Goal: Entertainment & Leisure: Browse casually

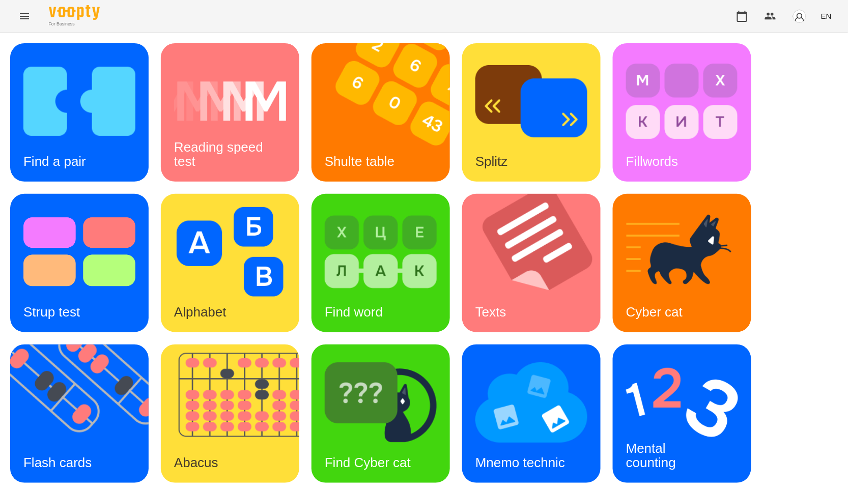
scroll to position [113, 0]
click at [9, 299] on div "Find a pair Reading speed test Shulte table Splitz Fillwords Strup test Alphabe…" at bounding box center [424, 338] width 848 height 611
click at [67, 345] on img at bounding box center [85, 414] width 151 height 138
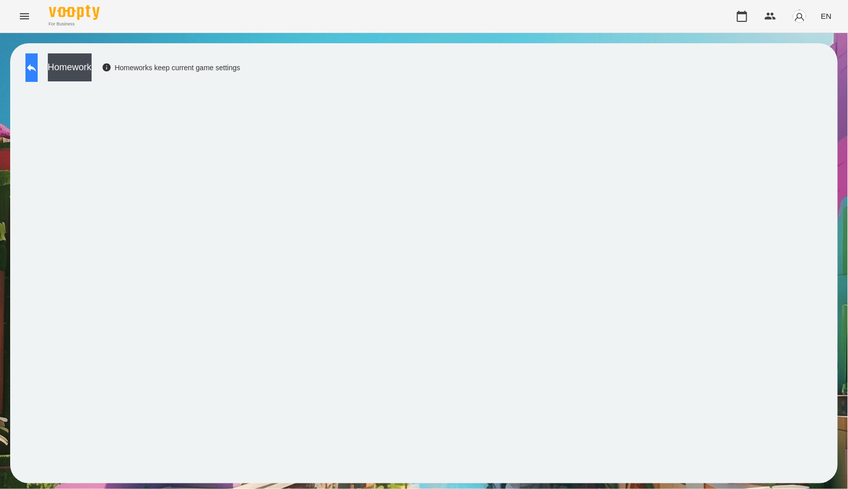
click at [38, 80] on button at bounding box center [31, 67] width 12 height 29
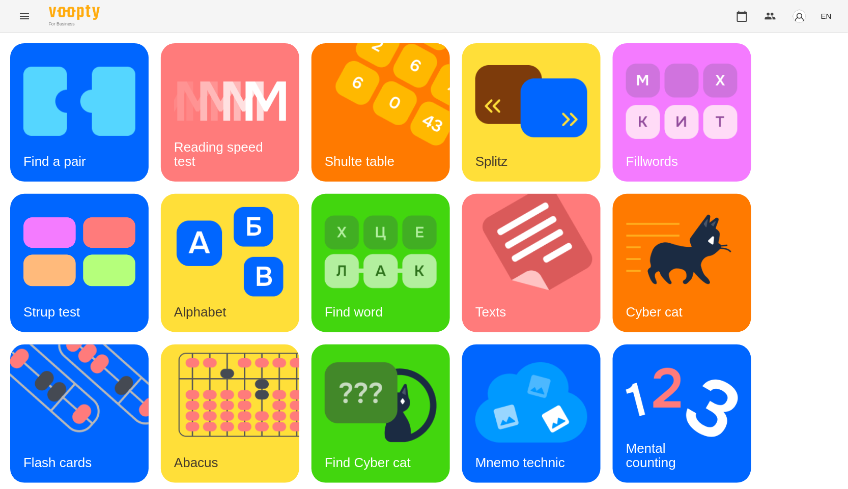
scroll to position [154, 0]
click at [707, 358] on img at bounding box center [682, 403] width 112 height 90
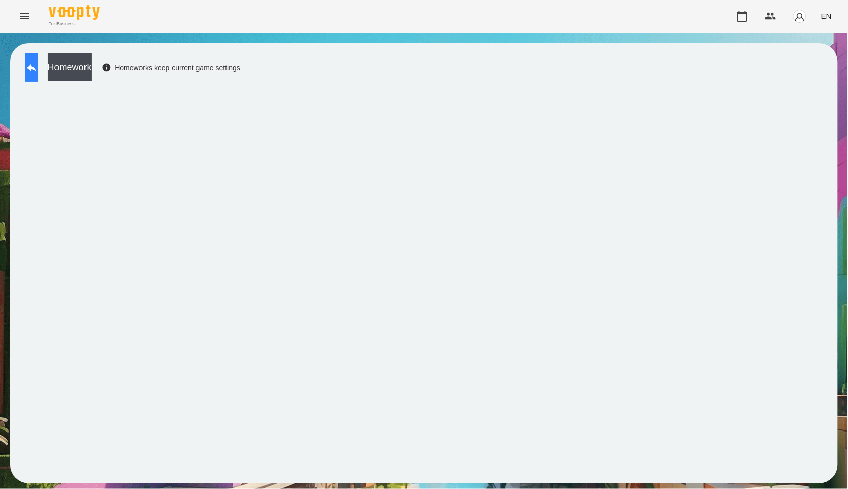
click at [38, 79] on button at bounding box center [31, 67] width 12 height 29
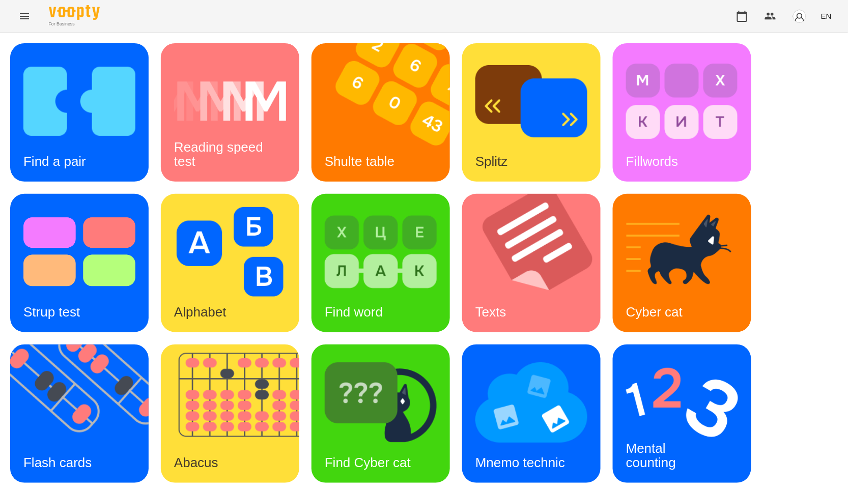
scroll to position [154, 0]
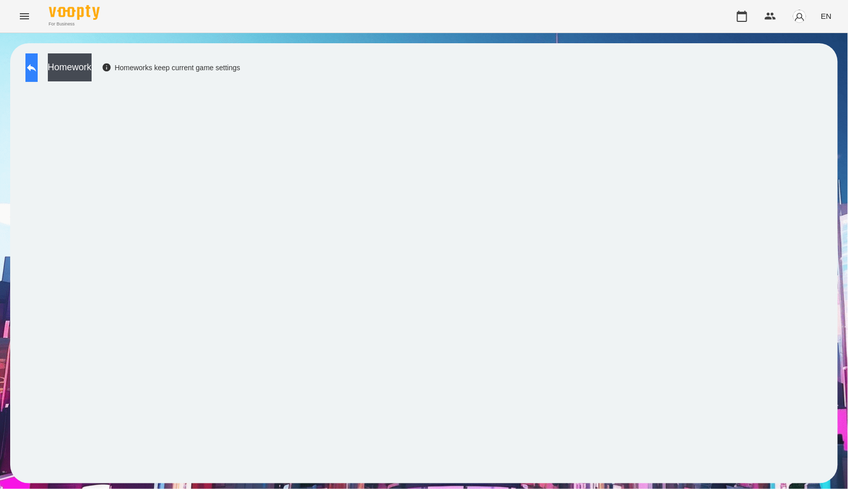
click at [38, 66] on button at bounding box center [31, 67] width 12 height 29
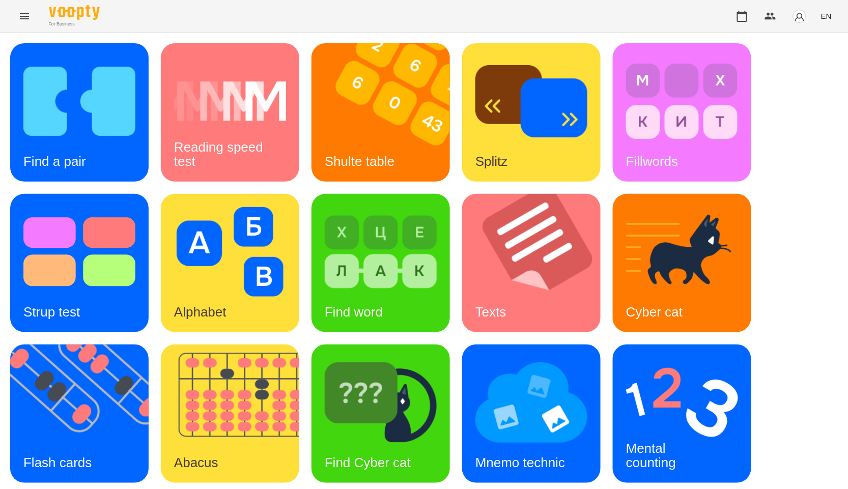
scroll to position [57, 0]
click at [662, 429] on div "Mental counting" at bounding box center [651, 456] width 76 height 54
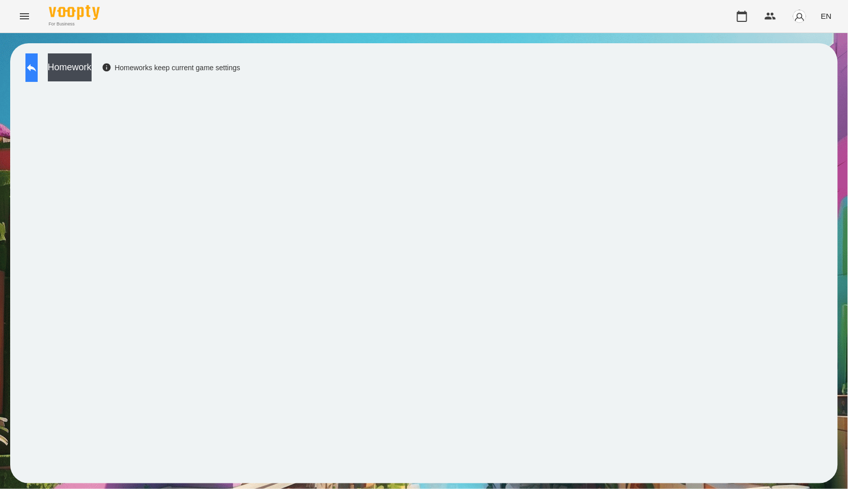
click at [38, 65] on icon at bounding box center [31, 68] width 12 height 12
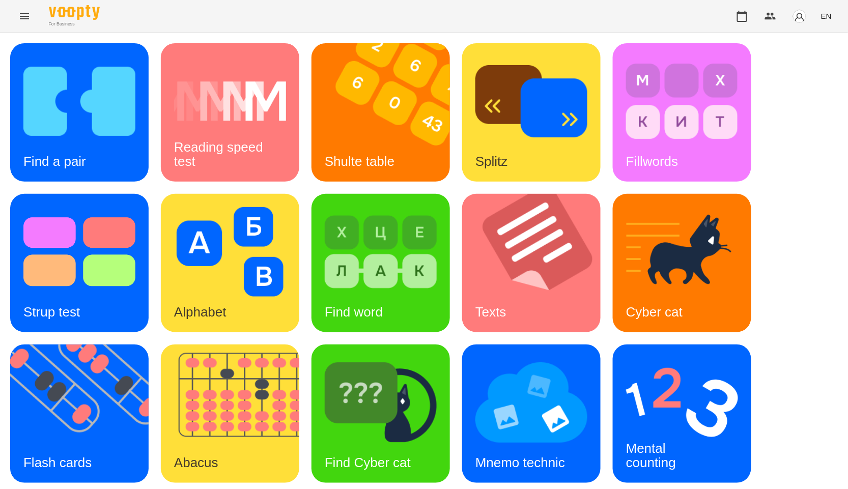
scroll to position [154, 0]
click at [666, 358] on img at bounding box center [682, 403] width 112 height 90
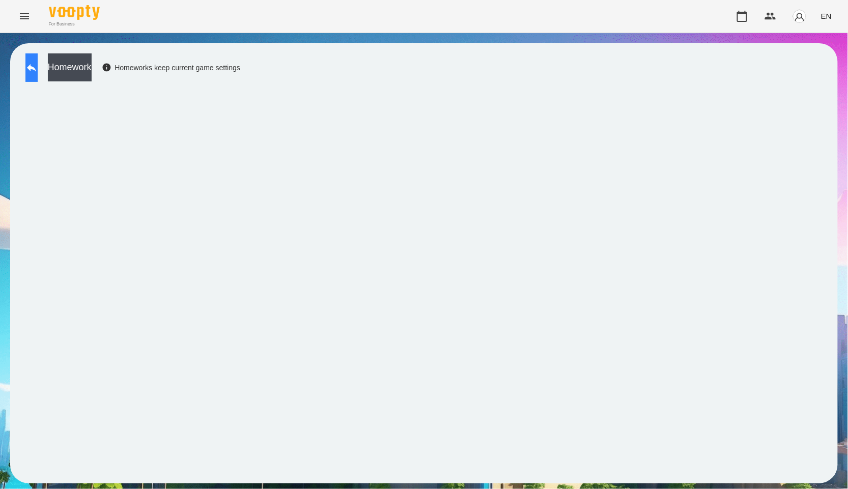
click at [37, 66] on icon at bounding box center [31, 68] width 12 height 12
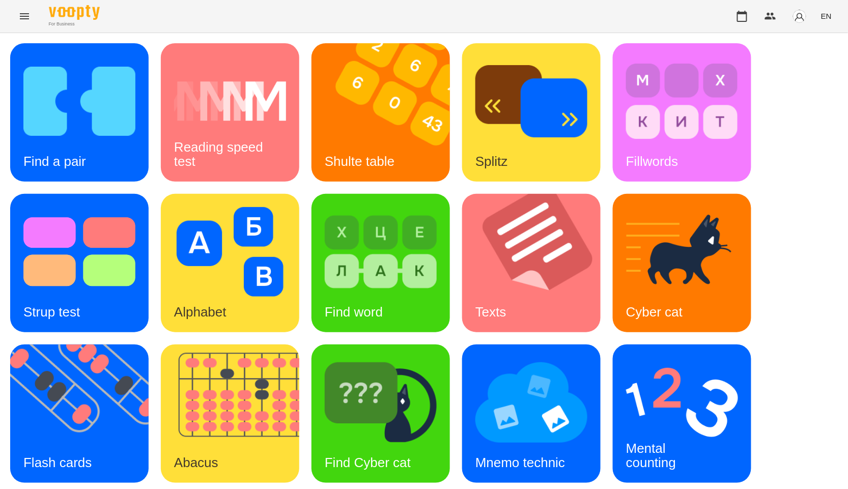
scroll to position [154, 0]
click at [117, 345] on img at bounding box center [85, 414] width 151 height 138
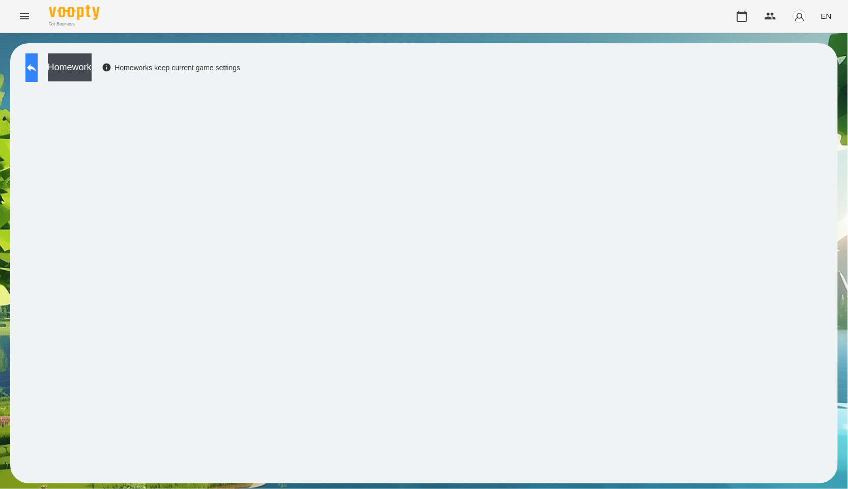
click at [37, 68] on icon at bounding box center [31, 68] width 12 height 12
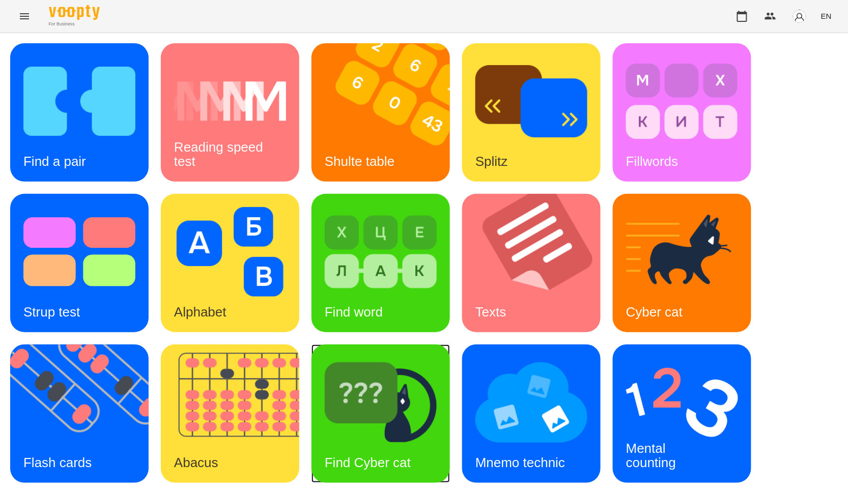
click at [401, 406] on img at bounding box center [381, 403] width 112 height 90
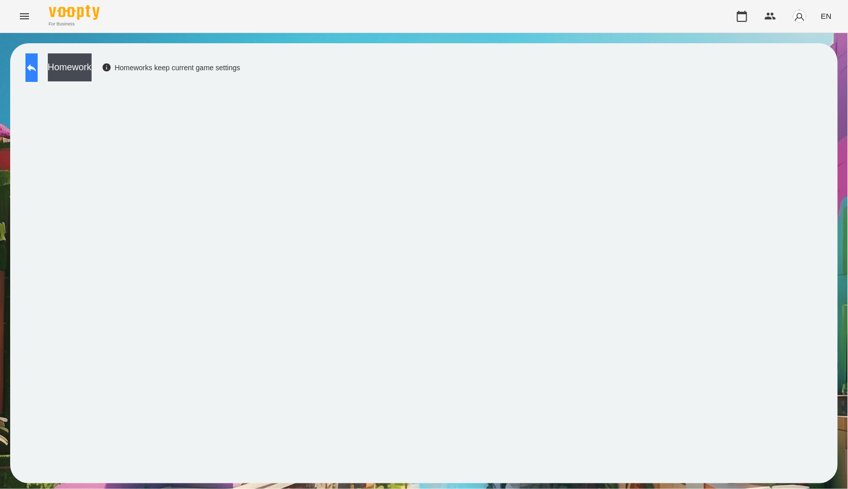
click at [38, 71] on icon at bounding box center [31, 68] width 12 height 12
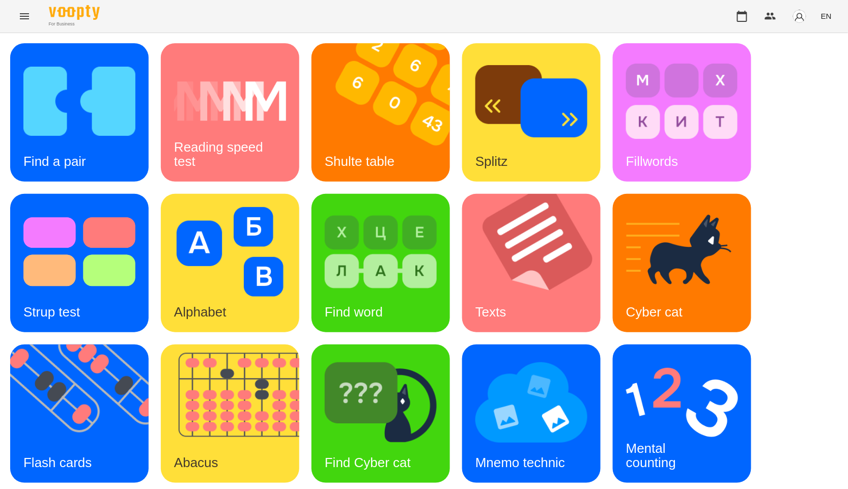
scroll to position [154, 0]
click at [827, 154] on div "Find a pair Reading speed test Shulte table Splitz Fillwords Strup test Alphabe…" at bounding box center [424, 338] width 828 height 590
click at [398, 149] on div "Shulte table" at bounding box center [360, 162] width 96 height 40
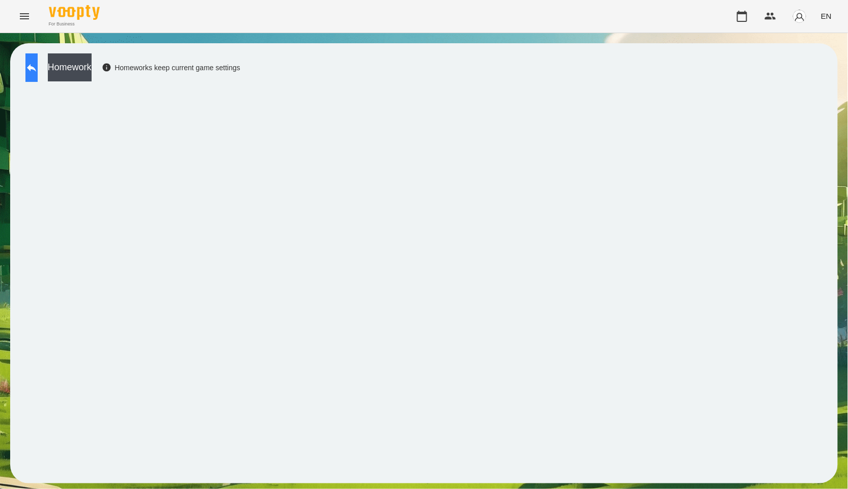
click at [38, 73] on icon at bounding box center [31, 68] width 12 height 12
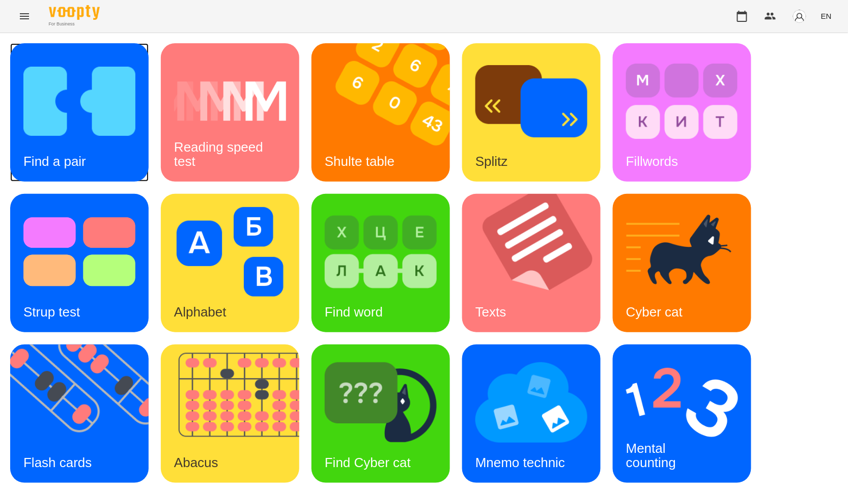
click at [76, 104] on img at bounding box center [79, 102] width 112 height 90
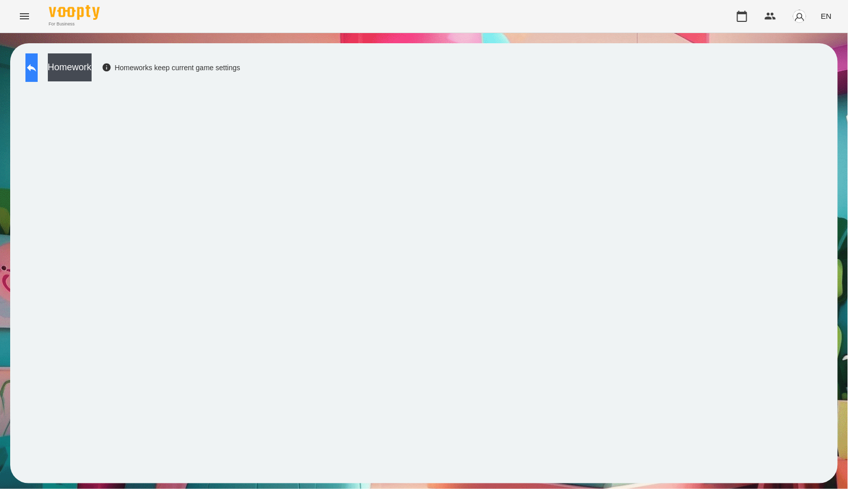
click at [38, 71] on icon at bounding box center [31, 68] width 12 height 12
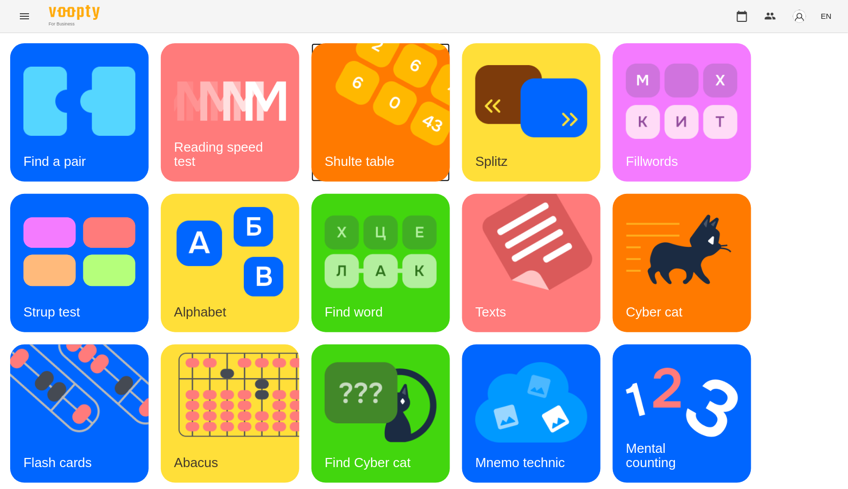
click at [409, 143] on img at bounding box center [387, 112] width 151 height 138
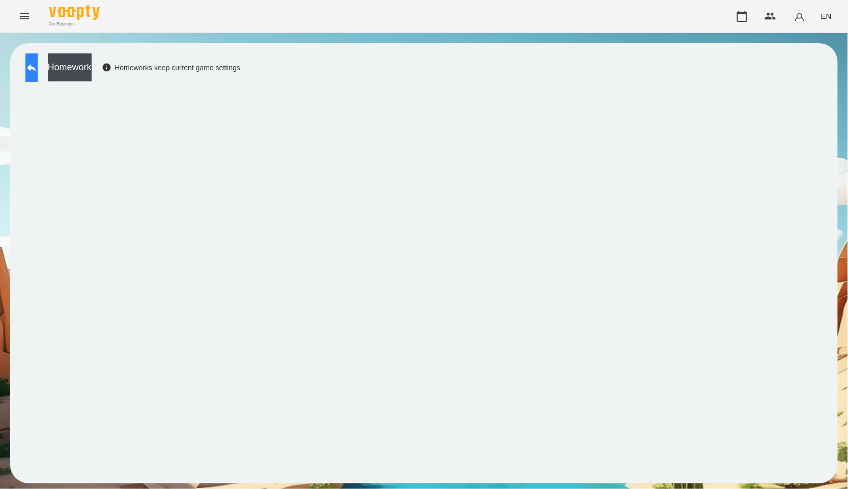
click at [38, 65] on icon at bounding box center [31, 68] width 12 height 12
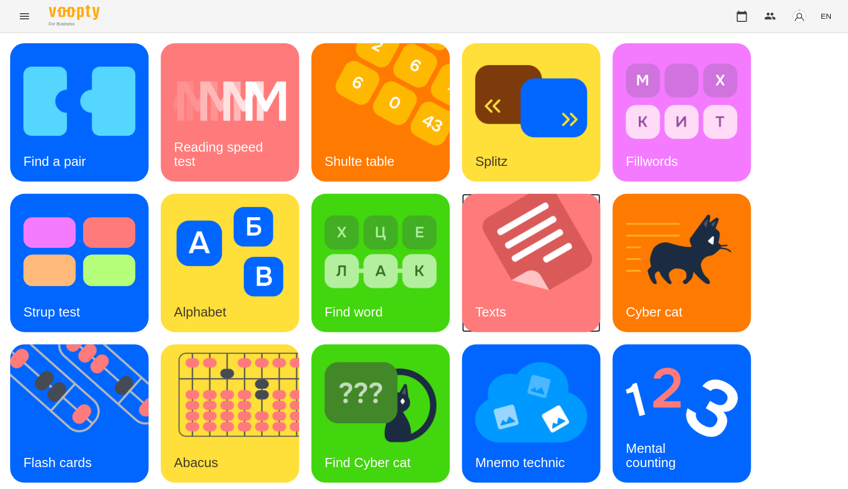
click at [536, 276] on img at bounding box center [537, 263] width 151 height 138
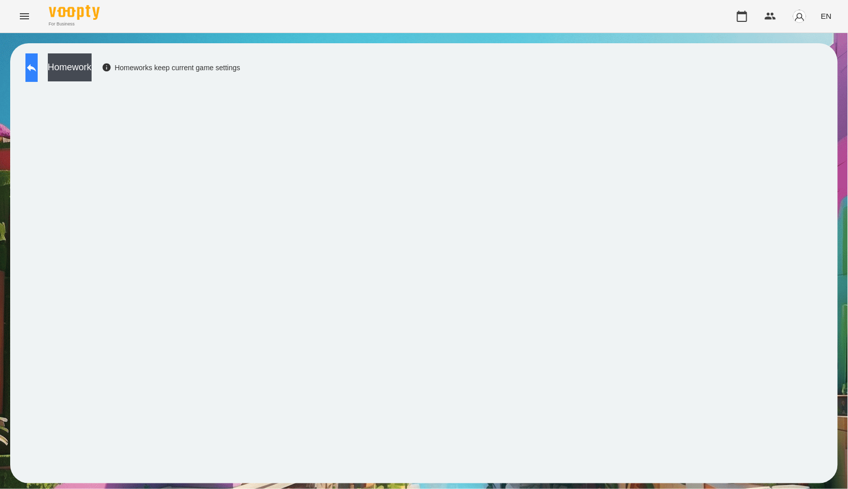
click at [38, 73] on icon at bounding box center [31, 68] width 12 height 12
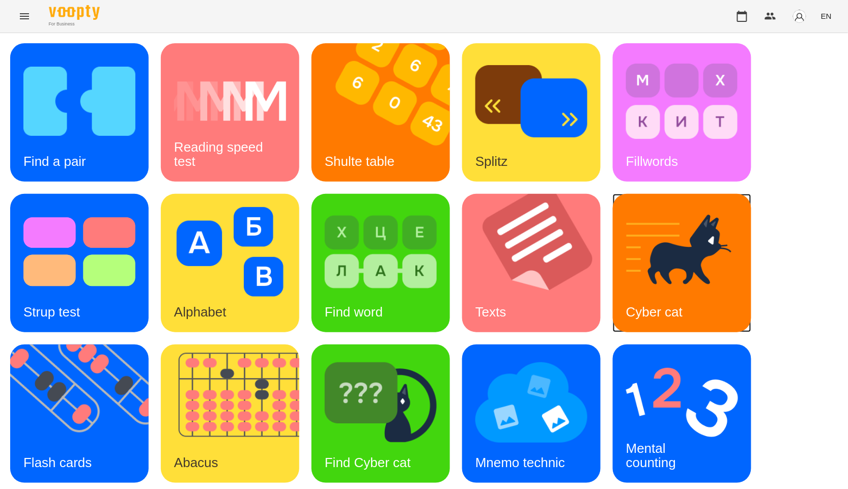
click at [656, 262] on img at bounding box center [682, 252] width 112 height 90
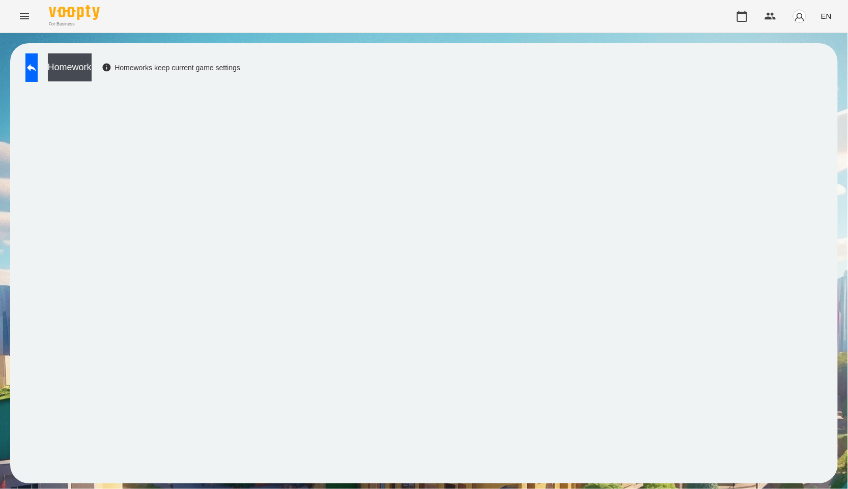
click at [38, 65] on icon at bounding box center [31, 68] width 12 height 12
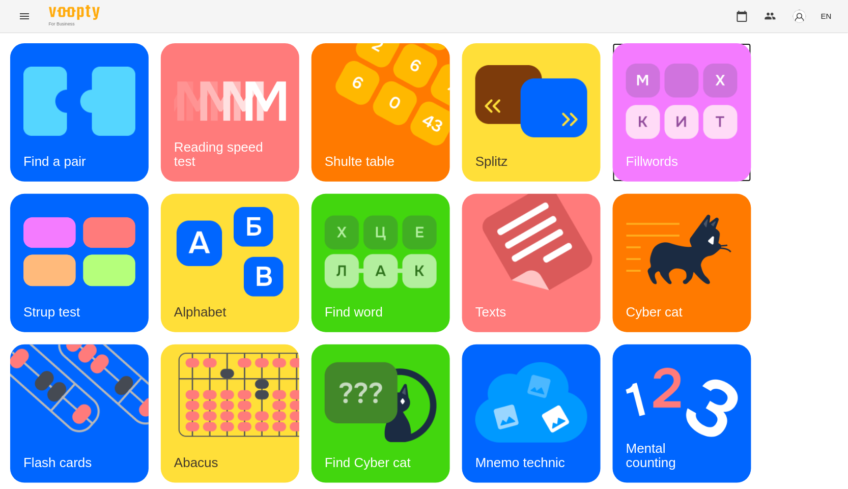
click at [740, 109] on div "Fillwords" at bounding box center [682, 112] width 138 height 138
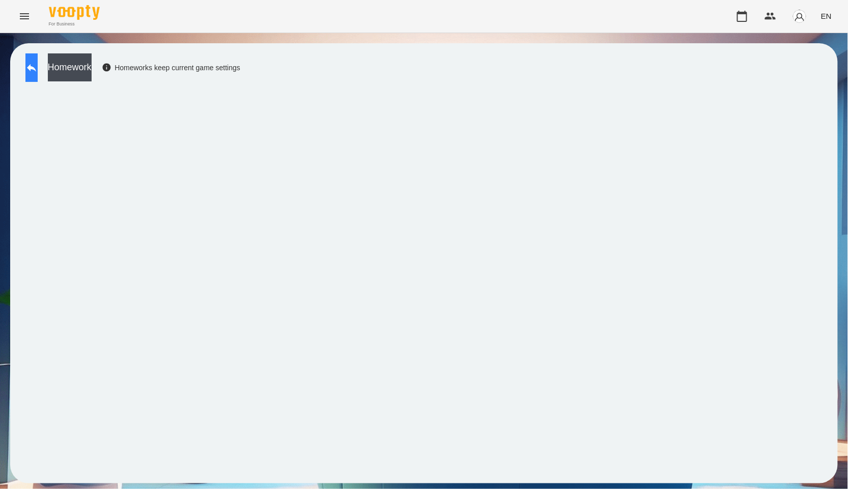
click at [38, 66] on icon at bounding box center [31, 68] width 12 height 12
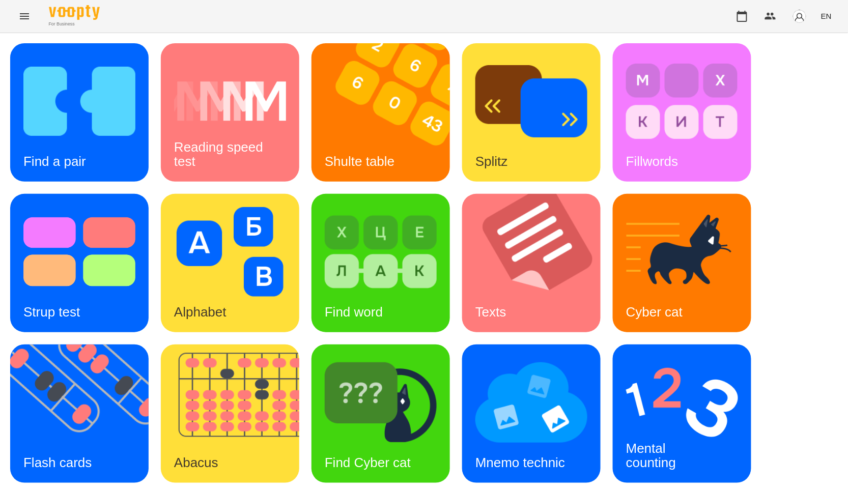
scroll to position [57, 0]
click at [416, 379] on img at bounding box center [381, 403] width 112 height 90
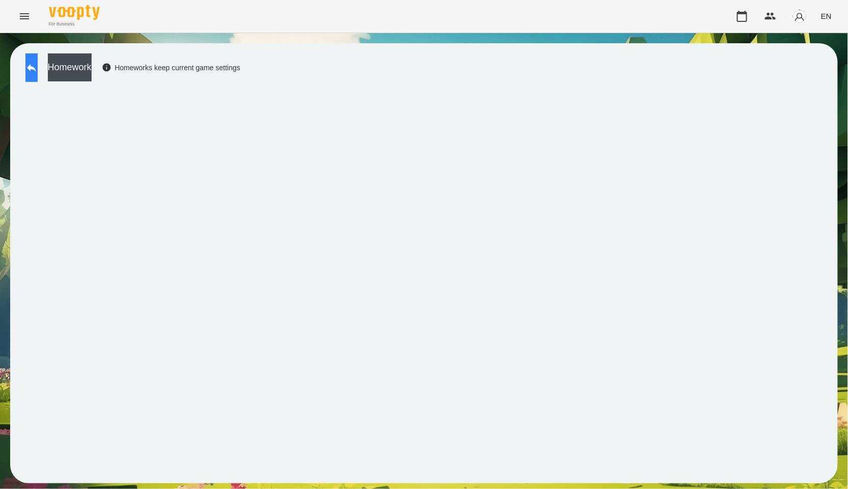
click at [38, 72] on icon at bounding box center [31, 68] width 12 height 12
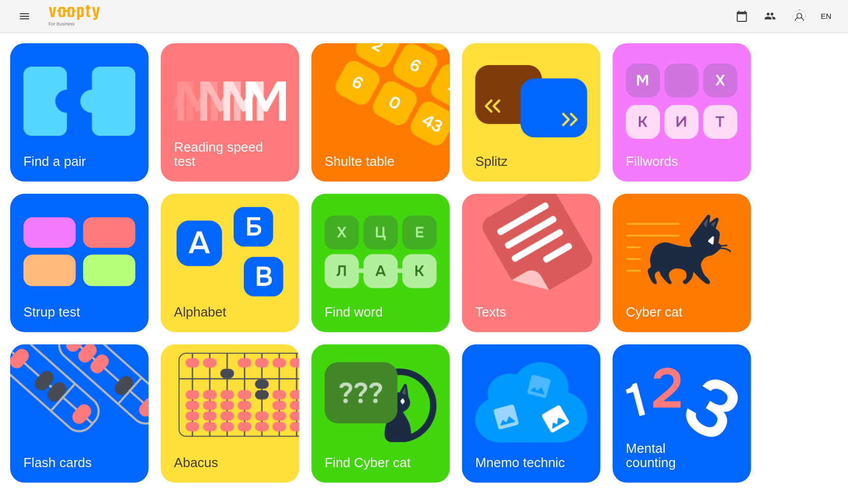
scroll to position [113, 0]
click at [96, 443] on div "Flash cards" at bounding box center [57, 463] width 95 height 40
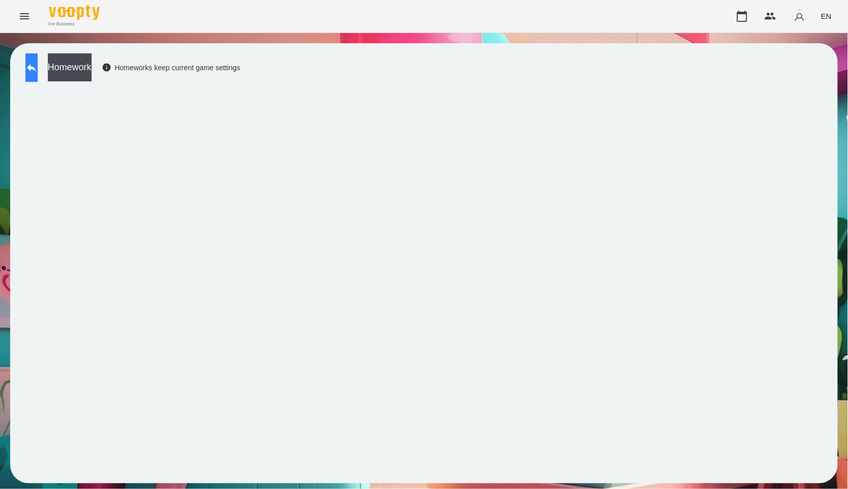
click at [38, 67] on icon at bounding box center [31, 68] width 12 height 12
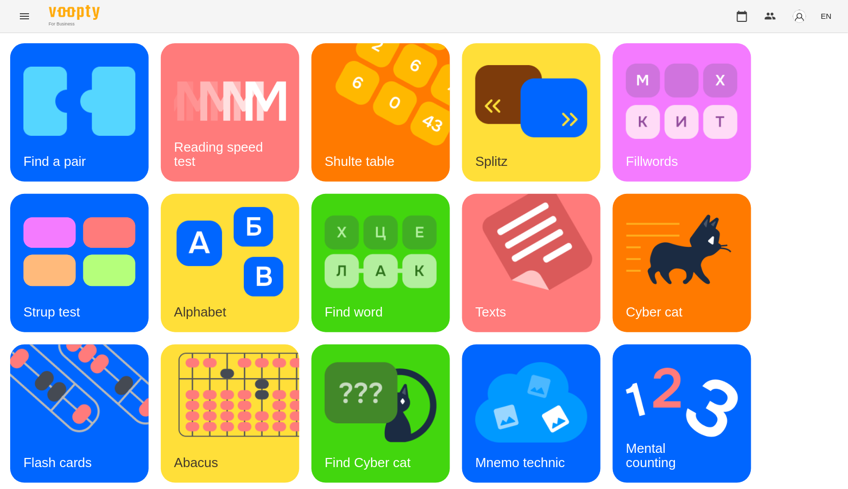
scroll to position [154, 0]
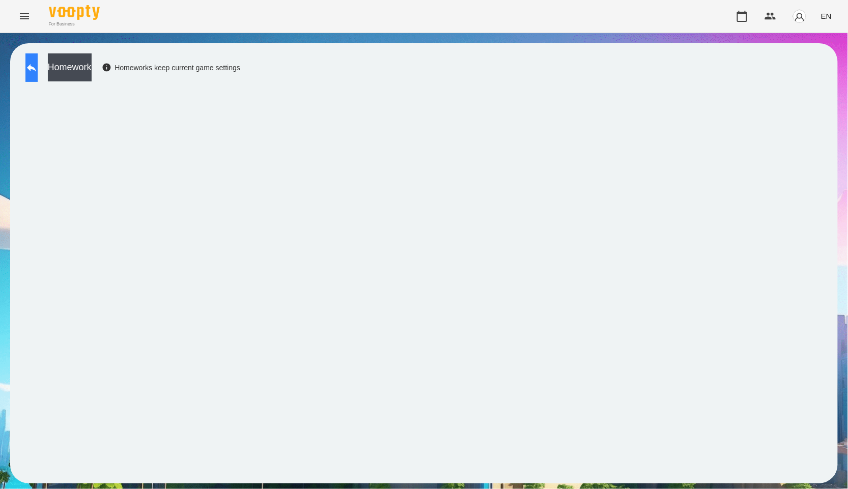
click at [38, 73] on icon at bounding box center [31, 68] width 12 height 12
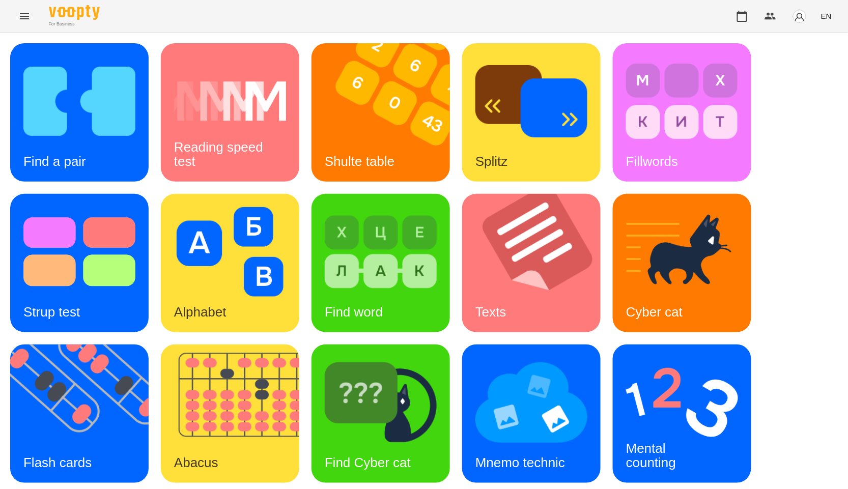
scroll to position [154, 0]
click at [655, 441] on h3 "Mental counting" at bounding box center [651, 455] width 50 height 29
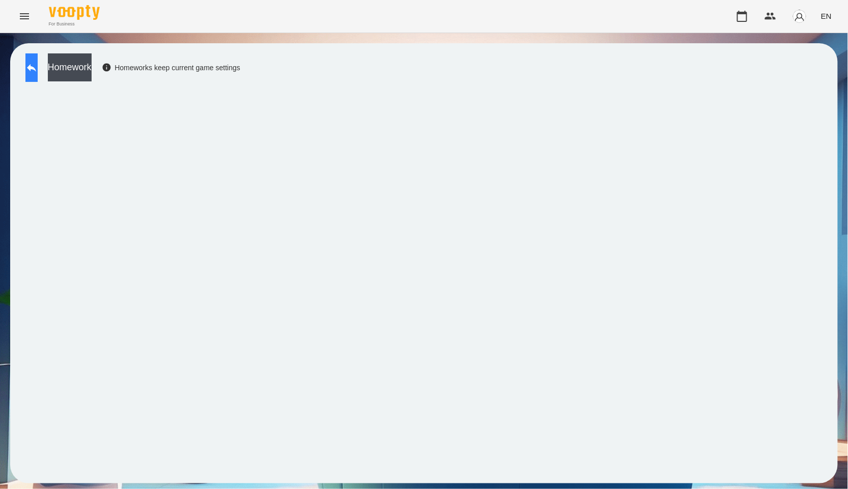
click at [36, 68] on icon at bounding box center [31, 68] width 9 height 8
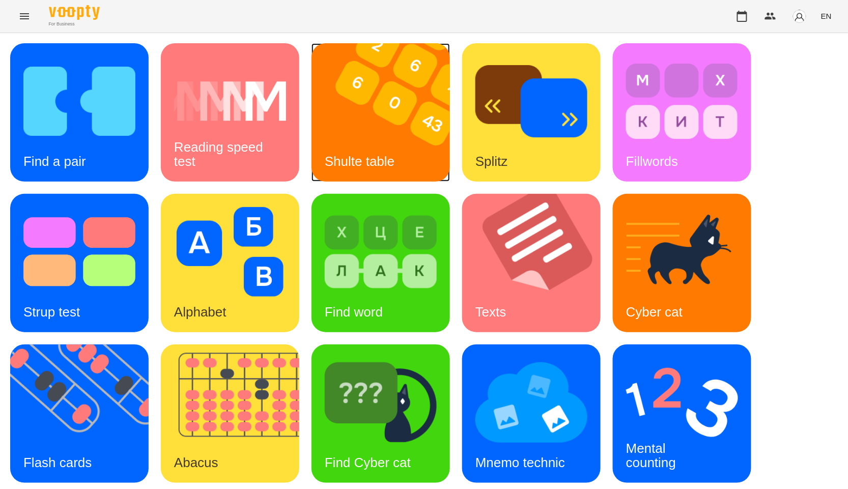
click at [404, 80] on img at bounding box center [387, 112] width 151 height 138
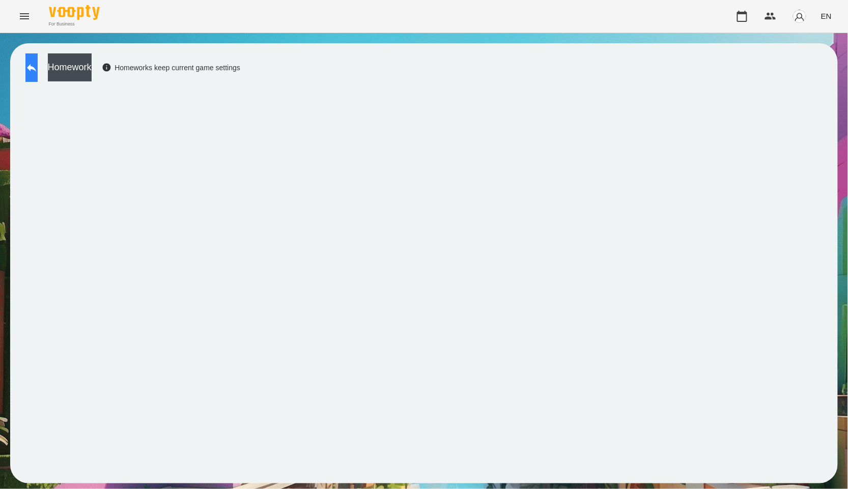
click at [38, 70] on icon at bounding box center [31, 68] width 12 height 12
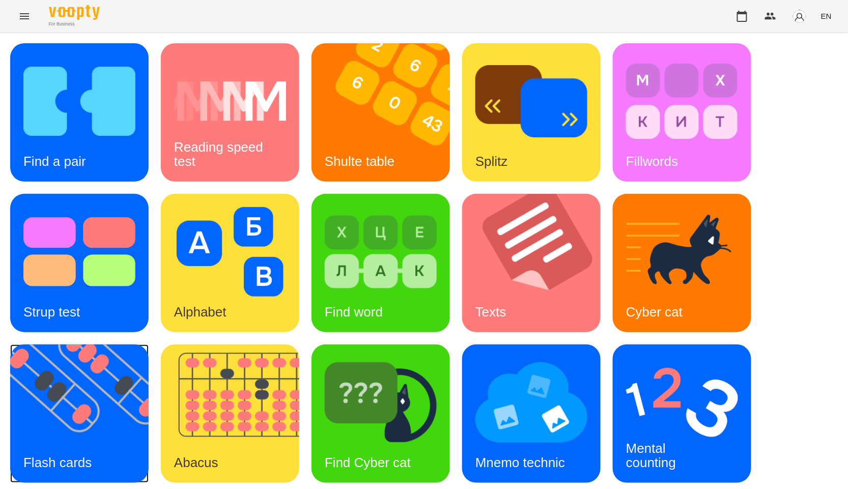
click at [118, 425] on img at bounding box center [85, 414] width 151 height 138
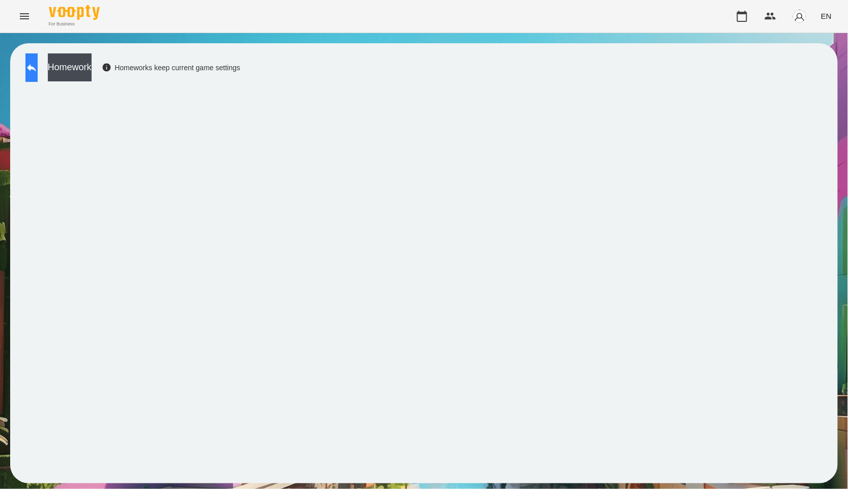
click at [36, 77] on button at bounding box center [31, 67] width 12 height 29
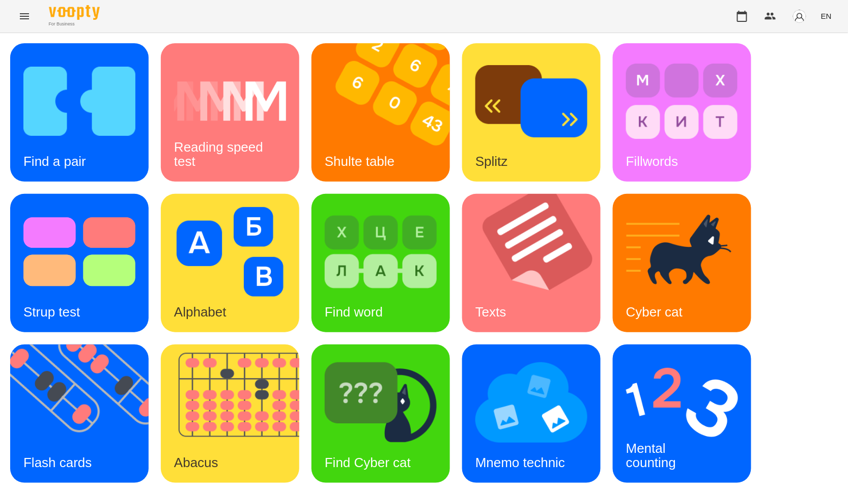
scroll to position [154, 0]
click at [665, 358] on img at bounding box center [682, 403] width 112 height 90
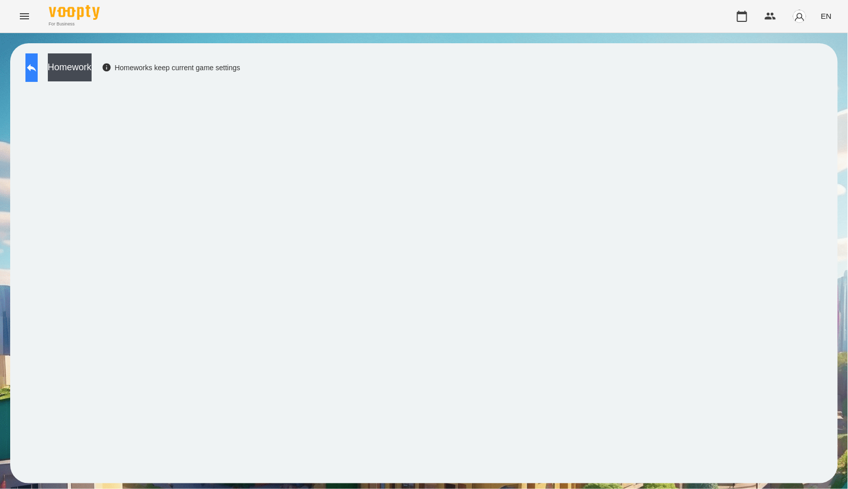
click at [38, 70] on button at bounding box center [31, 67] width 12 height 29
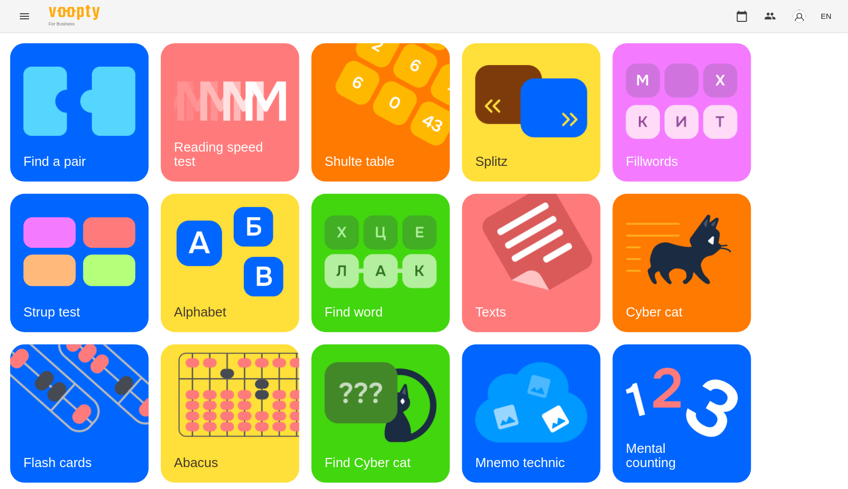
scroll to position [154, 0]
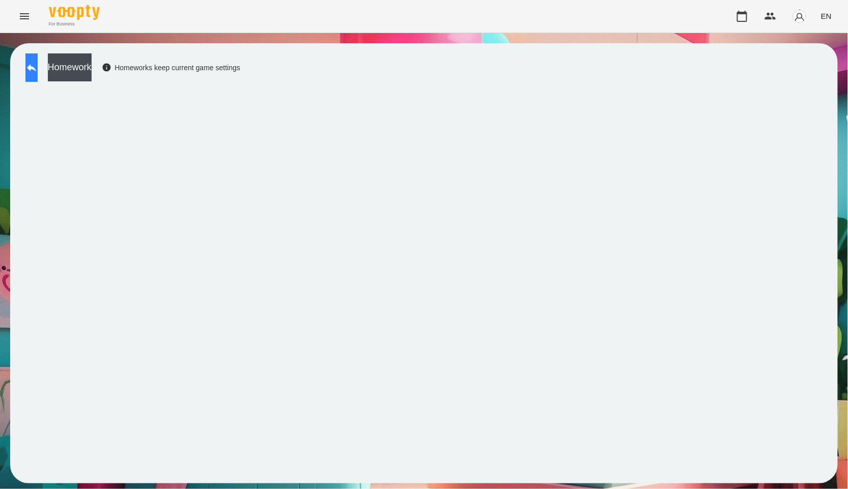
click at [36, 68] on icon at bounding box center [31, 68] width 12 height 12
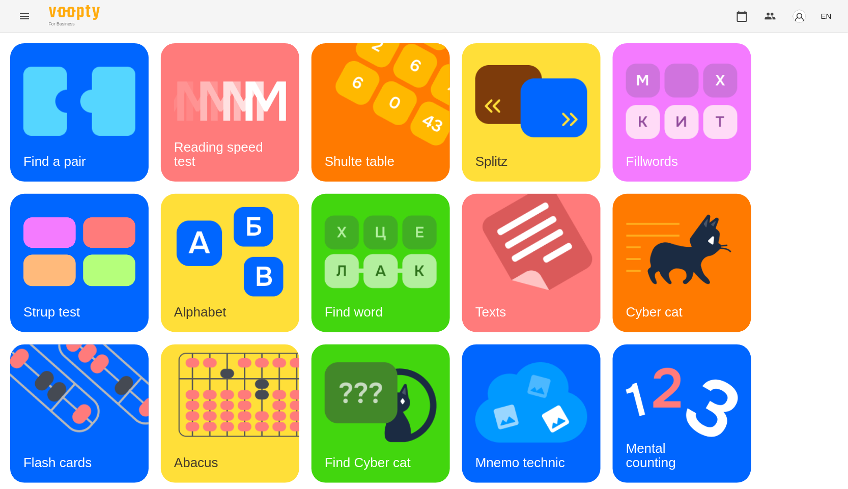
scroll to position [154, 0]
click at [568, 443] on div "Mnemo technic" at bounding box center [520, 463] width 116 height 40
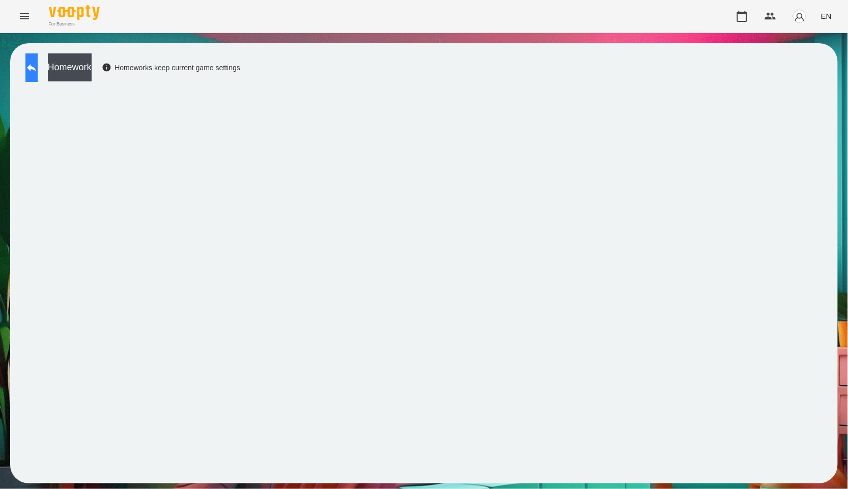
click at [38, 72] on icon at bounding box center [31, 68] width 12 height 12
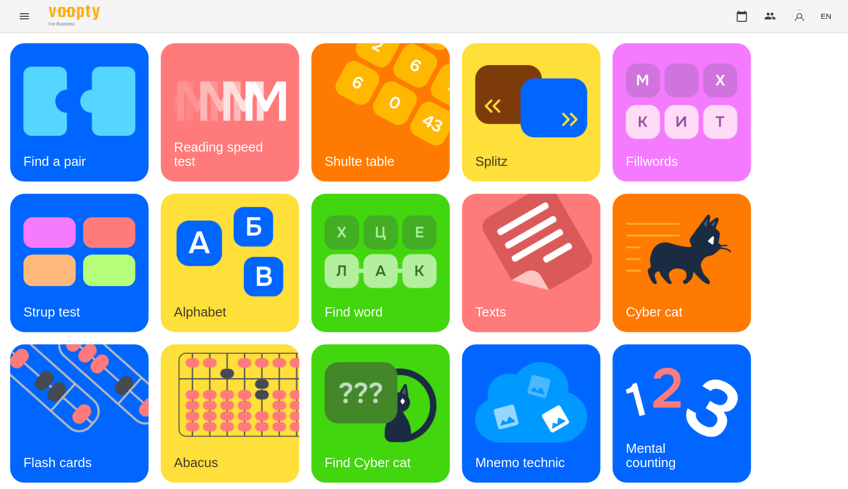
scroll to position [154, 0]
click at [673, 358] on img at bounding box center [682, 403] width 112 height 90
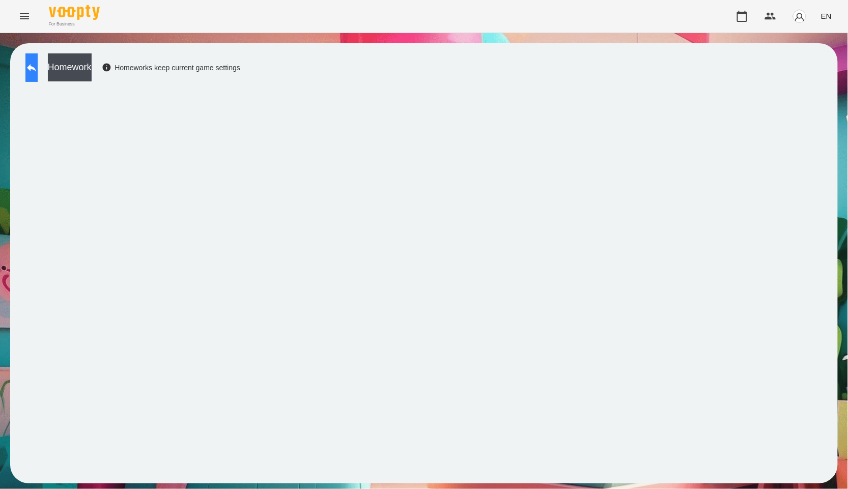
click at [38, 64] on icon at bounding box center [31, 68] width 12 height 12
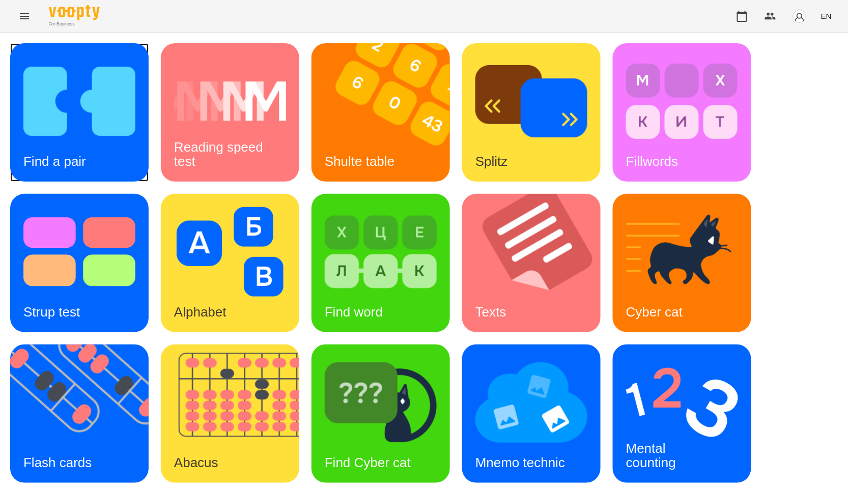
click at [126, 128] on img at bounding box center [79, 102] width 112 height 90
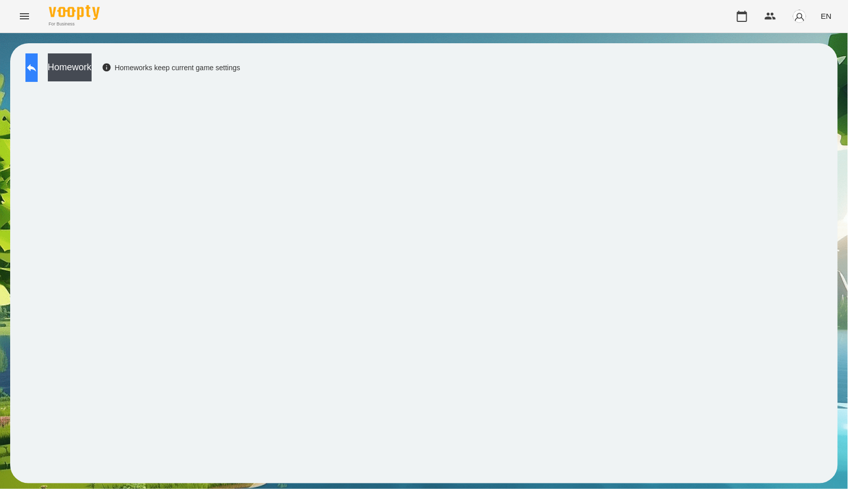
click at [38, 78] on button at bounding box center [31, 67] width 12 height 29
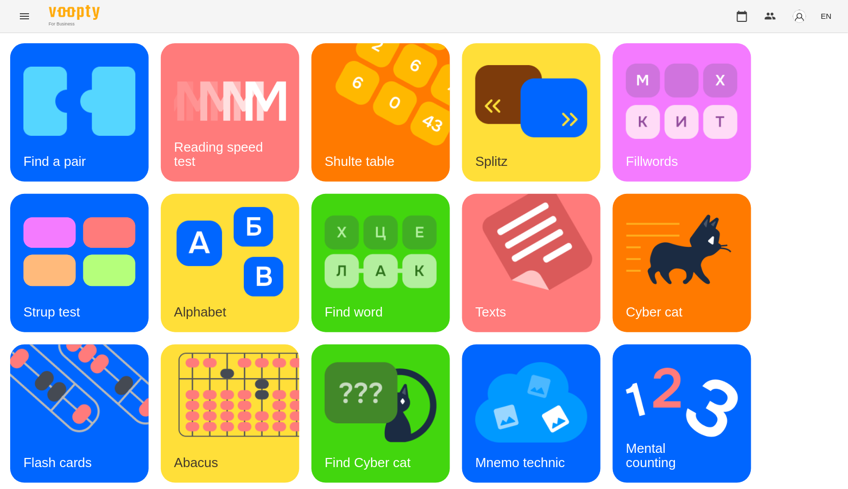
scroll to position [154, 0]
click at [387, 358] on img at bounding box center [381, 403] width 112 height 90
click at [736, 20] on button "button" at bounding box center [742, 16] width 24 height 24
click at [199, 345] on img at bounding box center [236, 414] width 151 height 138
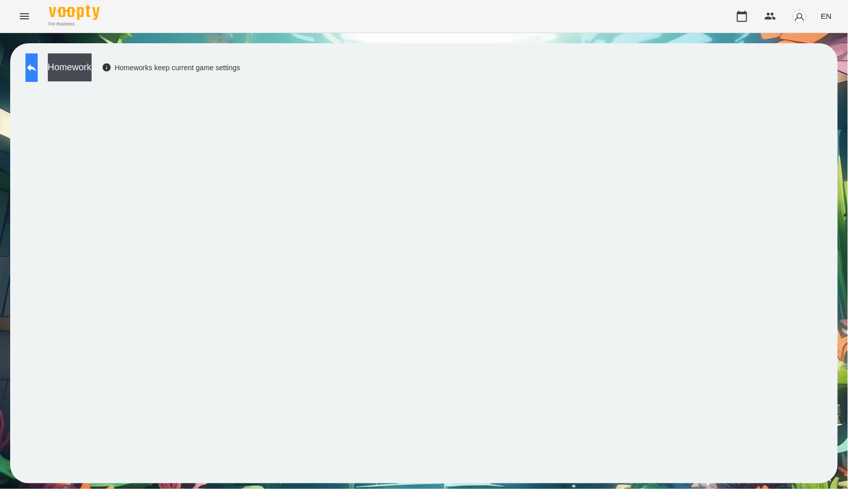
click at [38, 66] on icon at bounding box center [31, 68] width 12 height 12
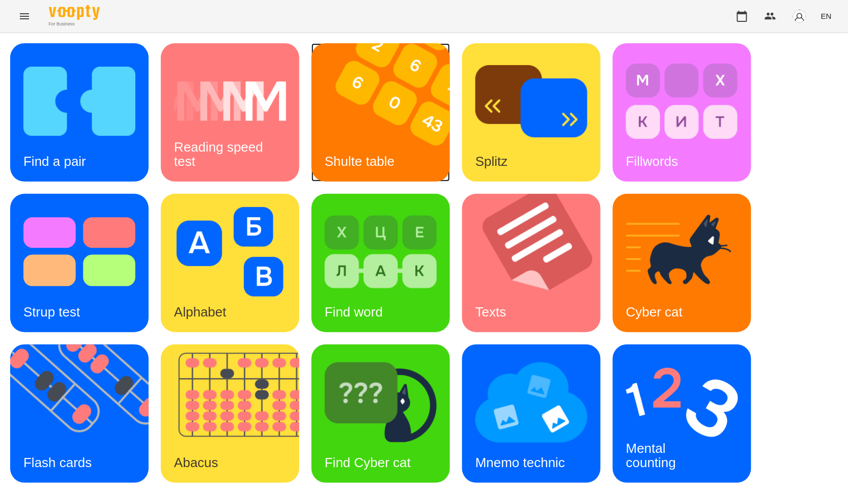
click at [368, 156] on h3 "Shulte table" at bounding box center [360, 161] width 70 height 15
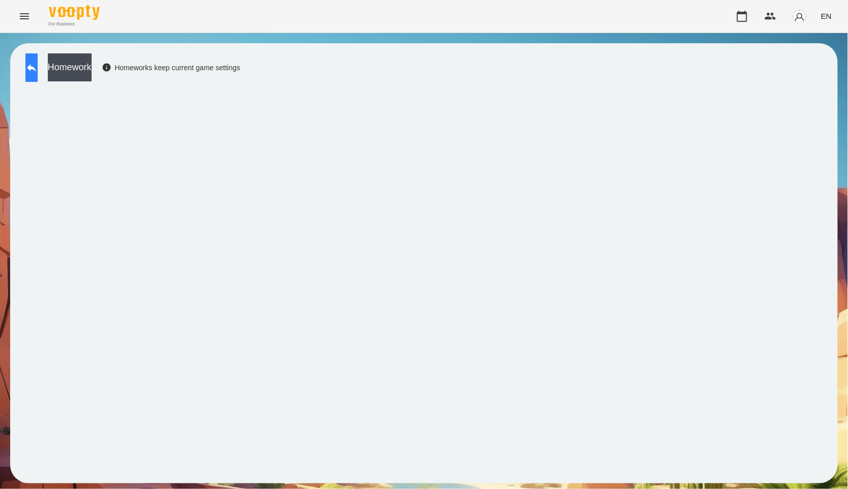
click at [34, 68] on button at bounding box center [31, 67] width 12 height 29
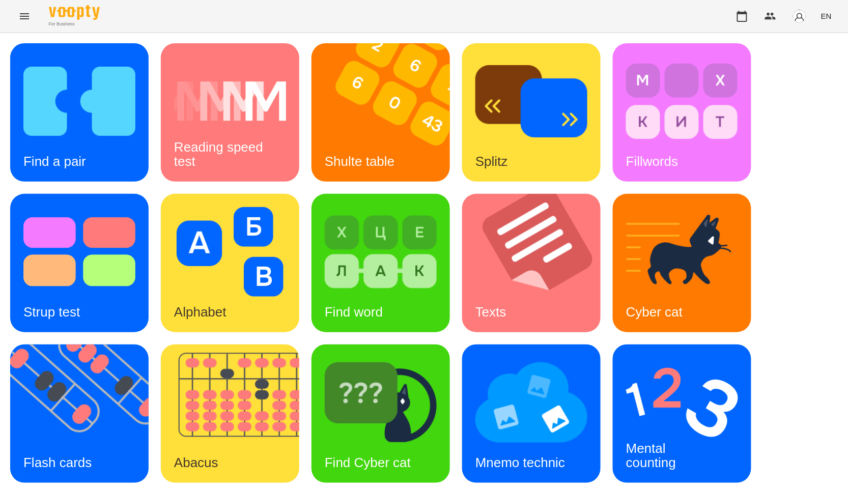
scroll to position [154, 0]
click at [362, 358] on img at bounding box center [381, 403] width 112 height 90
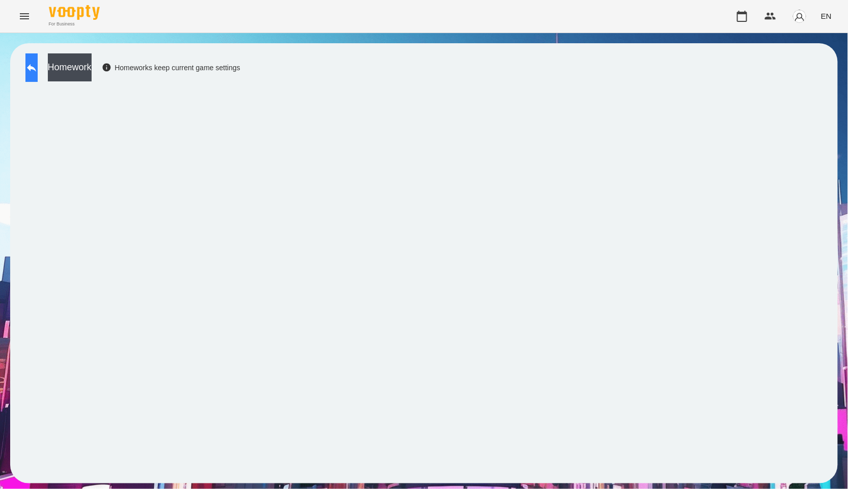
click at [38, 70] on icon at bounding box center [31, 68] width 12 height 12
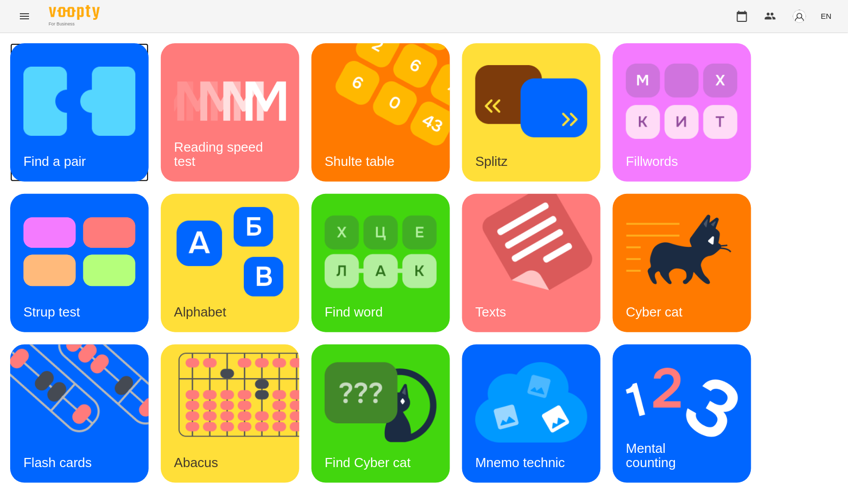
click at [53, 125] on img at bounding box center [79, 102] width 112 height 90
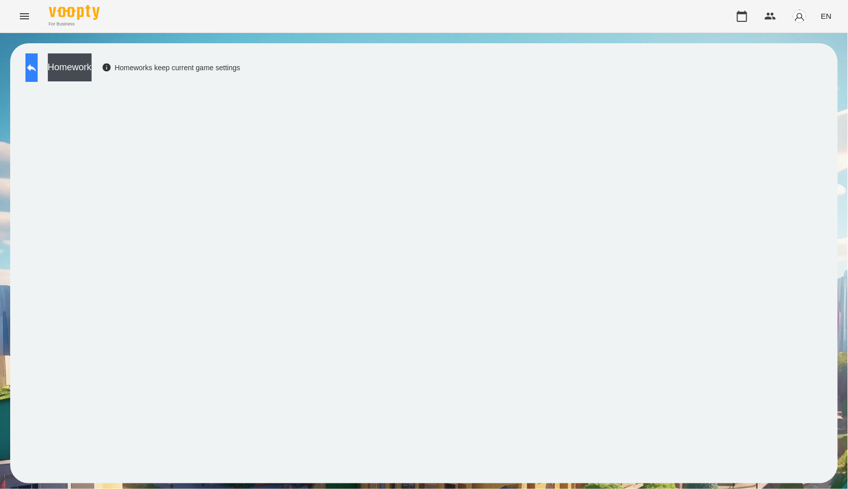
click at [38, 75] on button at bounding box center [31, 67] width 12 height 29
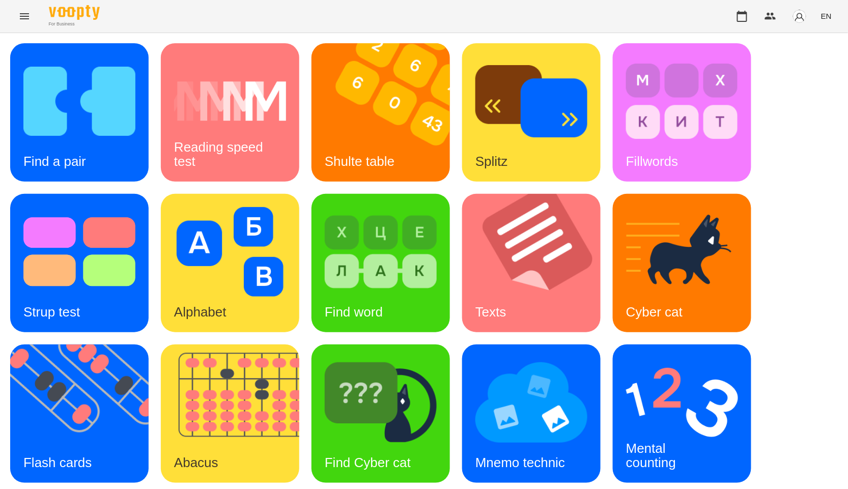
click at [813, 6] on div "EN" at bounding box center [783, 16] width 106 height 26
click at [820, 17] on button "EN" at bounding box center [826, 16] width 19 height 19
click at [791, 77] on div "Русский" at bounding box center [807, 76] width 52 height 18
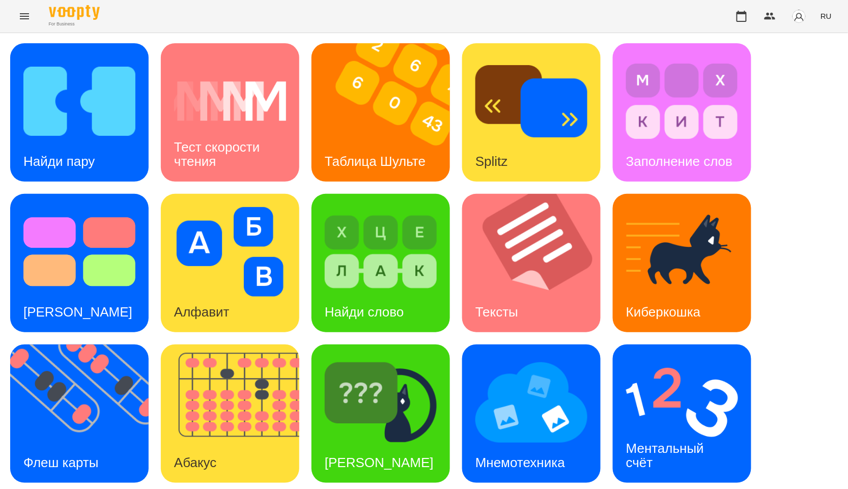
click at [829, 18] on span "RU" at bounding box center [826, 16] width 11 height 11
click at [809, 63] on div "Українська" at bounding box center [807, 57] width 52 height 18
click at [231, 83] on img at bounding box center [230, 102] width 112 height 90
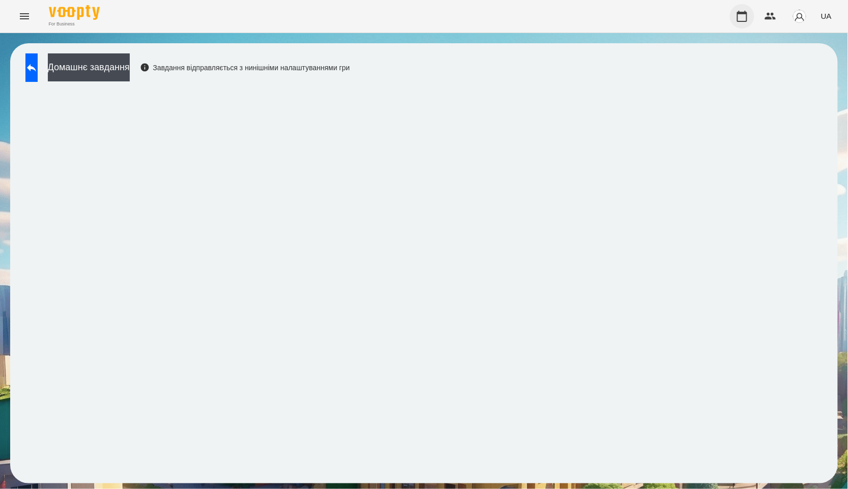
click at [735, 13] on button "button" at bounding box center [742, 16] width 24 height 24
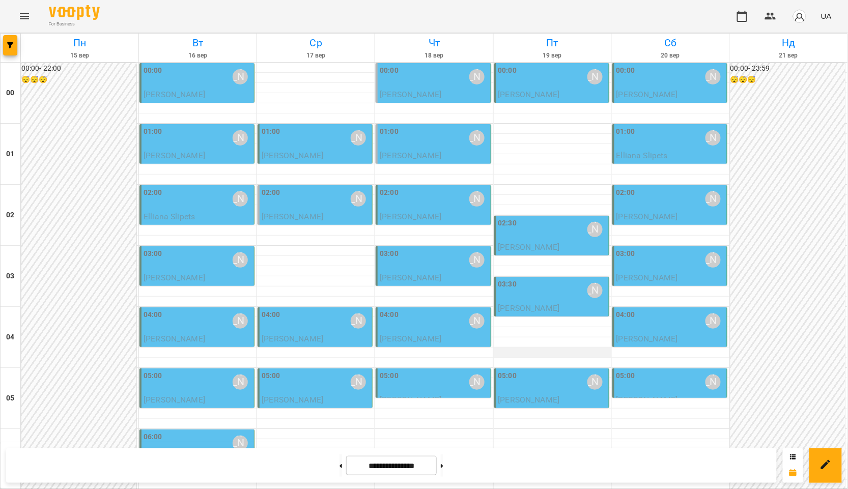
scroll to position [170, 0]
click at [216, 333] on p "[PERSON_NAME]" at bounding box center [198, 339] width 108 height 12
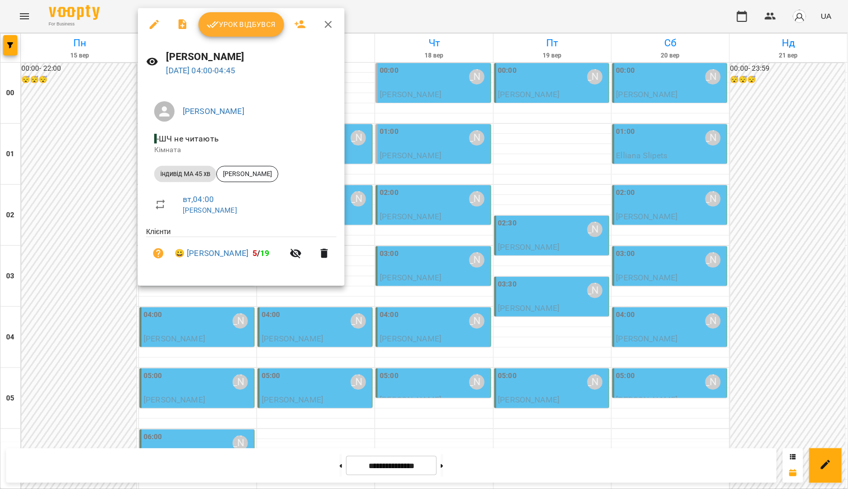
click at [98, 204] on div at bounding box center [424, 244] width 848 height 489
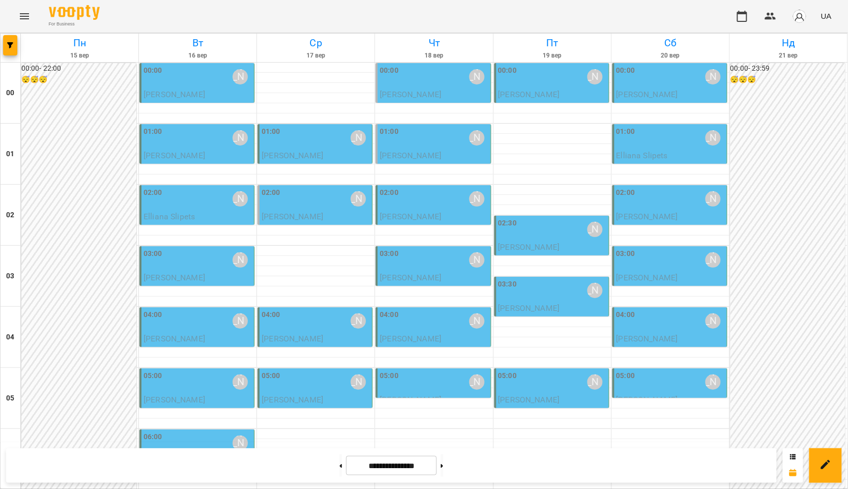
click at [26, 16] on icon "Menu" at bounding box center [24, 16] width 9 height 6
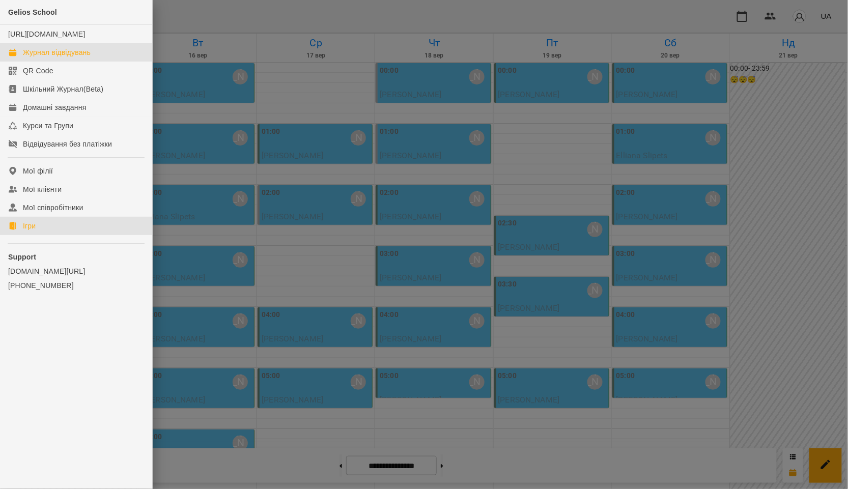
click at [58, 235] on link "Ігри" at bounding box center [76, 226] width 152 height 18
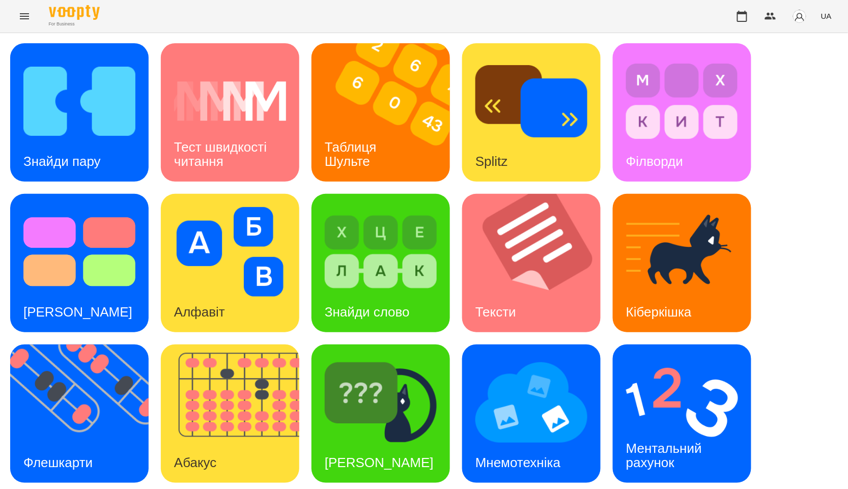
scroll to position [113, 0]
click at [60, 345] on img at bounding box center [85, 414] width 151 height 138
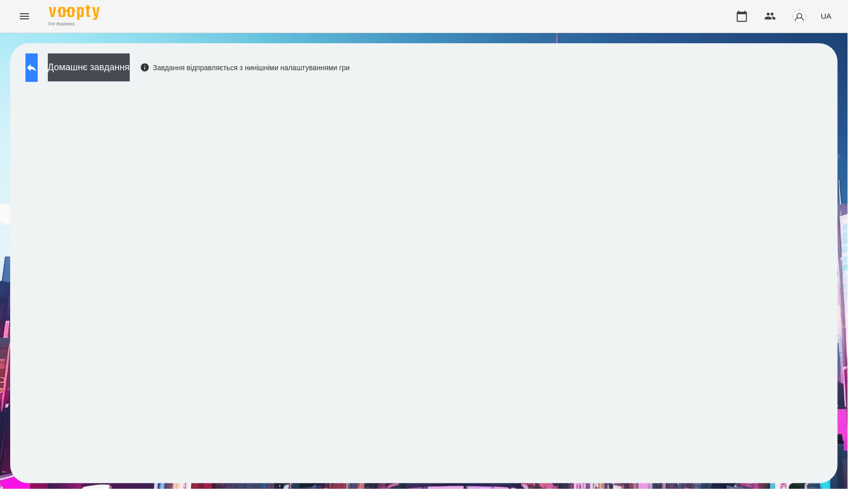
click at [37, 68] on icon at bounding box center [31, 68] width 12 height 12
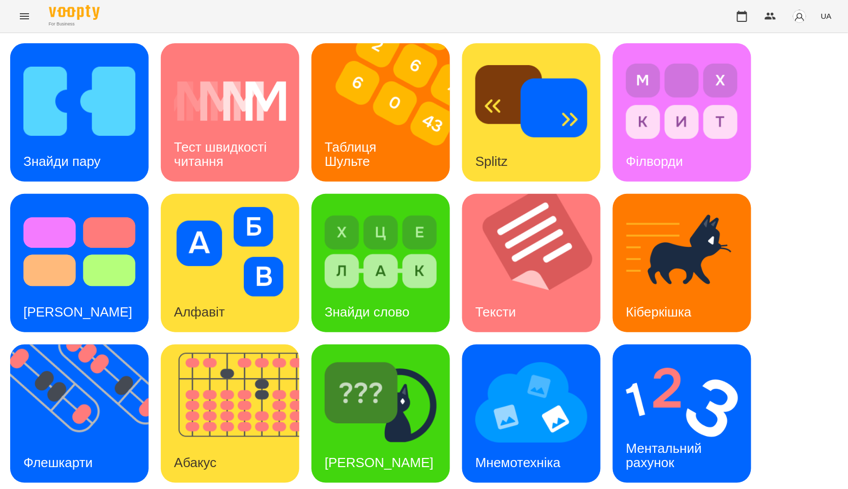
scroll to position [113, 0]
click at [112, 345] on img at bounding box center [85, 414] width 151 height 138
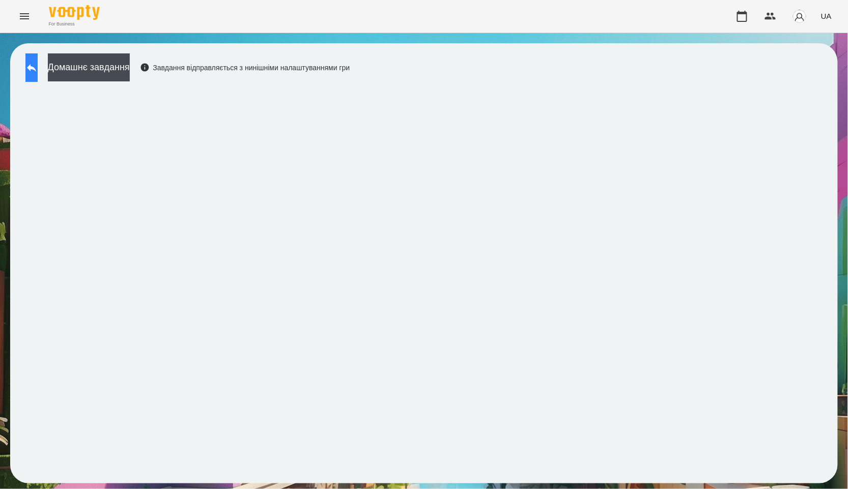
click at [38, 74] on button at bounding box center [31, 67] width 12 height 29
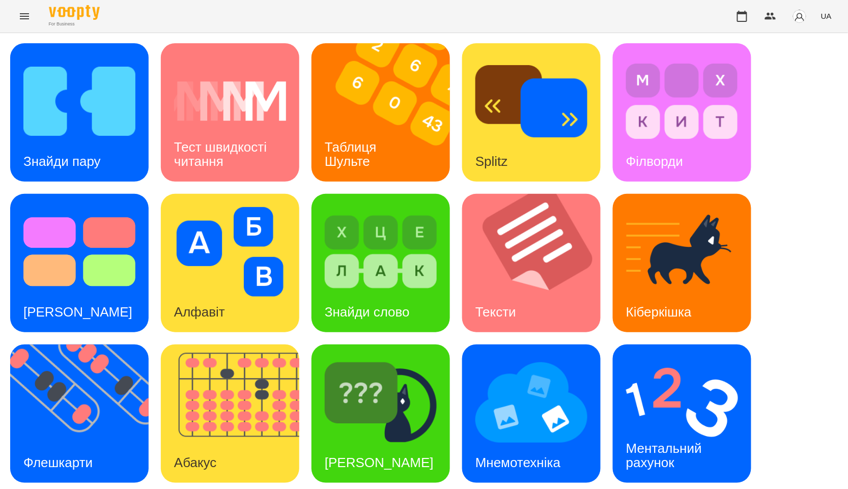
scroll to position [154, 0]
click at [254, 345] on img at bounding box center [236, 414] width 151 height 138
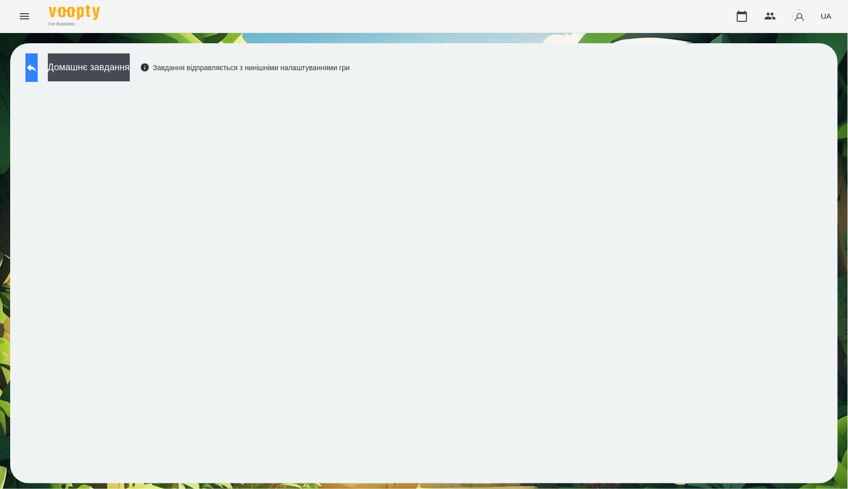
click at [33, 69] on button at bounding box center [31, 67] width 12 height 29
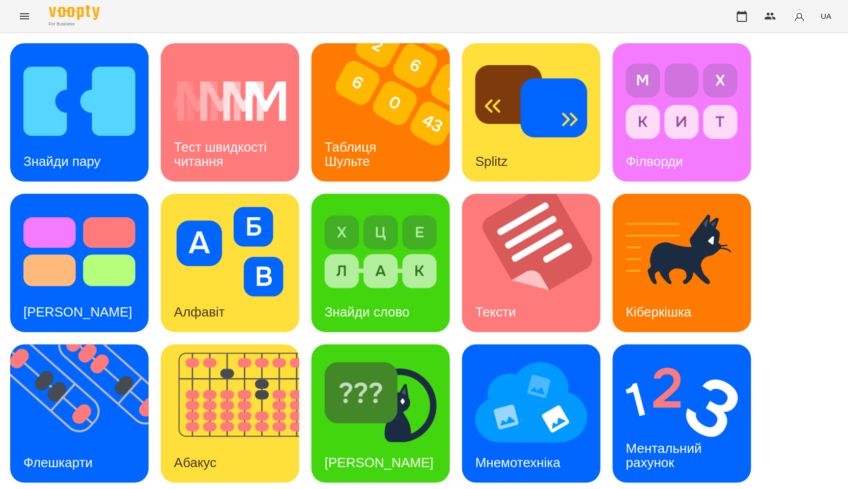
scroll to position [57, 0]
click at [112, 347] on img at bounding box center [85, 414] width 151 height 138
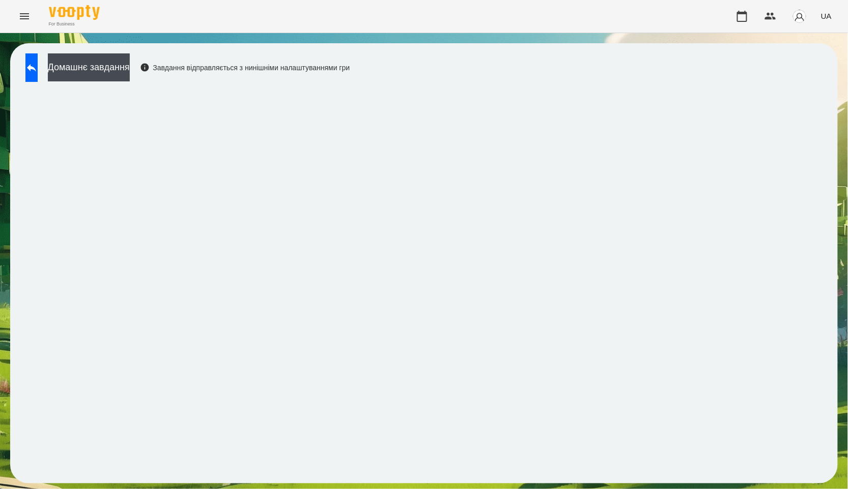
drag, startPoint x: 55, startPoint y: 65, endPoint x: 61, endPoint y: 8, distance: 57.8
click at [38, 65] on button at bounding box center [31, 67] width 12 height 29
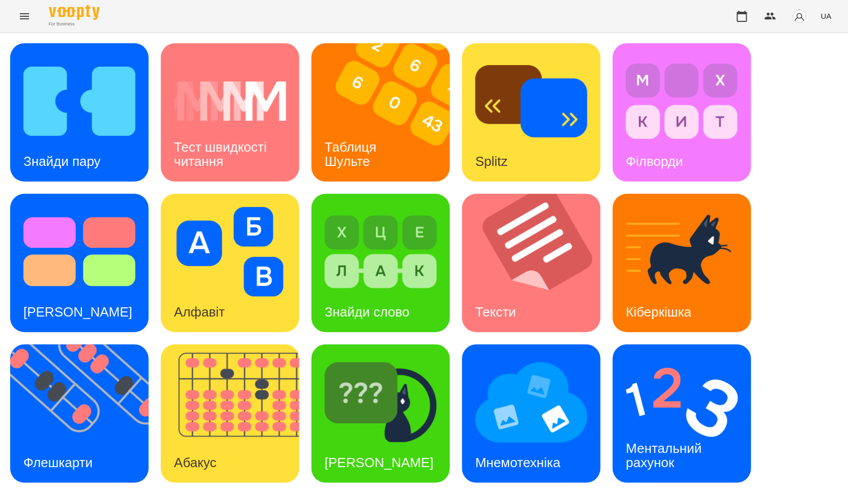
scroll to position [154, 0]
click at [151, 284] on div "Знайди пару Тест швидкості читання Таблиця Шульте Splitz Філворди Тест Струпа А…" at bounding box center [424, 338] width 828 height 590
click at [115, 345] on img at bounding box center [85, 414] width 151 height 138
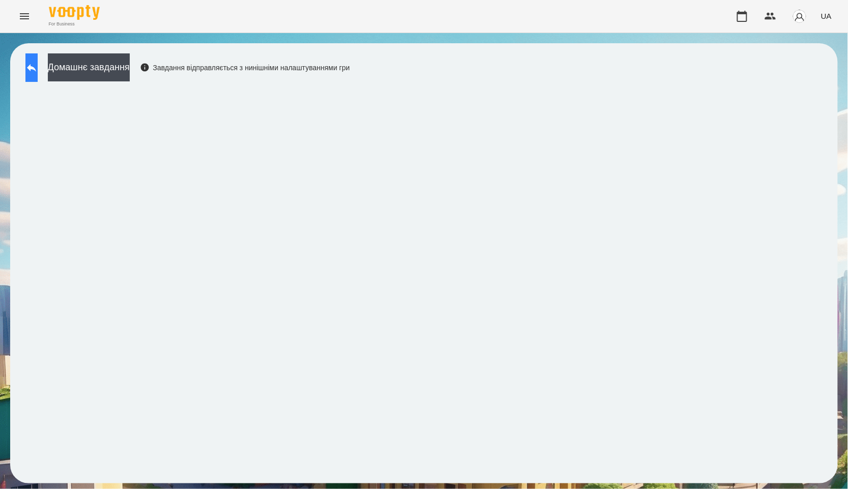
click at [38, 71] on icon at bounding box center [31, 68] width 12 height 12
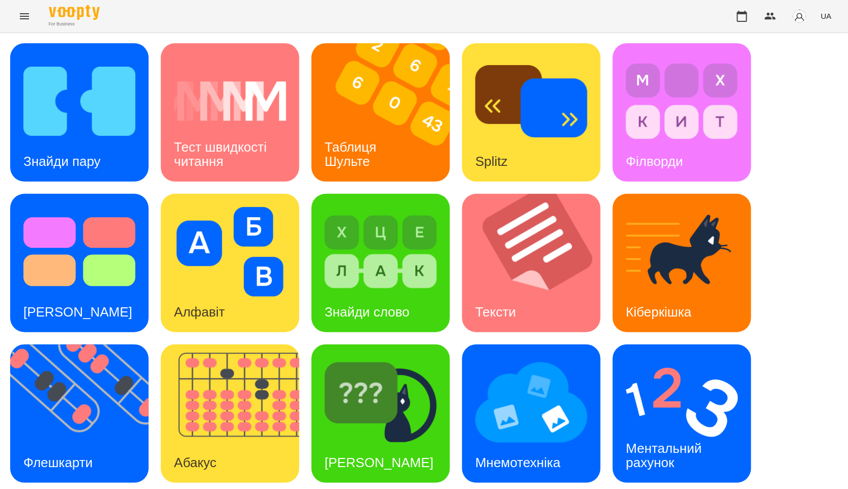
scroll to position [113, 0]
click at [77, 345] on img at bounding box center [85, 414] width 151 height 138
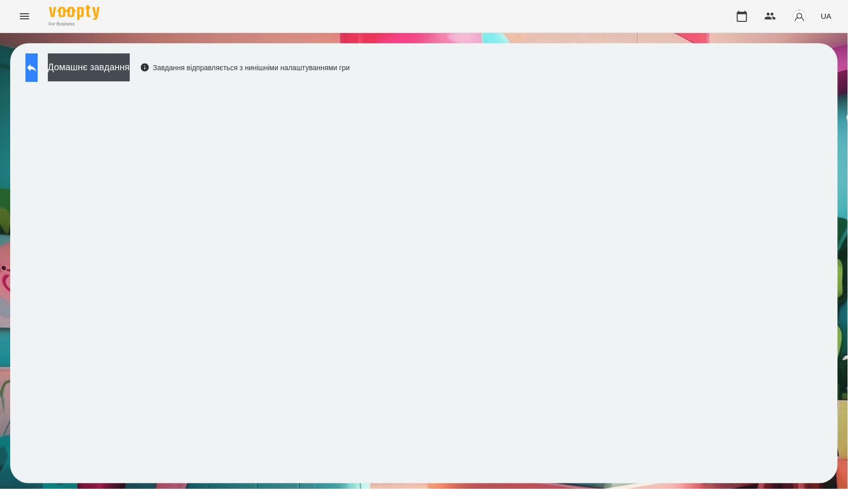
click at [38, 75] on button at bounding box center [31, 67] width 12 height 29
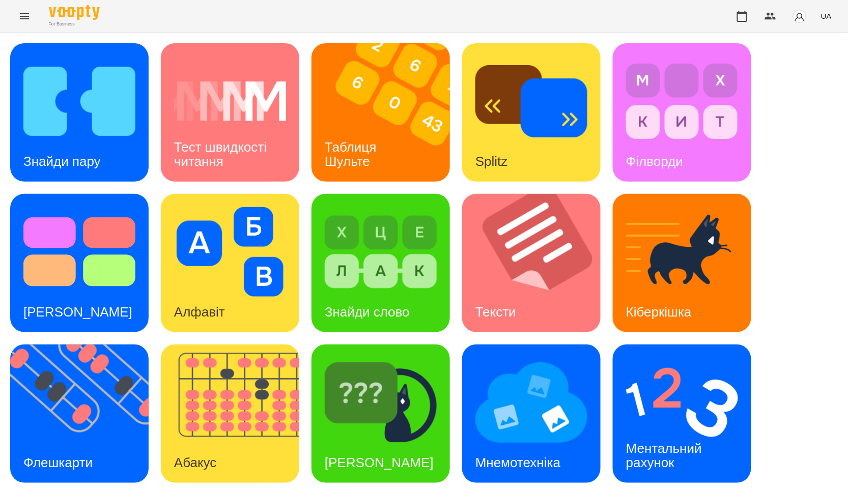
scroll to position [154, 0]
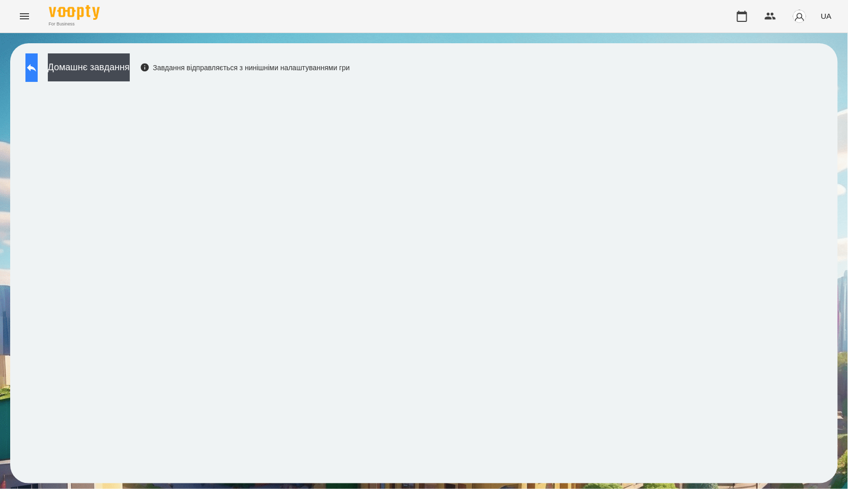
click at [36, 67] on icon at bounding box center [31, 68] width 9 height 8
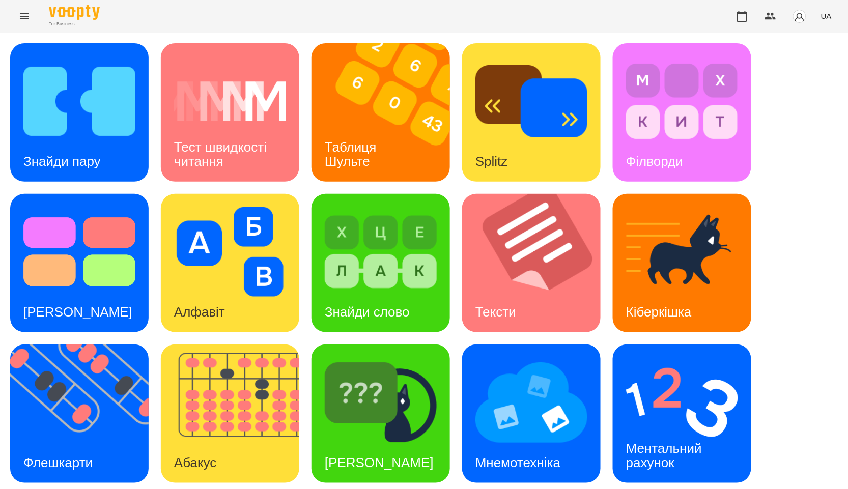
scroll to position [154, 0]
click at [675, 358] on img at bounding box center [682, 403] width 112 height 90
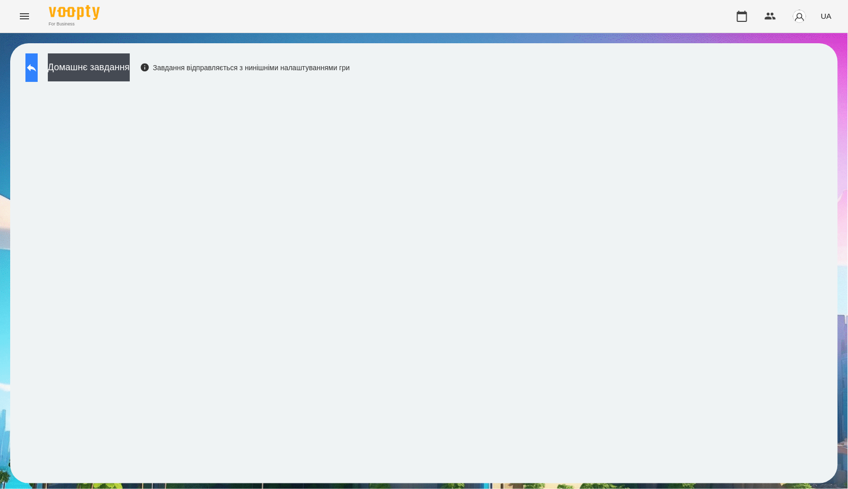
click at [38, 65] on button at bounding box center [31, 67] width 12 height 29
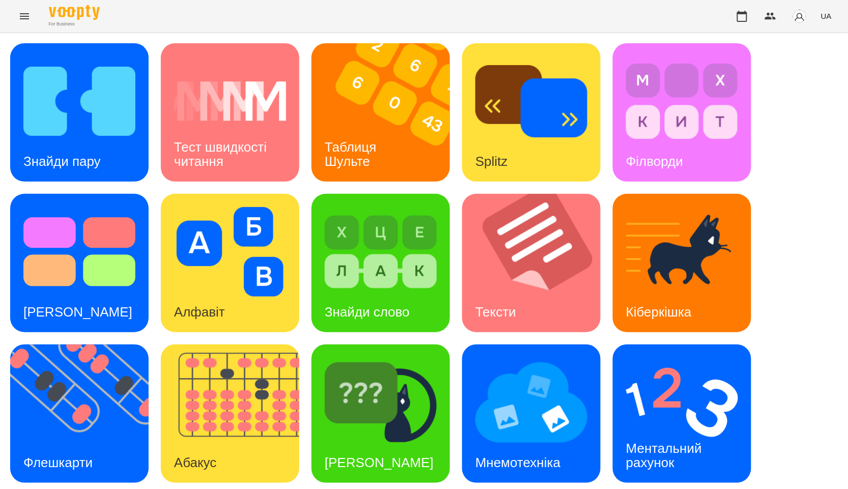
scroll to position [113, 0]
click at [660, 358] on img at bounding box center [682, 403] width 112 height 90
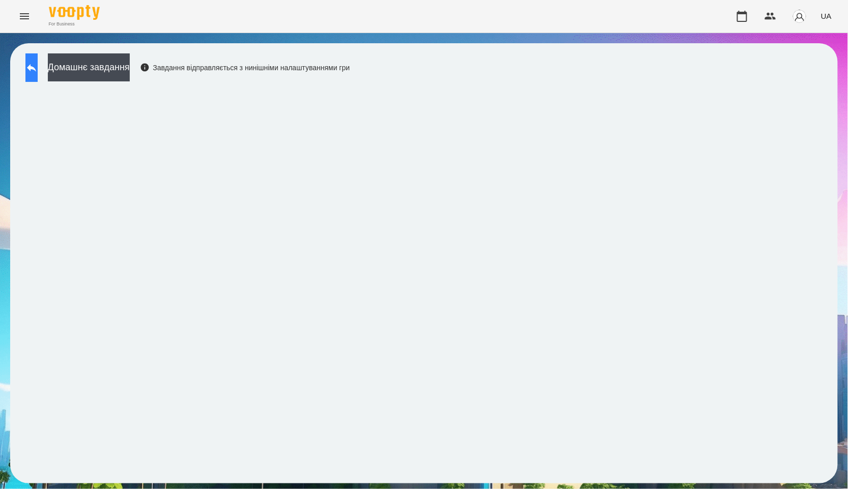
click at [38, 68] on button at bounding box center [31, 67] width 12 height 29
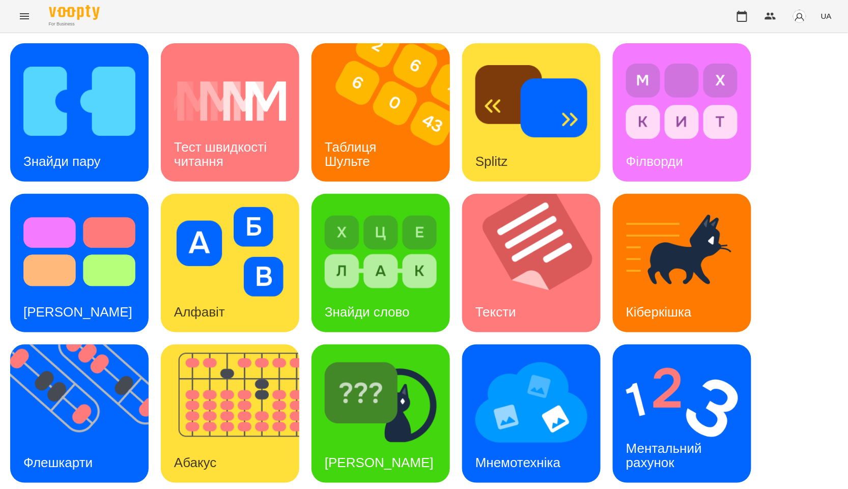
scroll to position [113, 0]
click at [636, 441] on h3 "Ментальний рахунок" at bounding box center [665, 455] width 79 height 29
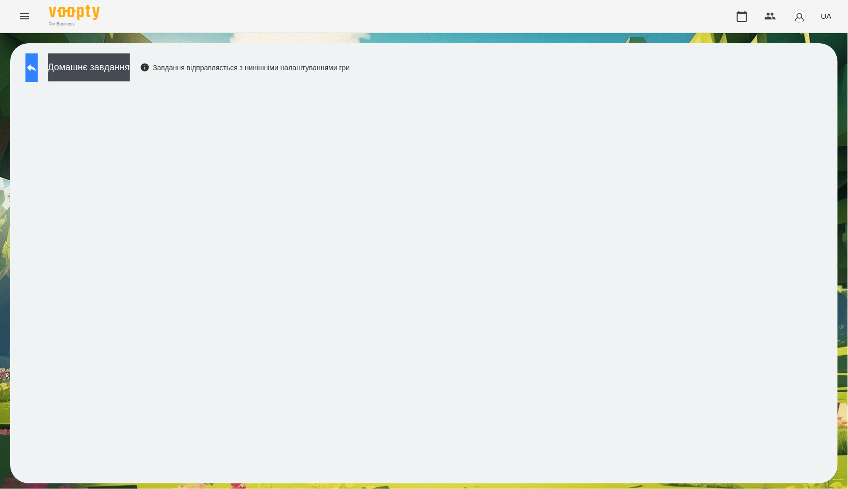
click at [38, 68] on button at bounding box center [31, 67] width 12 height 29
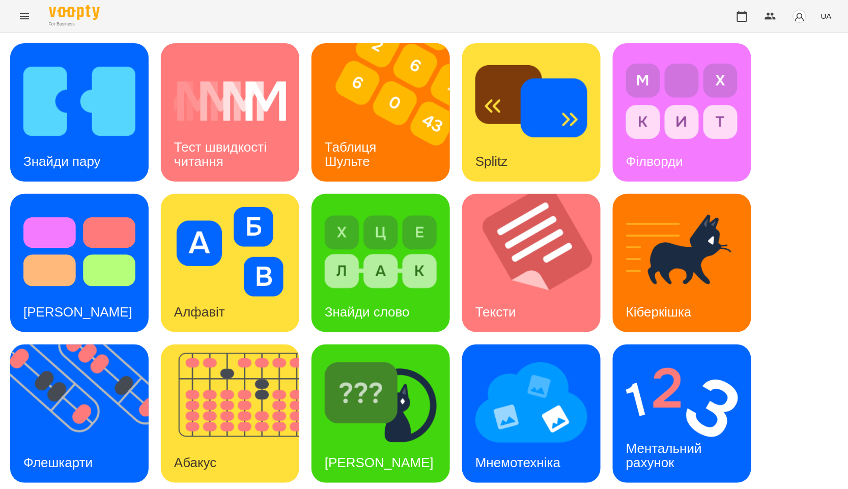
scroll to position [154, 0]
click at [534, 443] on div "Мнемотехніка" at bounding box center [517, 463] width 111 height 40
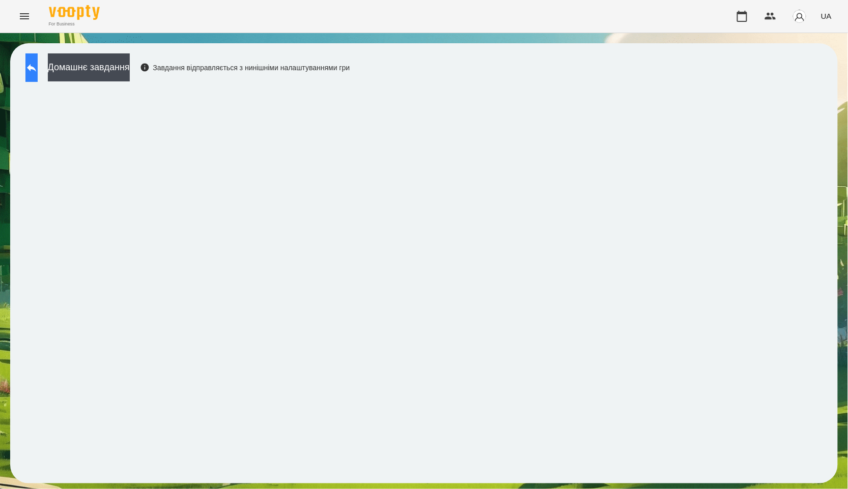
click at [38, 66] on icon at bounding box center [31, 68] width 12 height 12
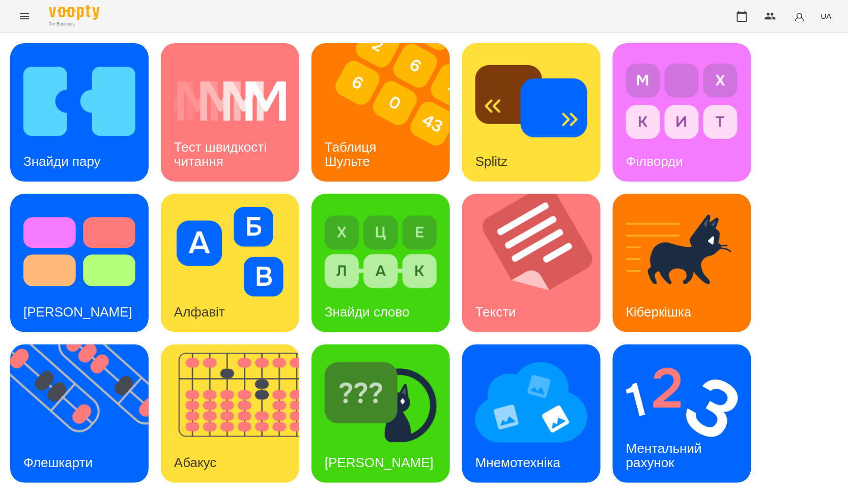
scroll to position [154, 0]
click at [515, 358] on img at bounding box center [531, 403] width 112 height 90
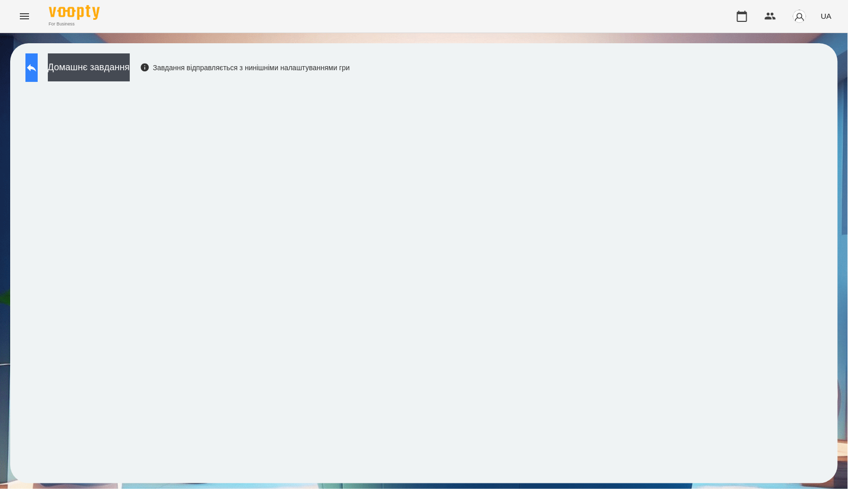
click at [38, 58] on button at bounding box center [31, 67] width 12 height 29
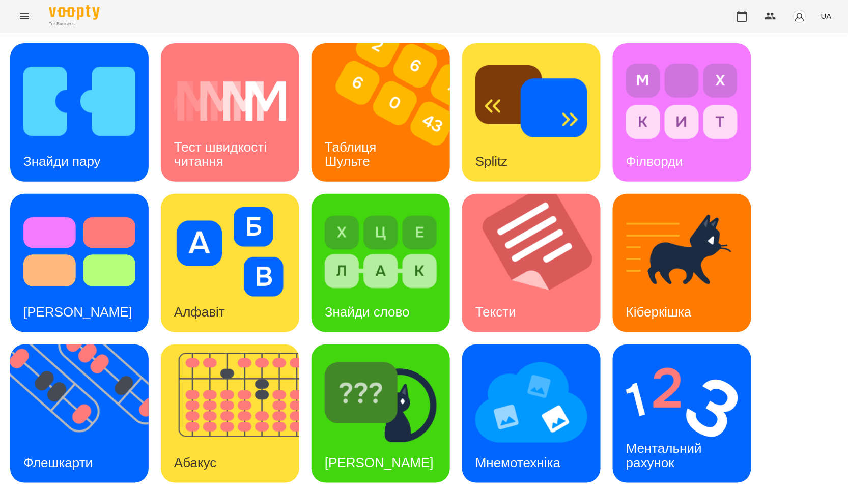
click at [457, 183] on div "Знайди пару Тест швидкості читання Таблиця Шульте Splitz Філворди Тест Струпа А…" at bounding box center [424, 338] width 828 height 590
click at [415, 120] on img at bounding box center [387, 112] width 151 height 138
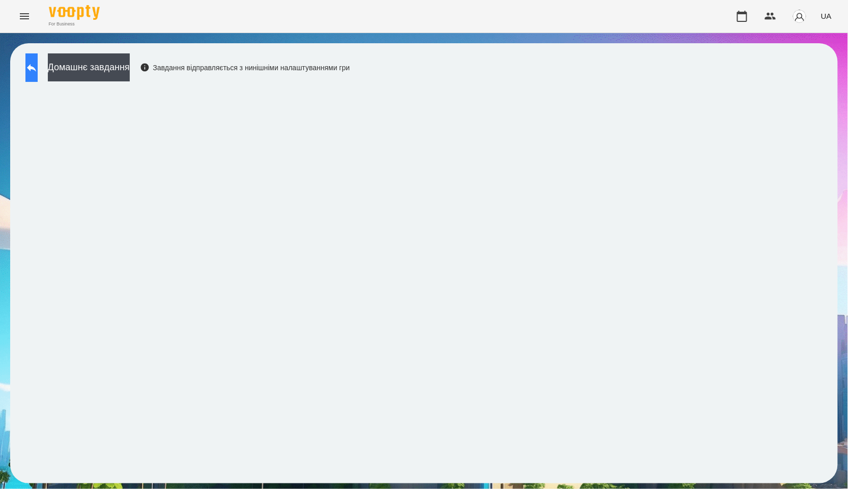
click at [38, 70] on icon at bounding box center [31, 68] width 12 height 12
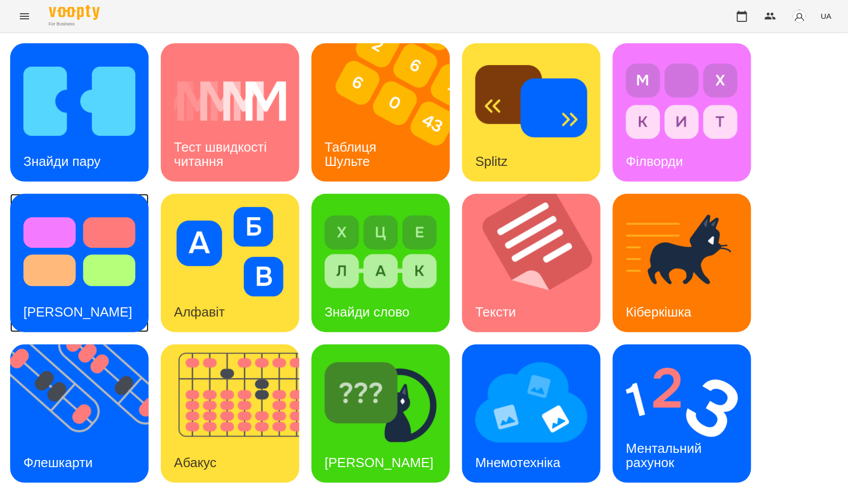
click at [93, 253] on img at bounding box center [79, 252] width 112 height 90
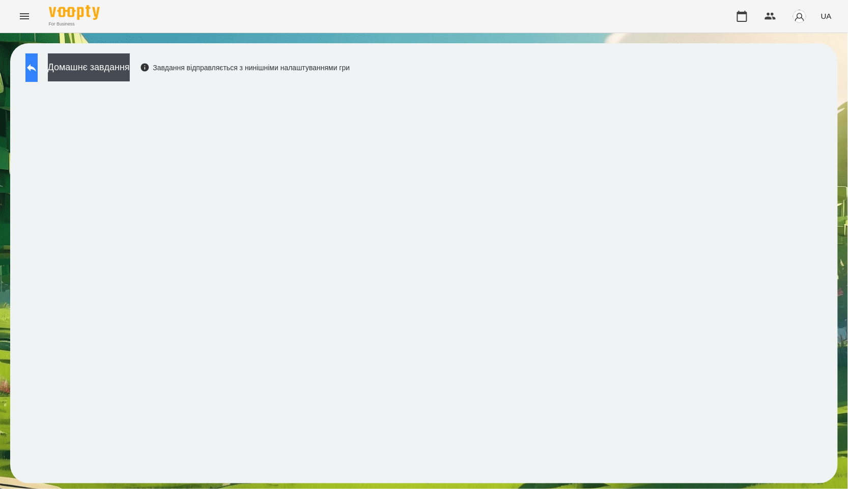
click at [36, 66] on icon at bounding box center [31, 68] width 12 height 12
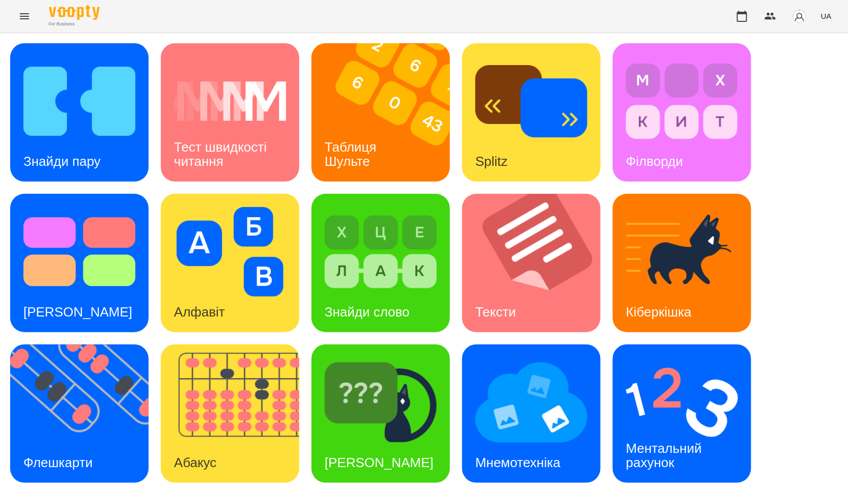
scroll to position [57, 0]
click at [699, 207] on img at bounding box center [682, 252] width 112 height 90
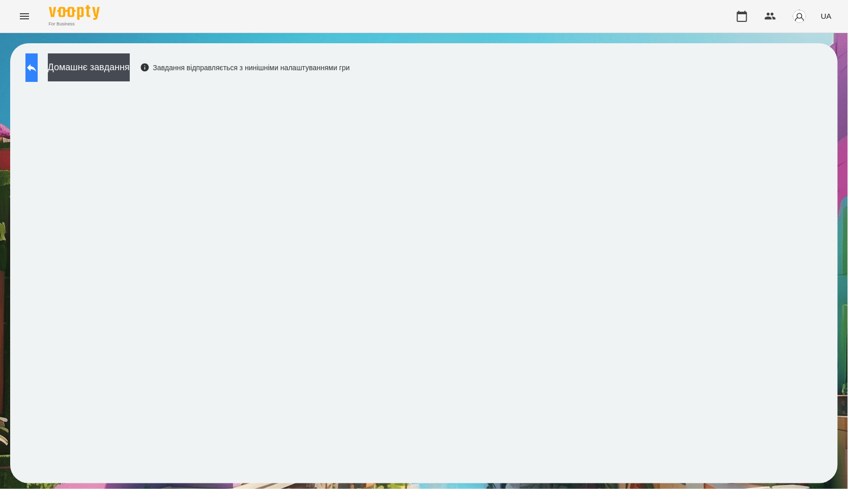
click at [35, 63] on button at bounding box center [31, 67] width 12 height 29
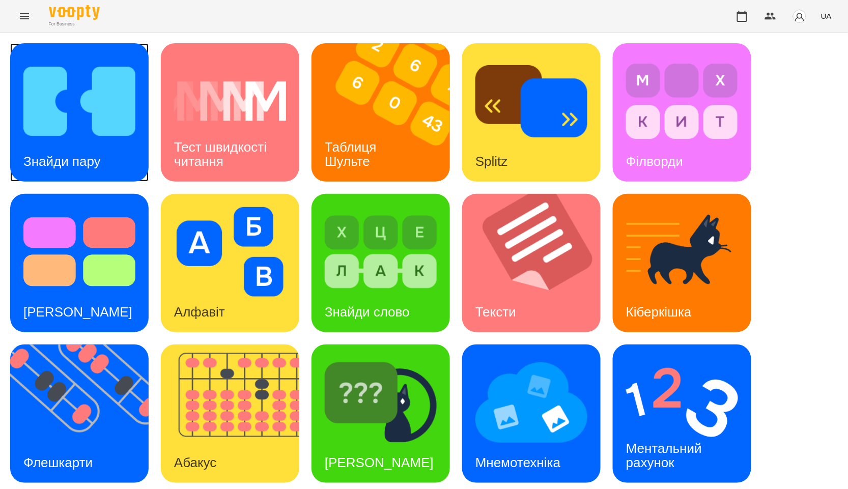
click at [80, 105] on img at bounding box center [79, 102] width 112 height 90
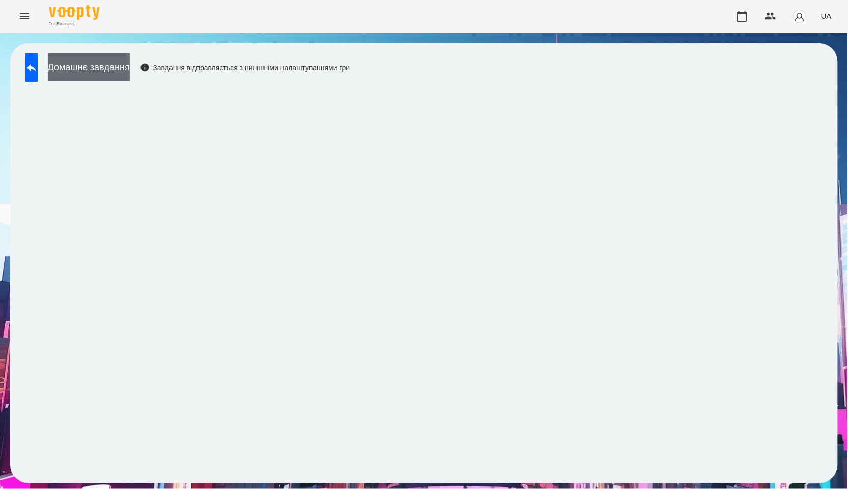
click at [96, 67] on html "For Business UA Домашнє завдання Завдання відправляється з нинішніми налаштуван…" at bounding box center [424, 247] width 848 height 494
click at [38, 66] on button at bounding box center [31, 67] width 12 height 29
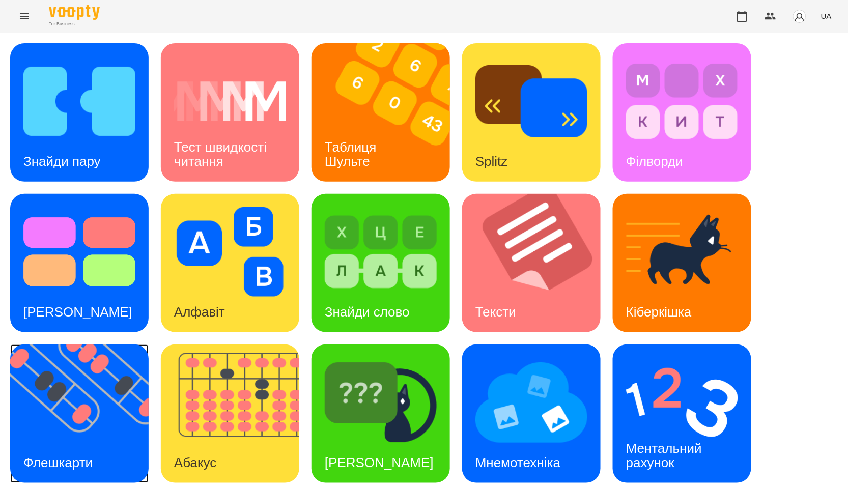
click at [111, 386] on img at bounding box center [85, 414] width 151 height 138
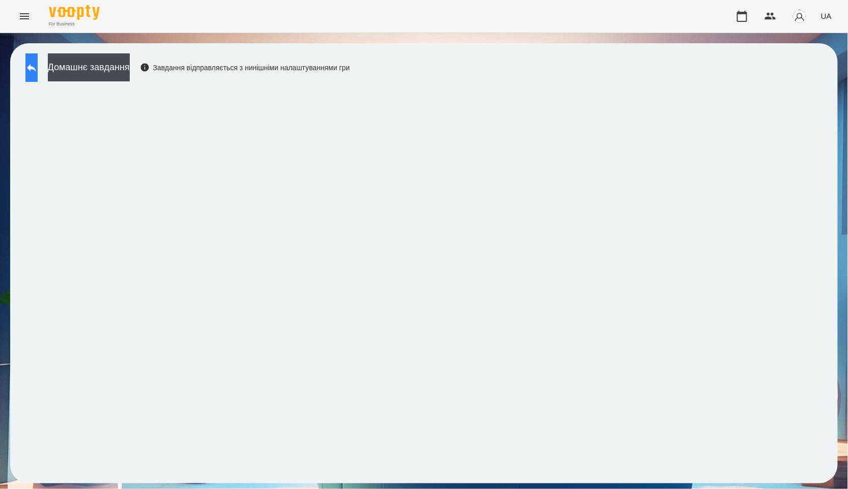
click at [38, 59] on button at bounding box center [31, 67] width 12 height 29
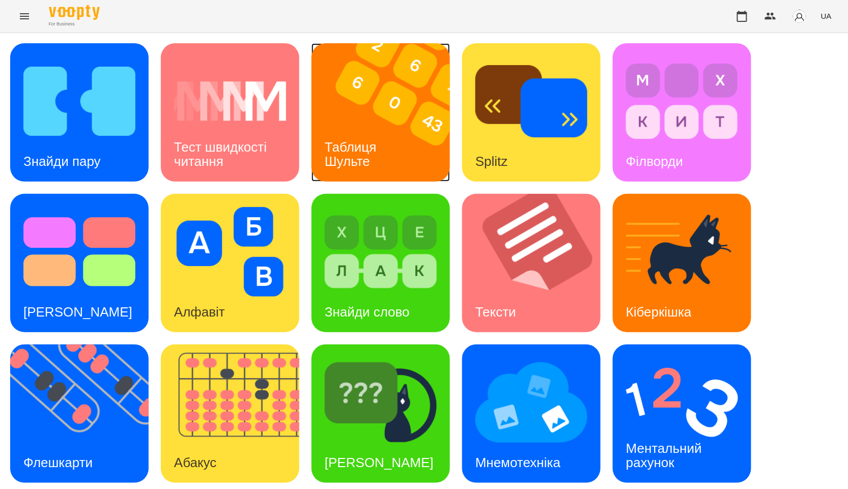
click at [350, 109] on img at bounding box center [387, 112] width 151 height 138
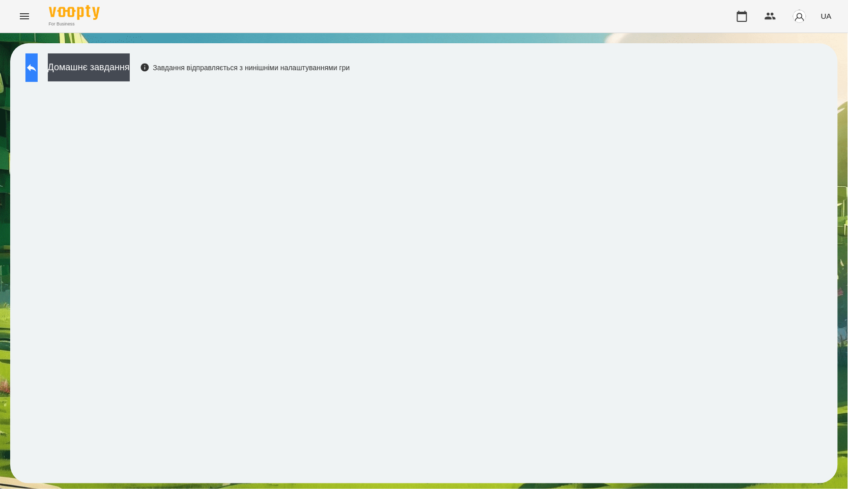
click at [36, 68] on icon at bounding box center [31, 68] width 9 height 8
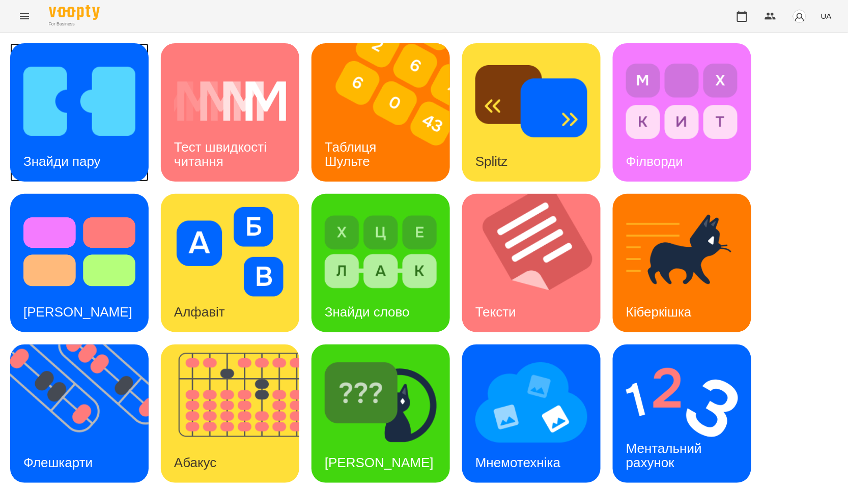
click at [120, 132] on img at bounding box center [79, 102] width 112 height 90
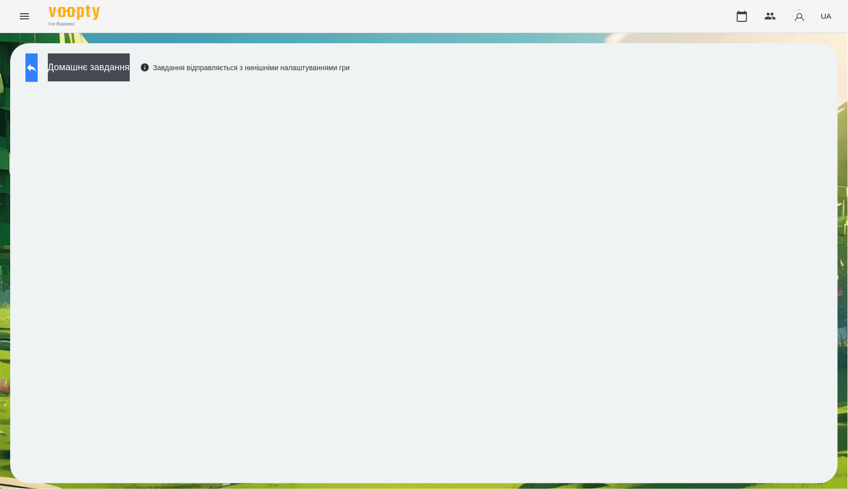
click at [38, 69] on icon at bounding box center [31, 68] width 12 height 12
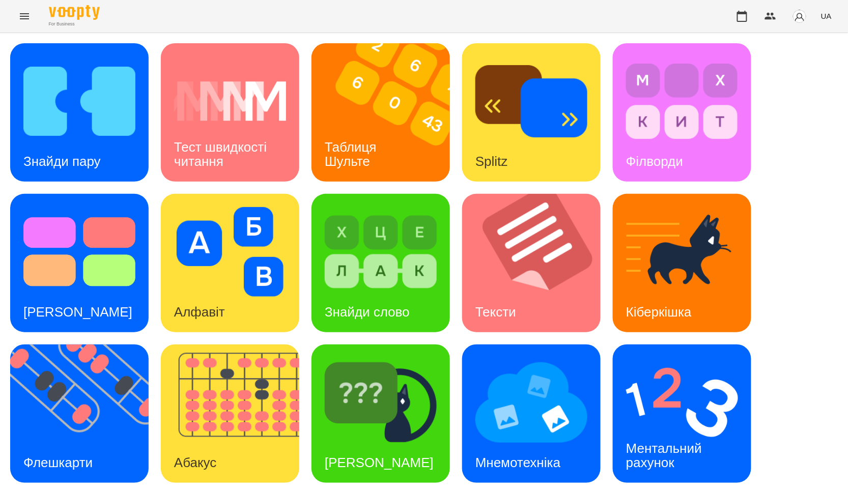
scroll to position [154, 0]
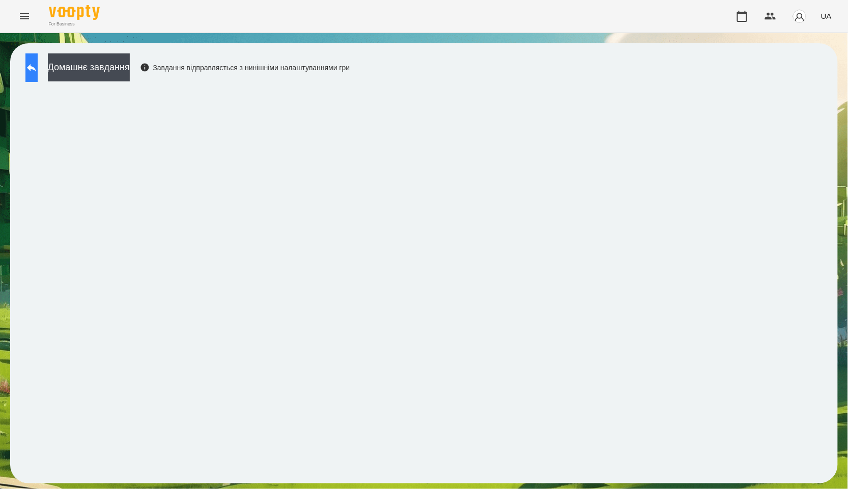
click at [38, 74] on button at bounding box center [31, 67] width 12 height 29
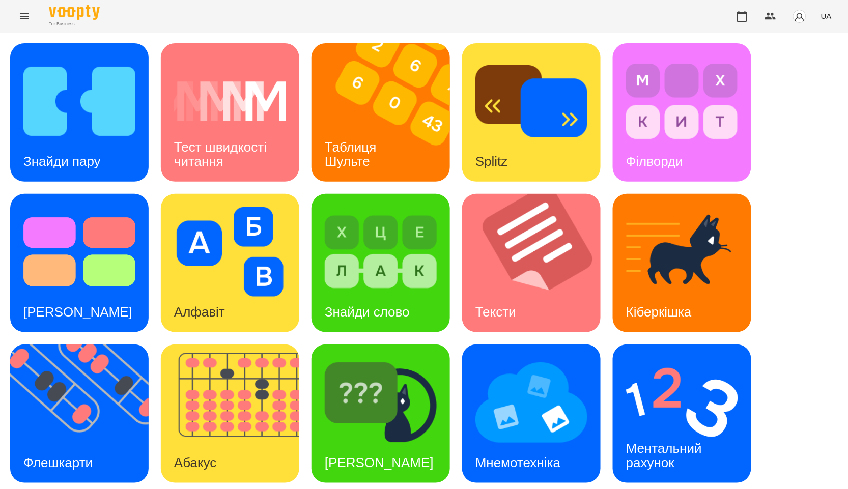
scroll to position [154, 0]
click at [324, 443] on div "Знайди Кіберкішку" at bounding box center [379, 463] width 135 height 40
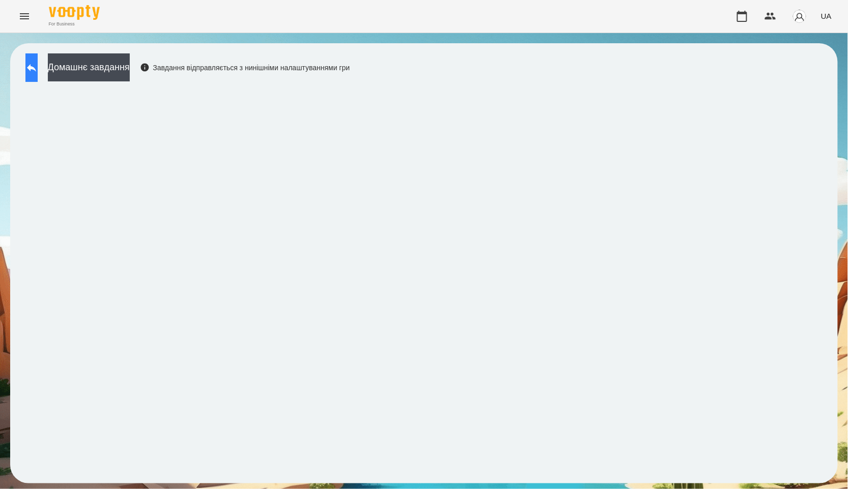
click at [34, 64] on button at bounding box center [31, 67] width 12 height 29
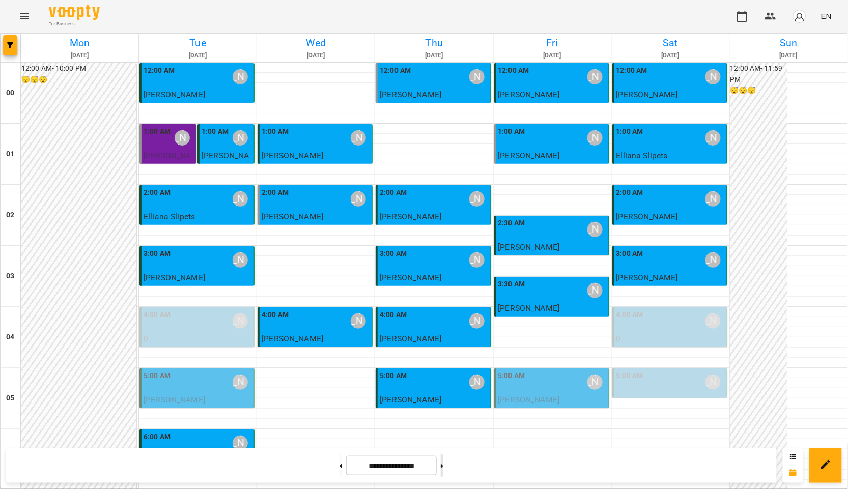
click at [443, 468] on button at bounding box center [442, 466] width 3 height 22
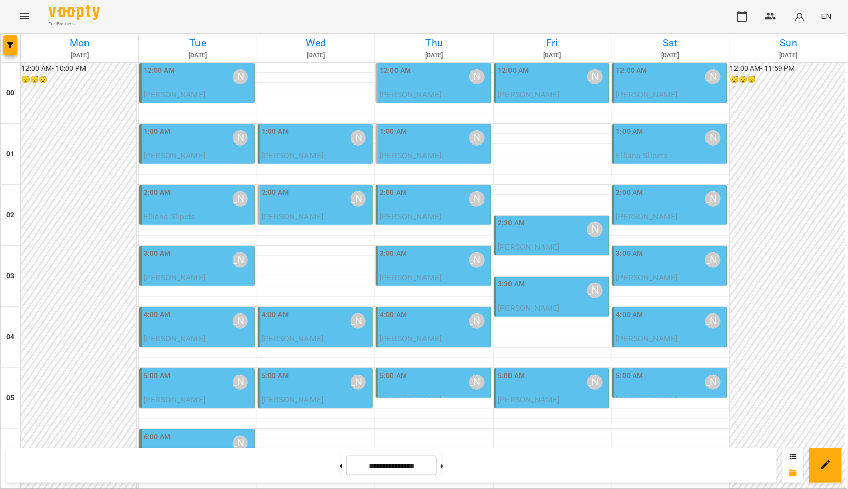
scroll to position [113, 0]
click at [665, 310] on div "4:00 AM Курбанова Софія" at bounding box center [670, 321] width 108 height 23
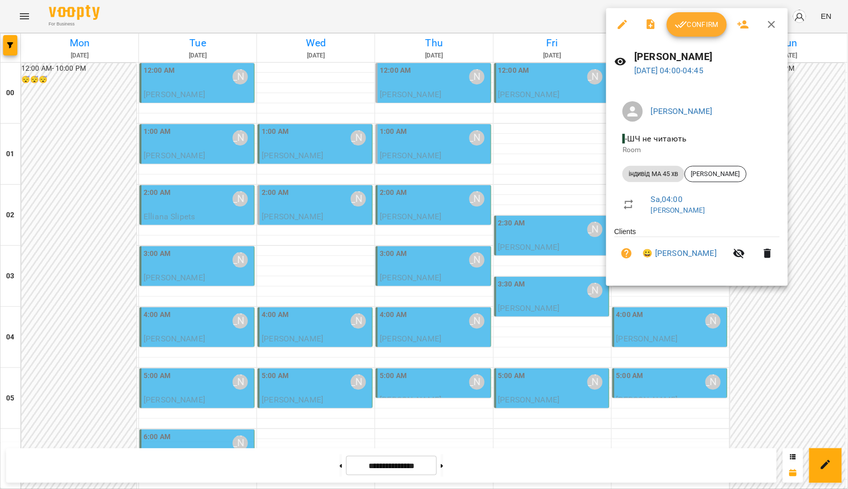
click at [531, 236] on div at bounding box center [424, 244] width 848 height 489
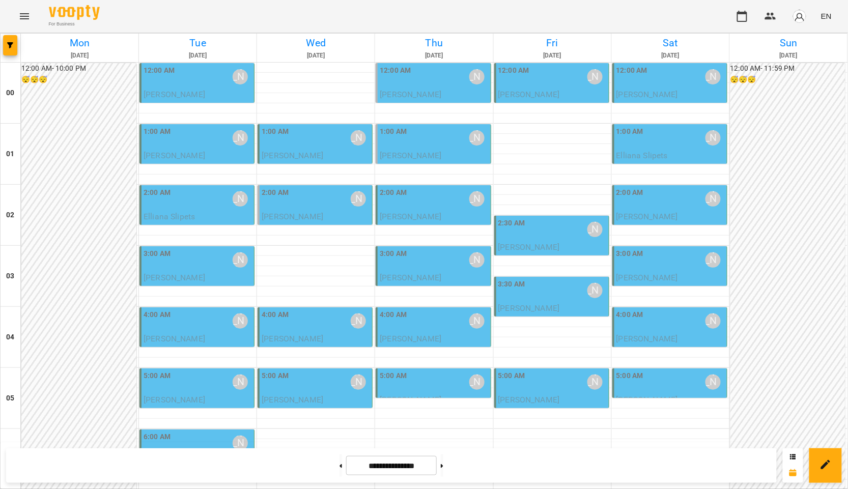
scroll to position [0, 0]
click at [340, 464] on button at bounding box center [341, 466] width 3 height 22
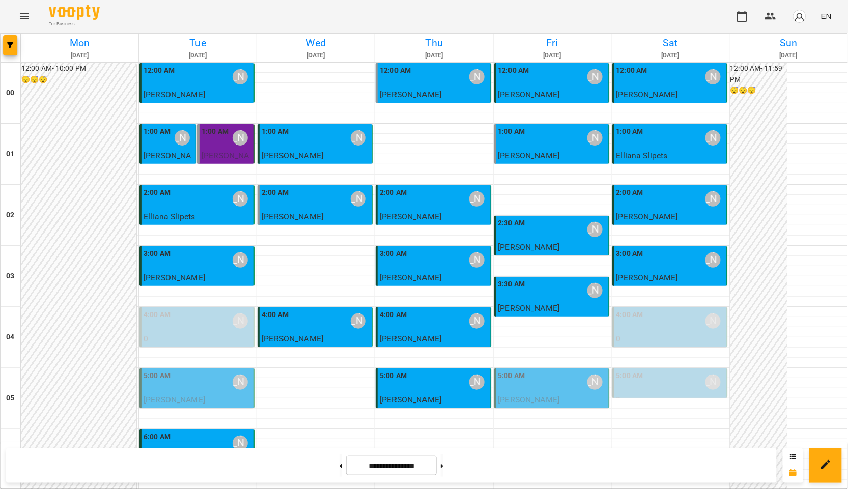
click at [632, 328] on div "4:00 AM" at bounding box center [629, 321] width 27 height 23
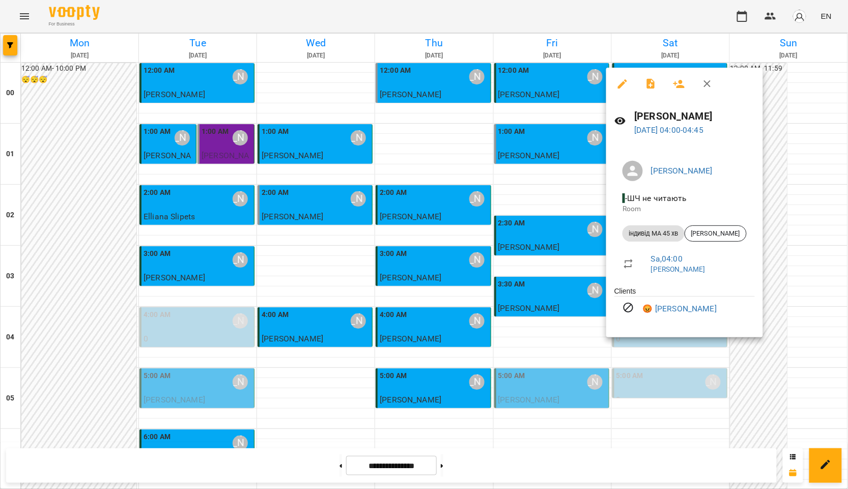
click at [554, 344] on div at bounding box center [424, 244] width 848 height 489
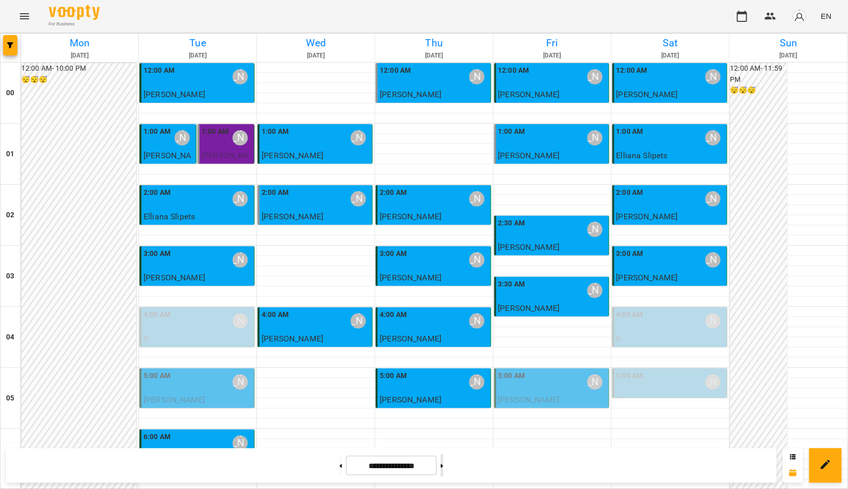
click at [443, 465] on button at bounding box center [442, 466] width 3 height 22
type input "**********"
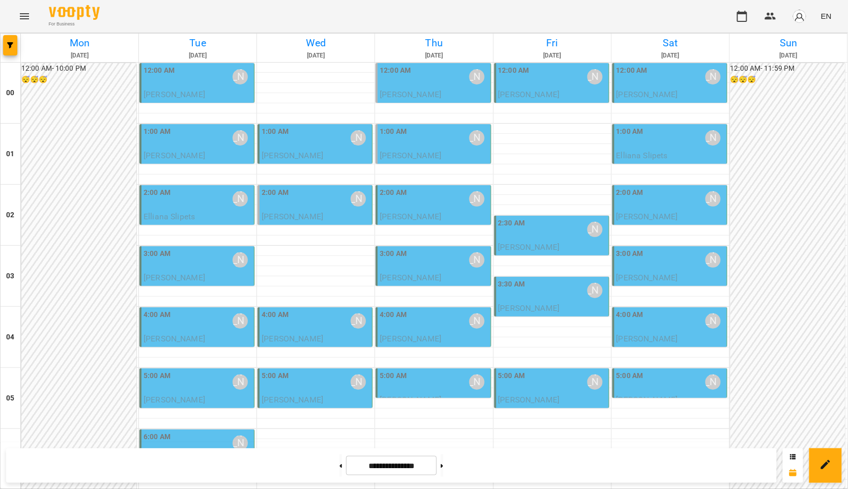
scroll to position [1085, 0]
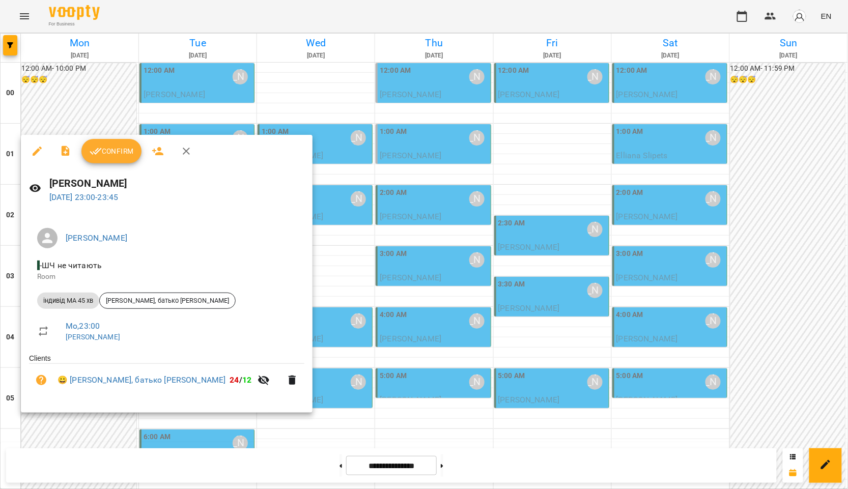
click at [120, 162] on button "Confirm" at bounding box center [111, 151] width 60 height 24
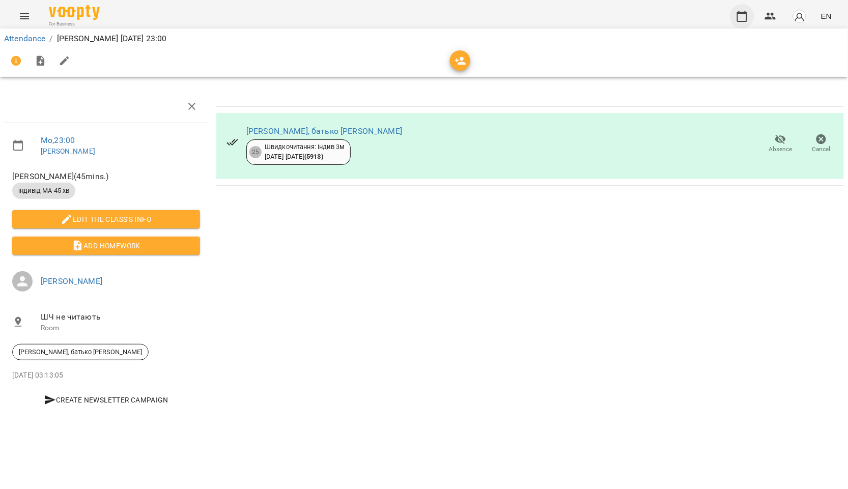
click at [750, 17] on button "button" at bounding box center [742, 16] width 24 height 24
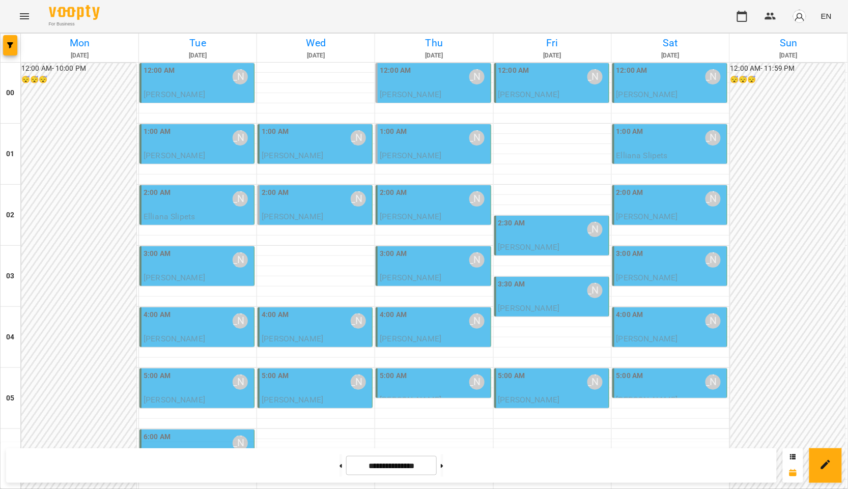
click at [203, 90] on span "[PERSON_NAME]" at bounding box center [175, 95] width 62 height 10
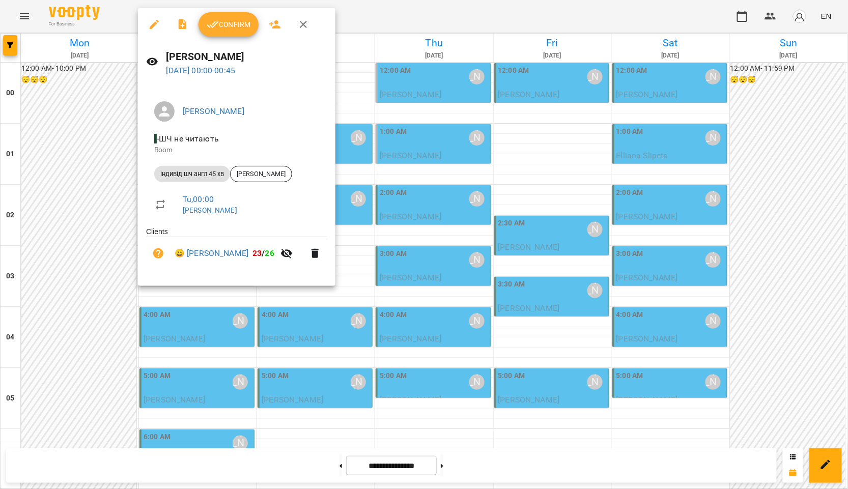
click at [235, 30] on span "Confirm" at bounding box center [229, 24] width 44 height 12
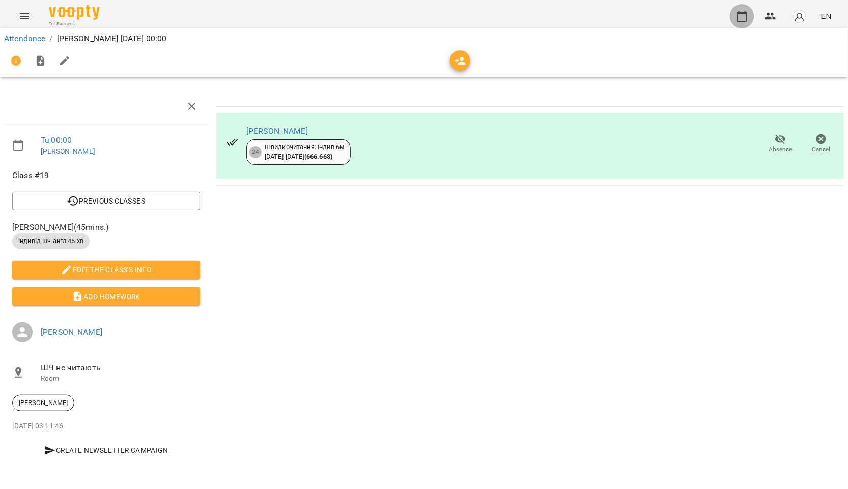
click at [746, 17] on icon "button" at bounding box center [742, 16] width 12 height 12
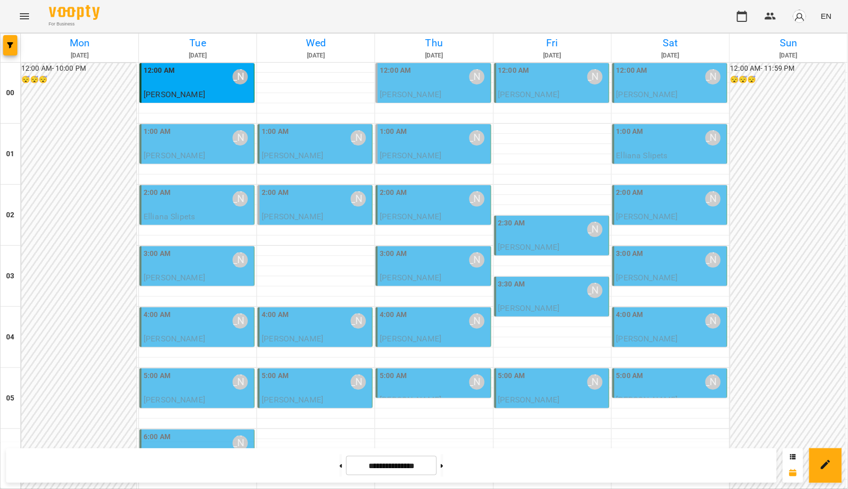
click at [231, 150] on p "[PERSON_NAME]" at bounding box center [198, 156] width 108 height 12
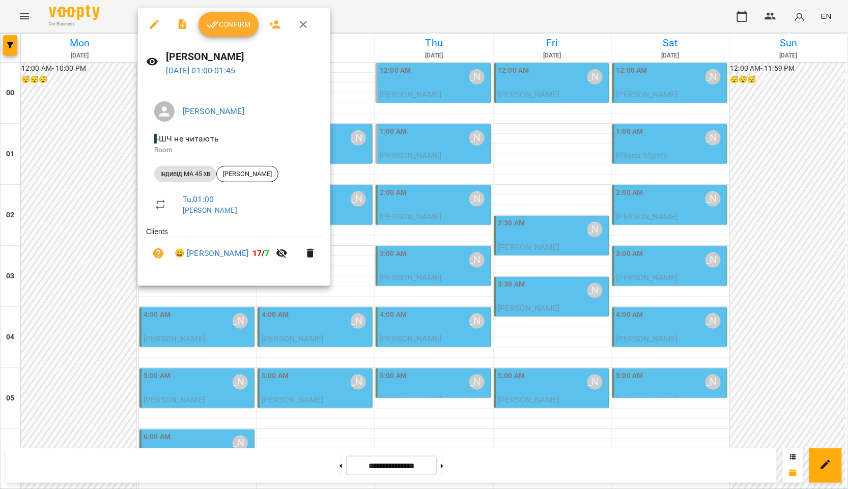
click at [223, 22] on span "Confirm" at bounding box center [229, 24] width 44 height 12
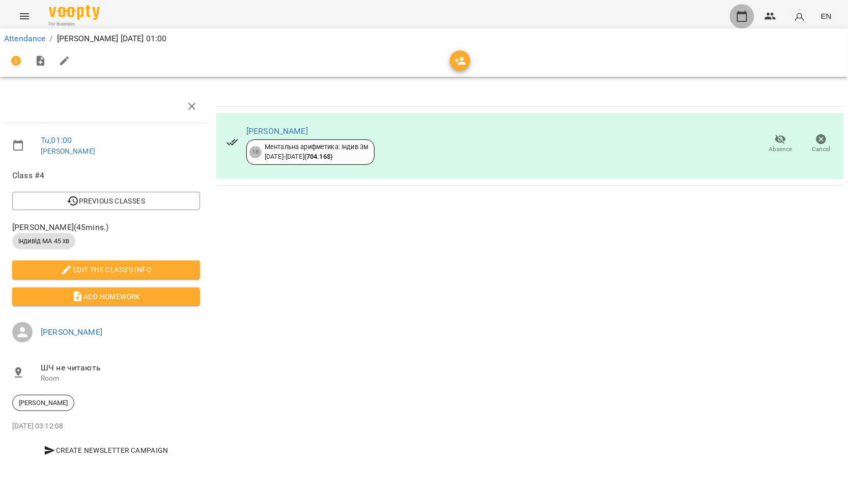
click at [742, 19] on icon "button" at bounding box center [742, 16] width 12 height 12
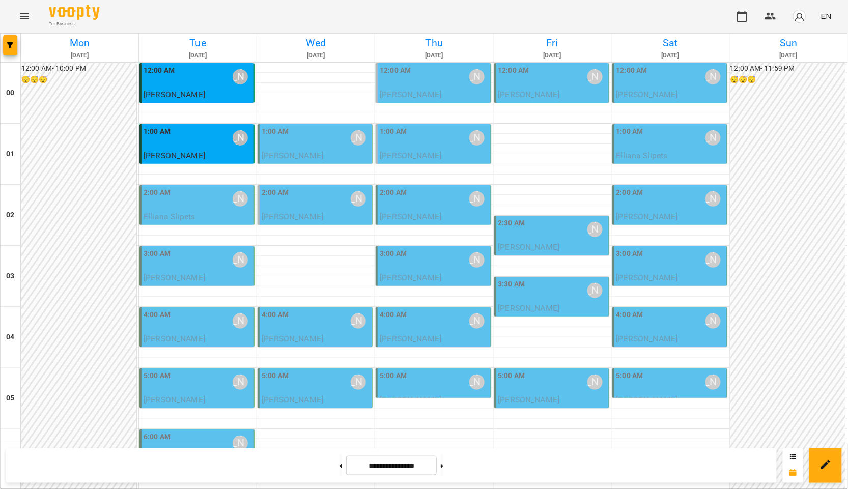
click at [215, 198] on div "2:00 AM Курбанова Софія" at bounding box center [198, 198] width 108 height 23
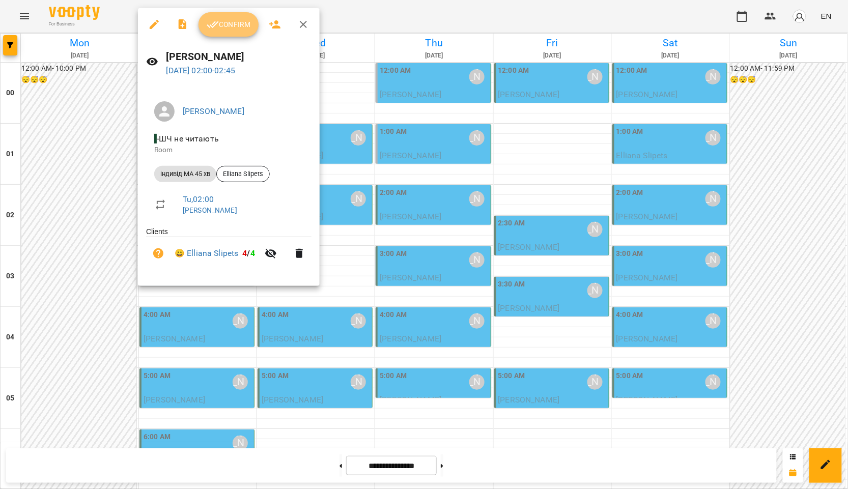
click at [243, 30] on span "Confirm" at bounding box center [229, 24] width 44 height 12
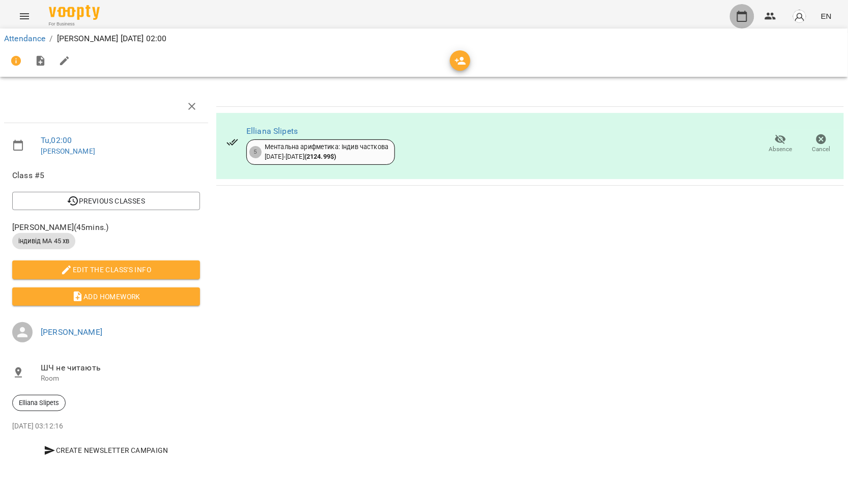
click at [738, 19] on icon "button" at bounding box center [742, 16] width 12 height 12
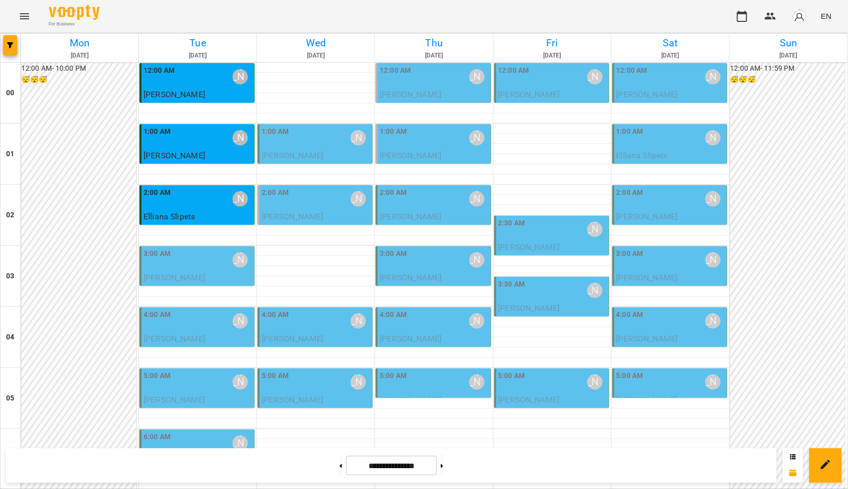
click at [209, 261] on div "3:00 AM Курбанова Софія" at bounding box center [198, 259] width 108 height 23
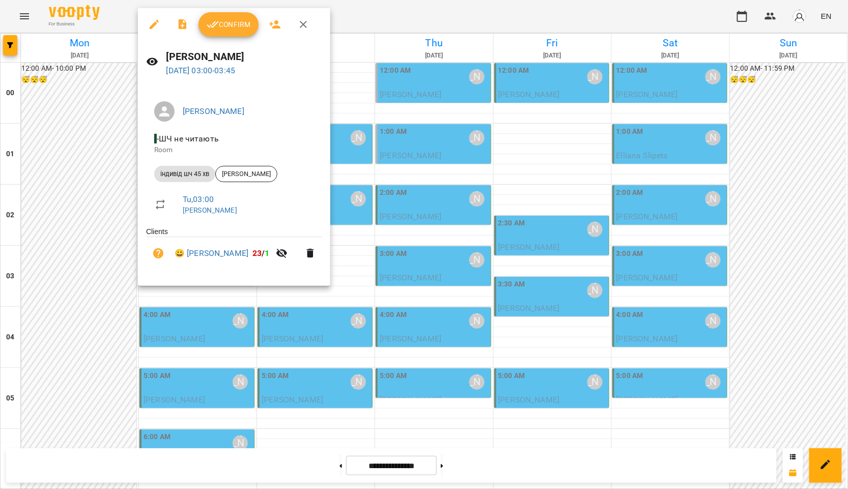
drag, startPoint x: 249, startPoint y: 38, endPoint x: 242, endPoint y: 37, distance: 7.7
click at [249, 38] on div "Confirm" at bounding box center [234, 24] width 192 height 33
click at [241, 37] on div "Confirm" at bounding box center [234, 24] width 192 height 33
click at [241, 30] on span "Confirm" at bounding box center [229, 24] width 44 height 12
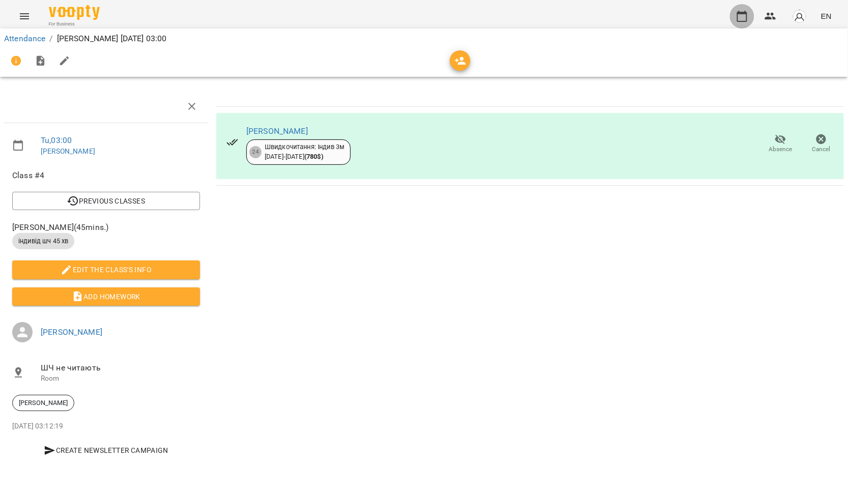
click at [738, 15] on icon "button" at bounding box center [742, 16] width 12 height 12
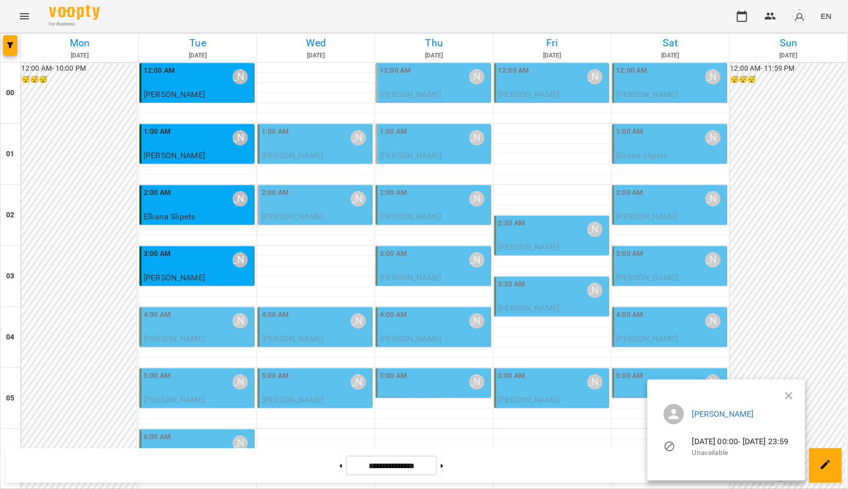
click at [192, 330] on div at bounding box center [424, 244] width 848 height 489
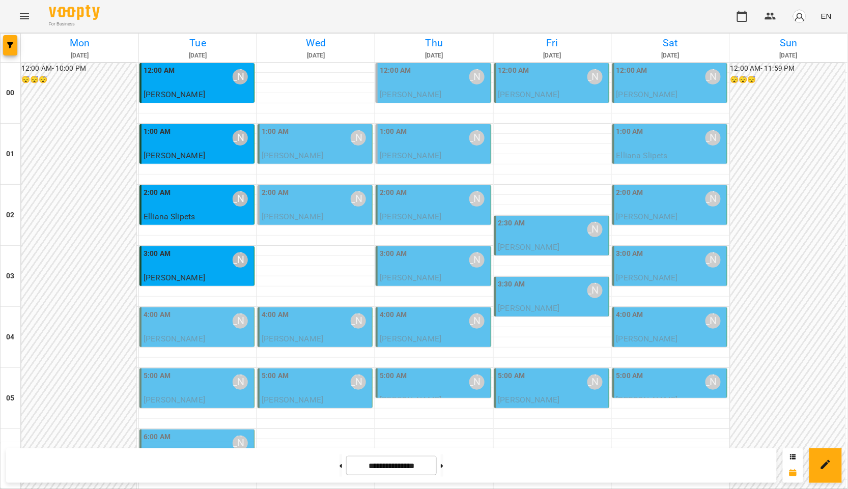
click at [219, 326] on div "4:00 AM Курбанова Софія" at bounding box center [198, 321] width 108 height 23
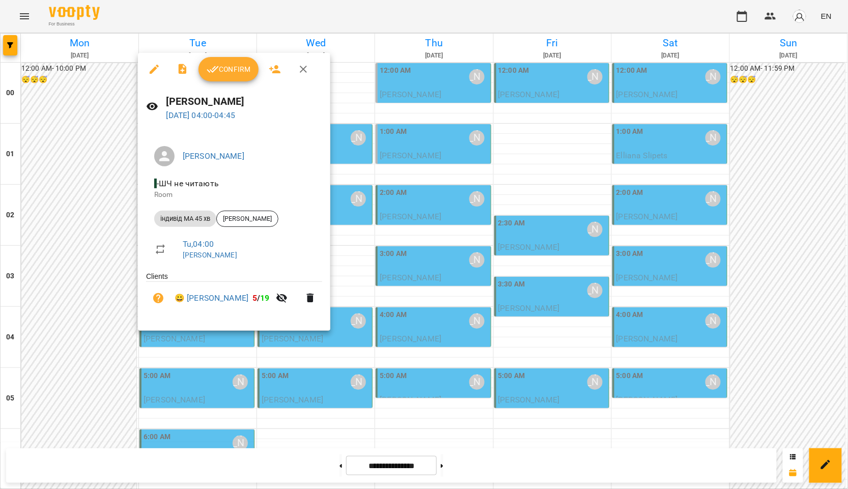
click at [223, 74] on span "Confirm" at bounding box center [229, 69] width 44 height 12
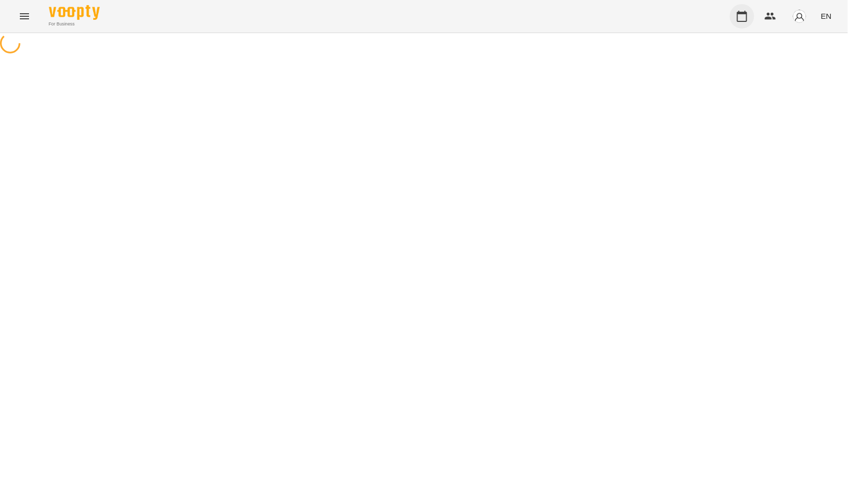
click at [746, 18] on icon "button" at bounding box center [742, 16] width 12 height 12
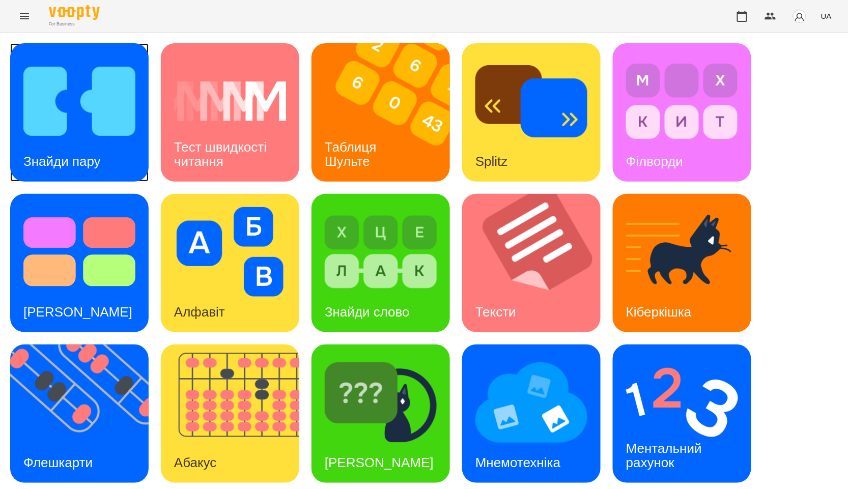
click at [105, 131] on img at bounding box center [79, 102] width 112 height 90
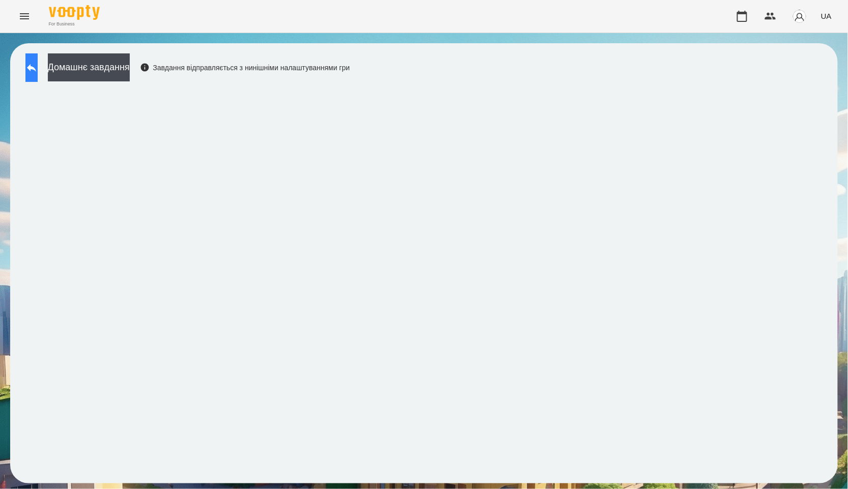
click at [32, 66] on button at bounding box center [31, 67] width 12 height 29
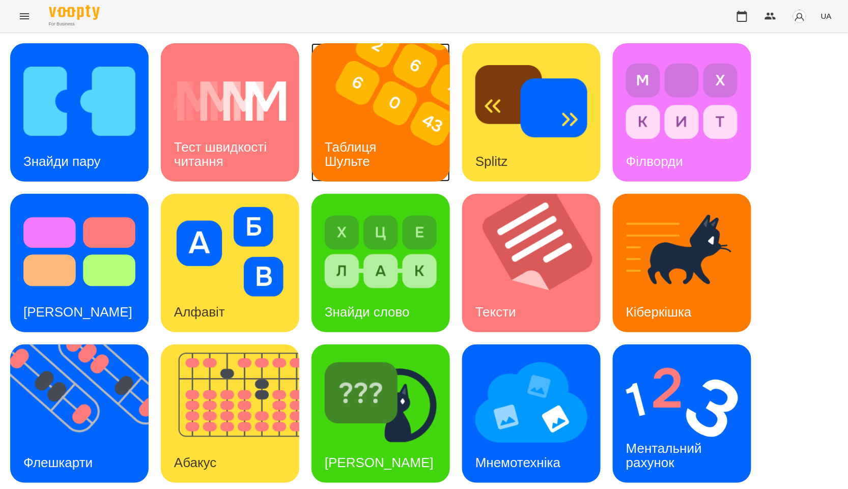
click at [393, 135] on div "Таблиця Шульте" at bounding box center [353, 154] width 82 height 54
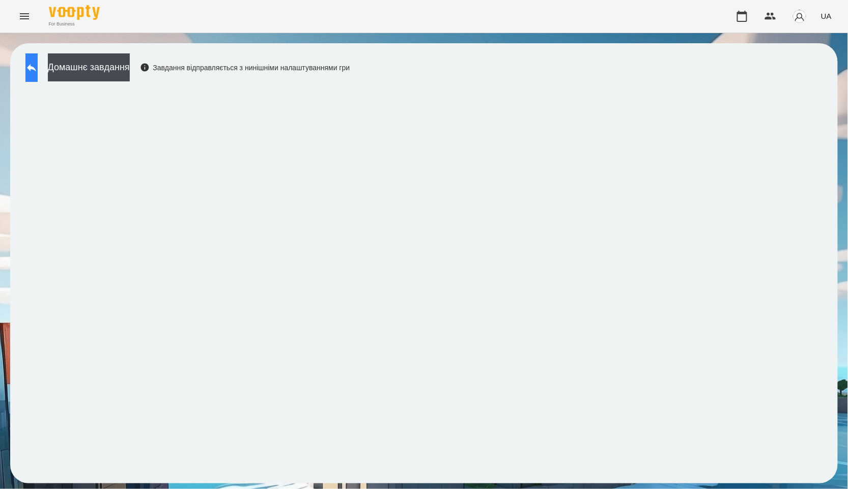
click at [38, 62] on icon at bounding box center [31, 68] width 12 height 12
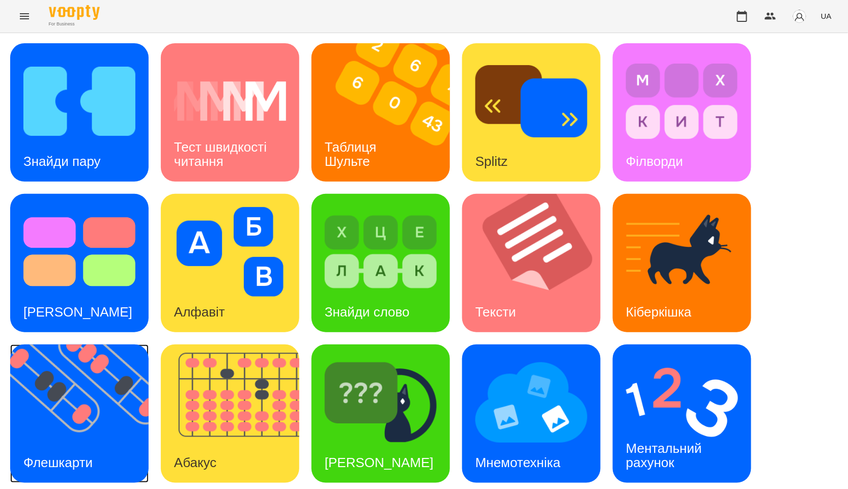
click at [87, 402] on img at bounding box center [85, 414] width 151 height 138
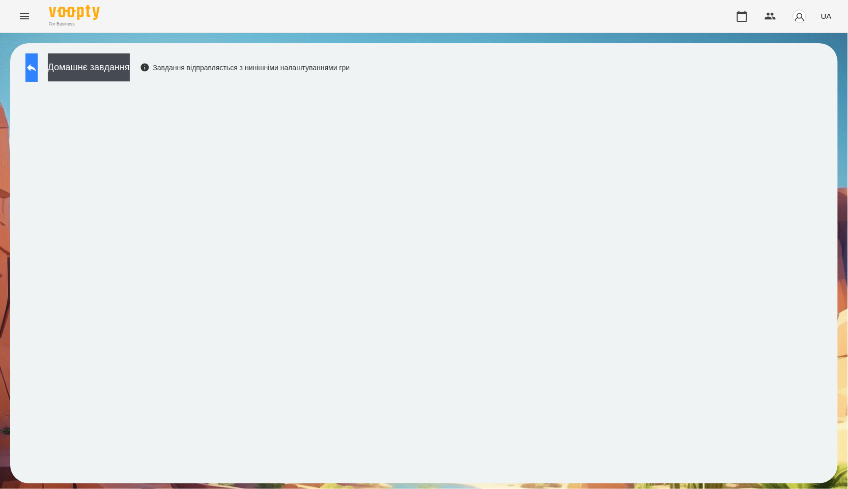
click at [38, 72] on icon at bounding box center [31, 68] width 12 height 12
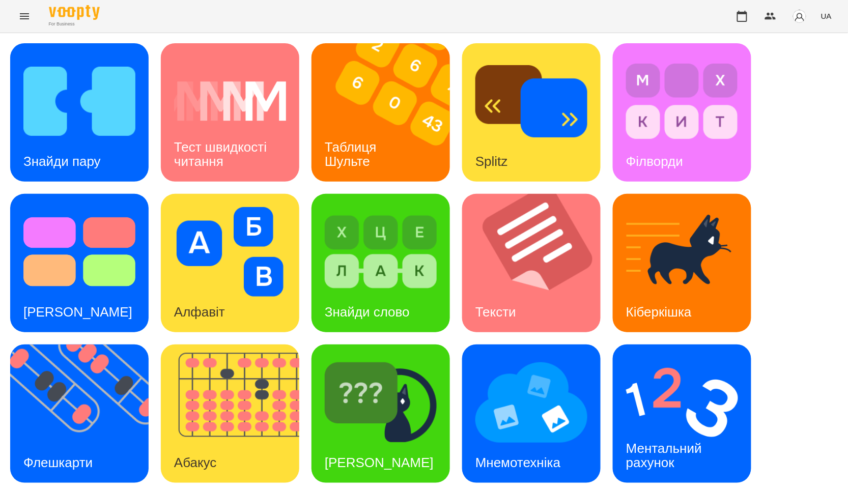
scroll to position [57, 0]
click at [204, 359] on img at bounding box center [236, 414] width 151 height 138
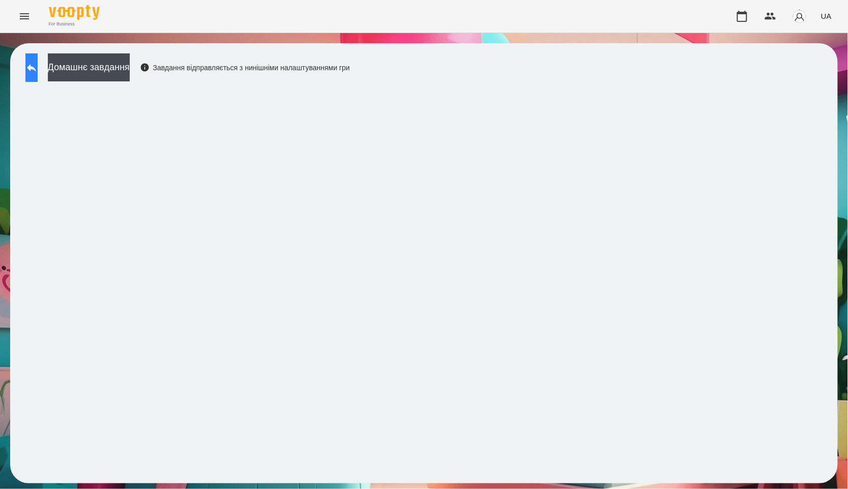
click at [38, 74] on button at bounding box center [31, 67] width 12 height 29
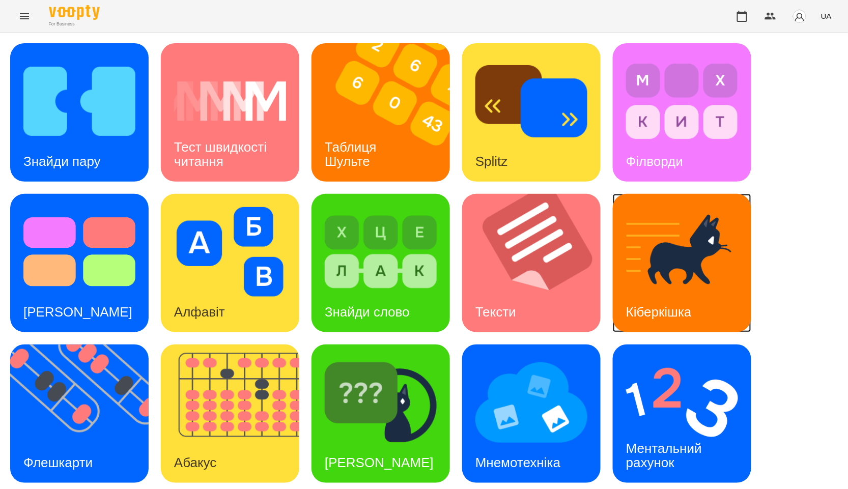
click at [677, 277] on img at bounding box center [682, 252] width 112 height 90
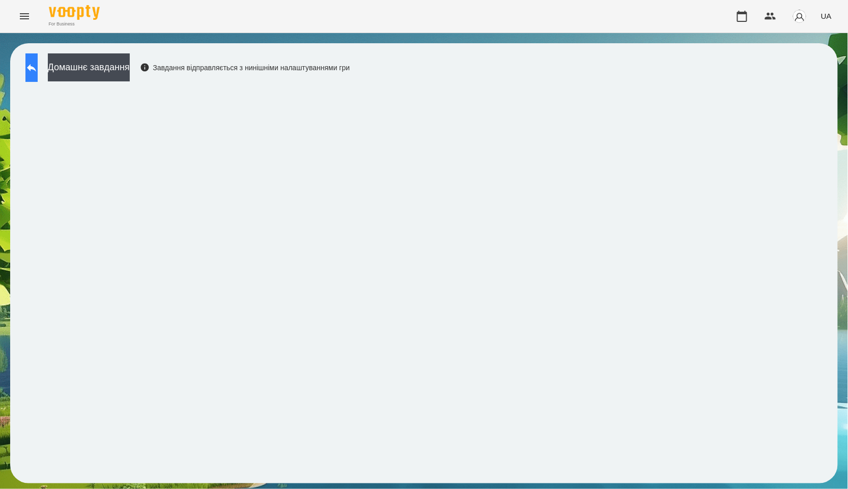
click at [38, 77] on button at bounding box center [31, 67] width 12 height 29
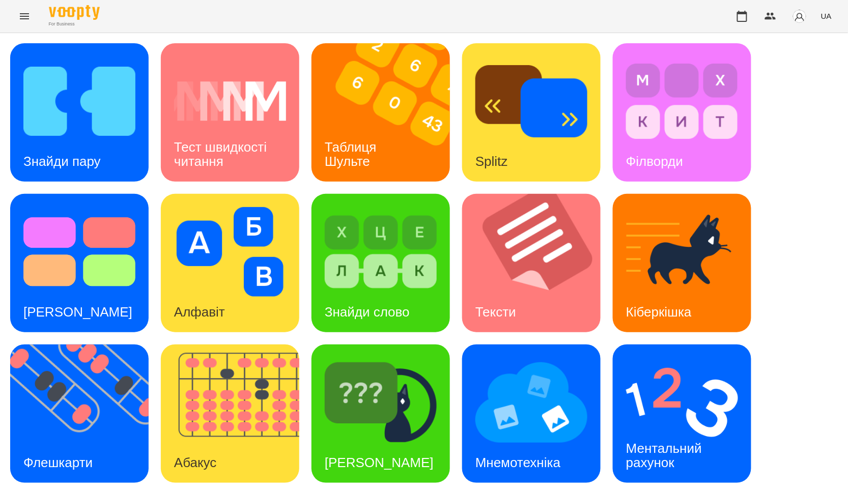
scroll to position [154, 0]
click at [338, 443] on div "Знайди Кіберкішку" at bounding box center [379, 463] width 135 height 40
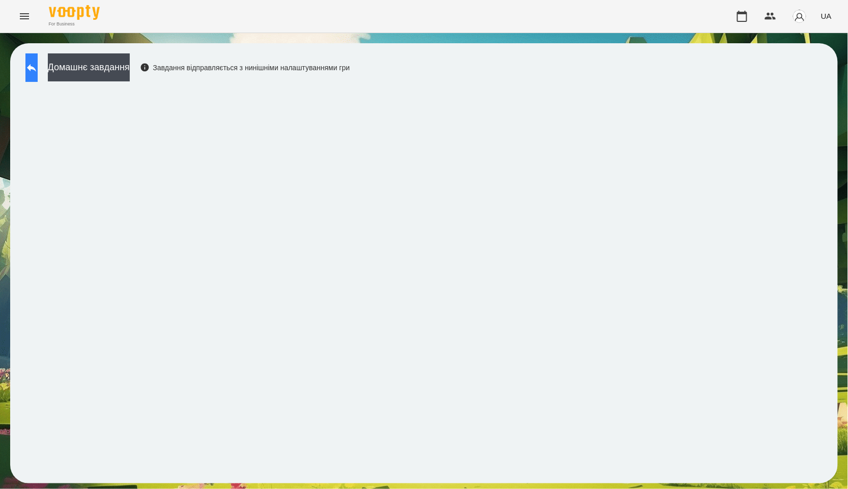
click at [29, 59] on button at bounding box center [31, 67] width 12 height 29
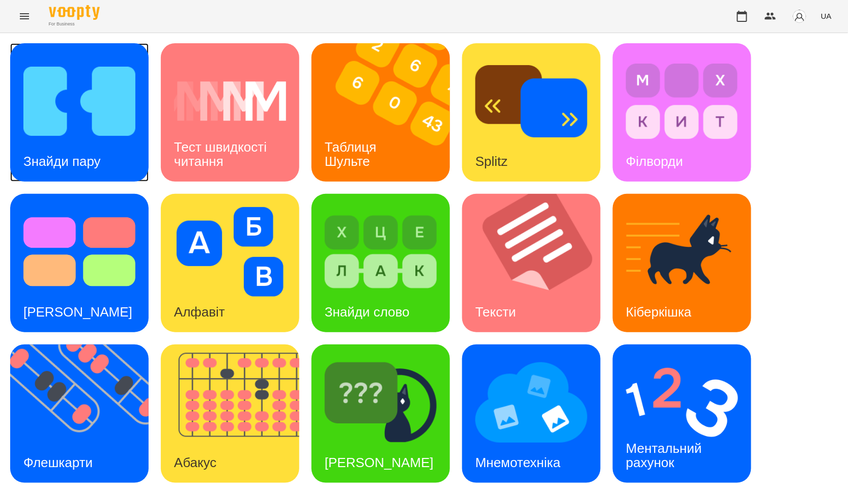
click at [107, 127] on img at bounding box center [79, 102] width 112 height 90
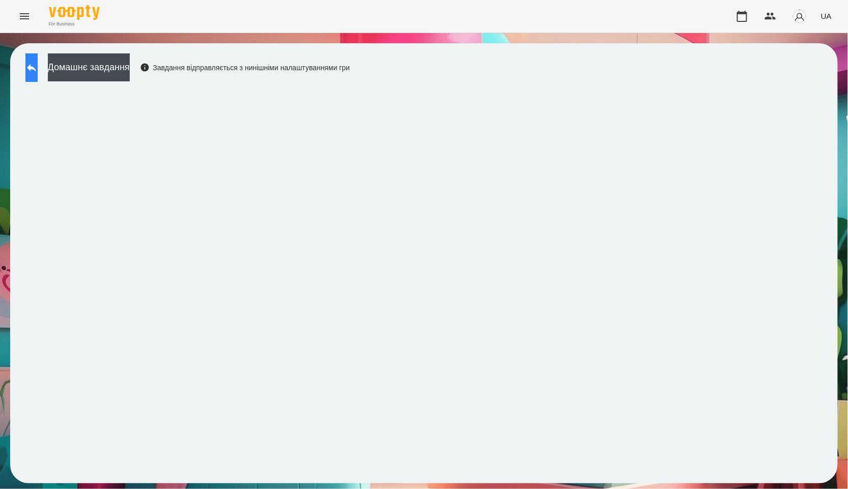
click at [36, 68] on icon at bounding box center [31, 68] width 9 height 8
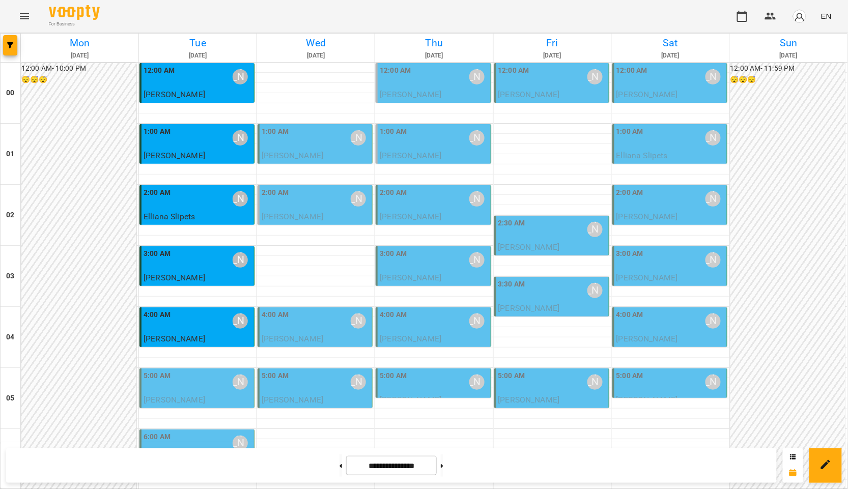
click at [209, 383] on div "5:00 AM [PERSON_NAME]" at bounding box center [198, 382] width 108 height 23
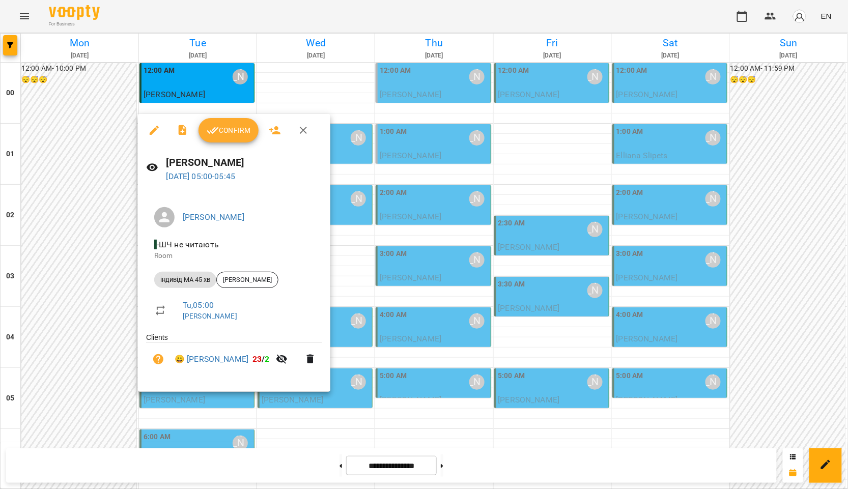
click at [239, 136] on button "Confirm" at bounding box center [229, 130] width 60 height 24
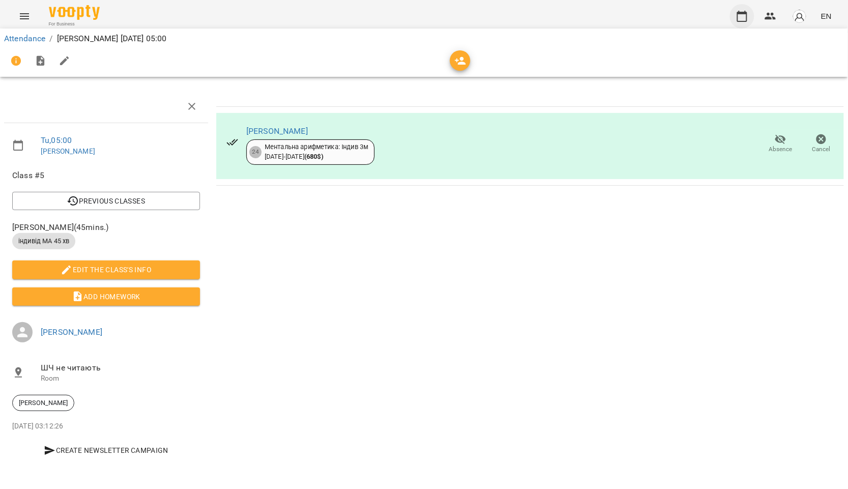
click at [740, 9] on button "button" at bounding box center [742, 16] width 24 height 24
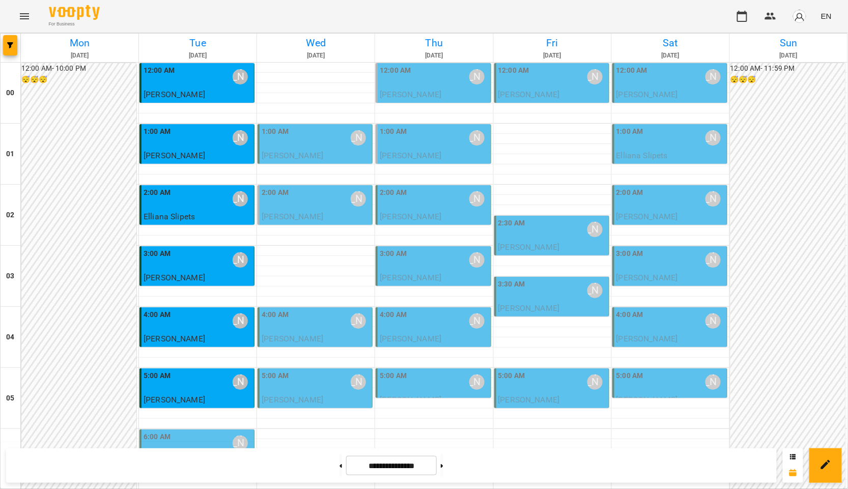
scroll to position [57, 0]
click at [208, 432] on div "6:00 AM [PERSON_NAME]" at bounding box center [198, 443] width 108 height 23
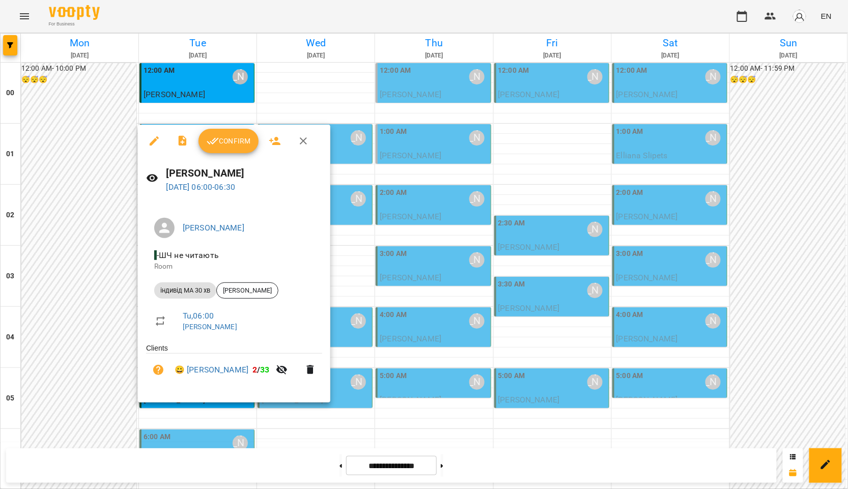
click at [451, 380] on div at bounding box center [424, 244] width 848 height 489
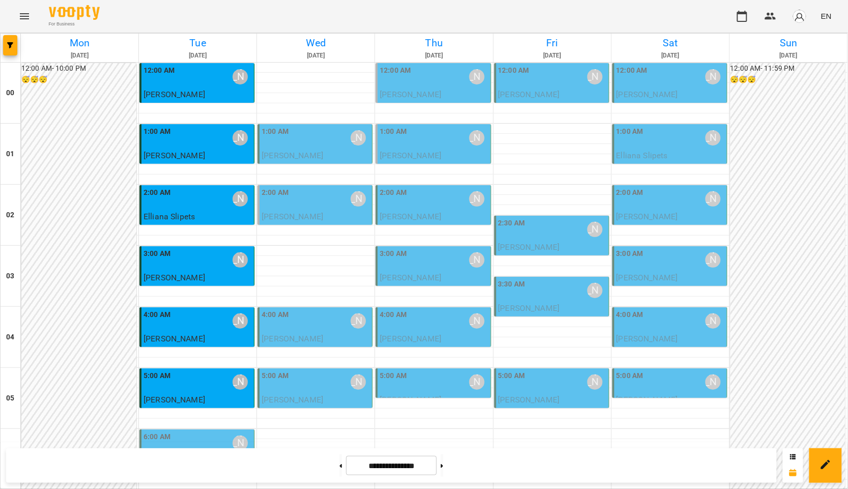
click at [209, 432] on div "6:00 AM [PERSON_NAME]" at bounding box center [198, 443] width 108 height 23
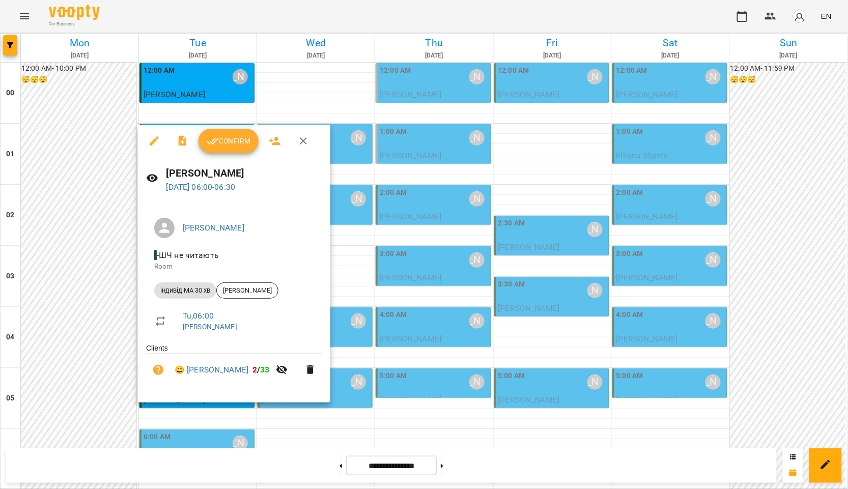
drag, startPoint x: 74, startPoint y: 293, endPoint x: 161, endPoint y: 295, distance: 87.6
click at [74, 293] on div at bounding box center [424, 244] width 848 height 489
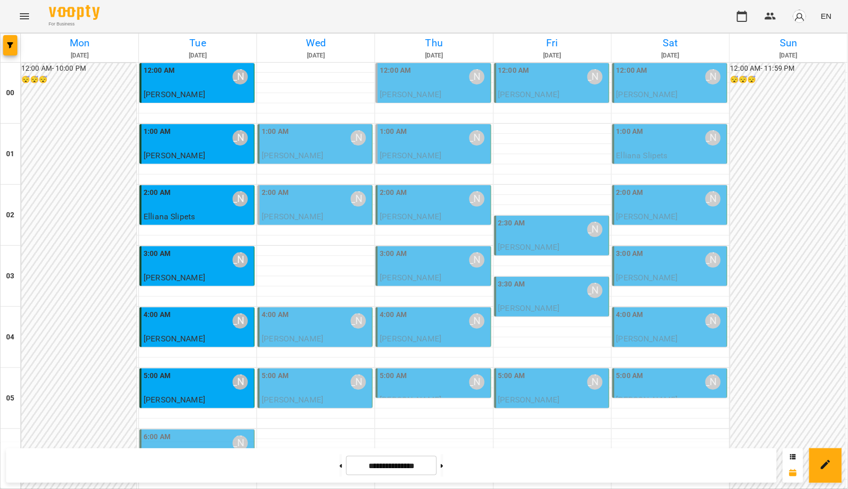
scroll to position [1085, 0]
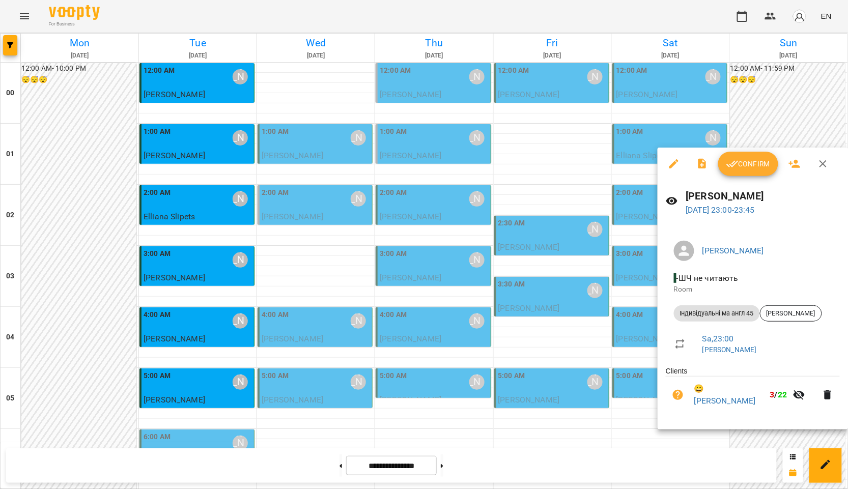
click at [598, 384] on div at bounding box center [424, 244] width 848 height 489
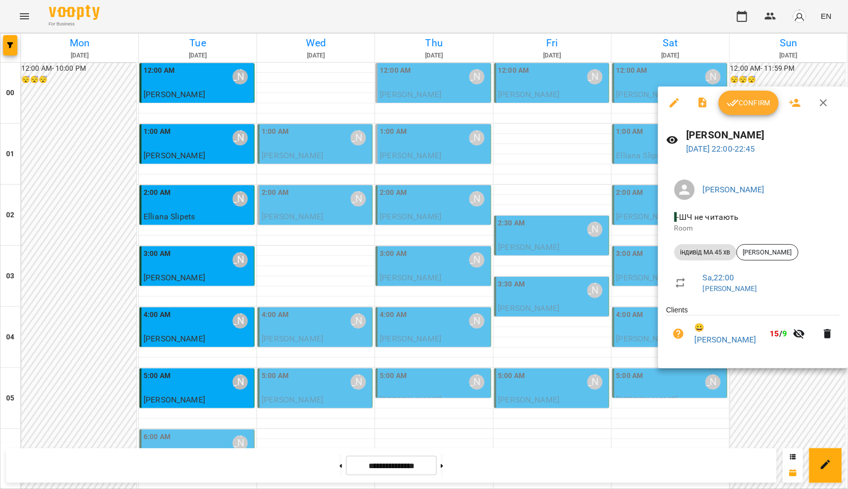
click at [598, 351] on div at bounding box center [424, 244] width 848 height 489
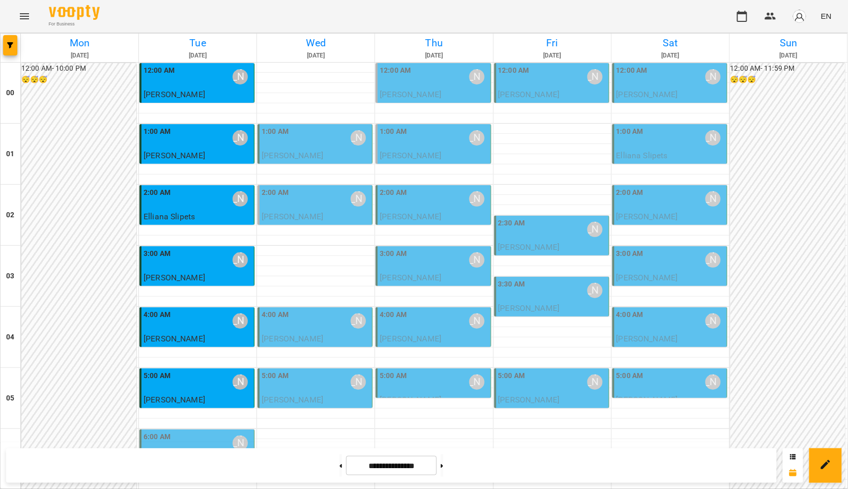
scroll to position [170, 0]
click at [186, 430] on div "6:00 AM [PERSON_NAME] [PERSON_NAME] МА 30 хв" at bounding box center [196, 455] width 115 height 51
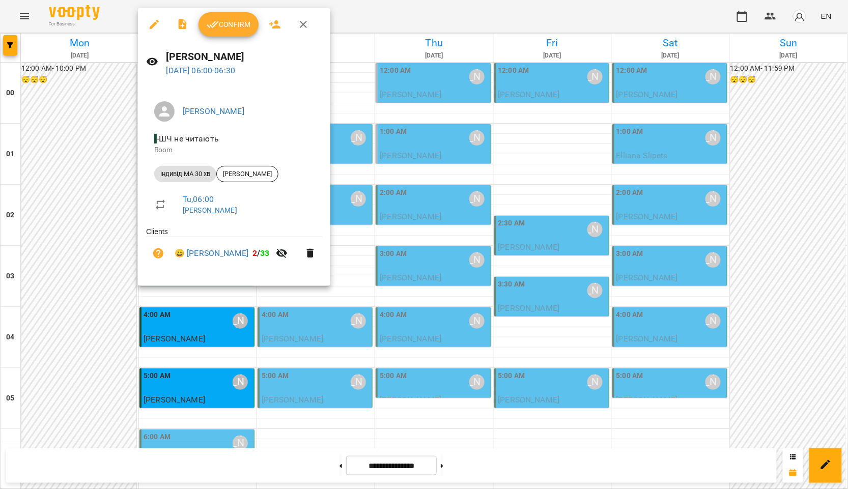
click at [242, 22] on span "Confirm" at bounding box center [229, 24] width 44 height 12
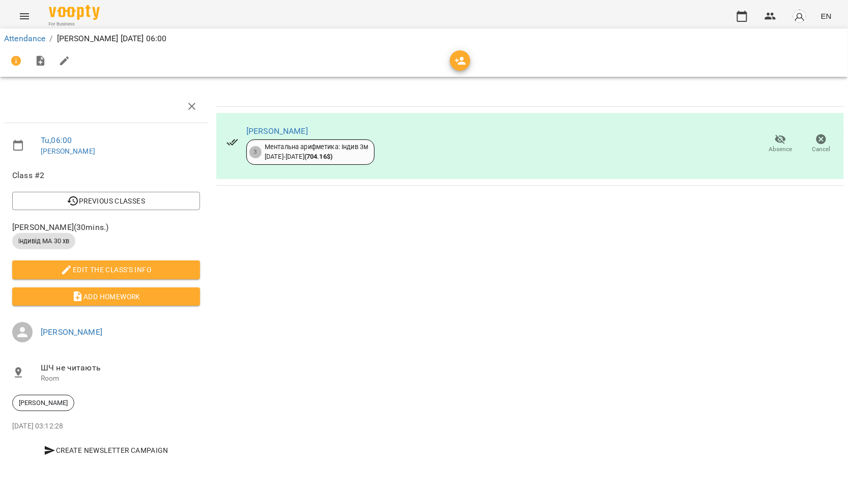
click at [479, 235] on div "[PERSON_NAME] 3 Ментальна арифметика: Індив 3м [DATE] - [DATE] ( 704.16 $ ) Abs…" at bounding box center [530, 279] width 636 height 386
